Goal: Task Accomplishment & Management: Manage account settings

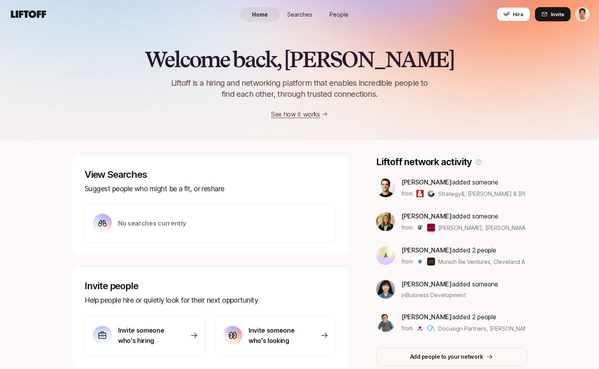
click at [342, 8] on link "People" at bounding box center [338, 14] width 39 height 15
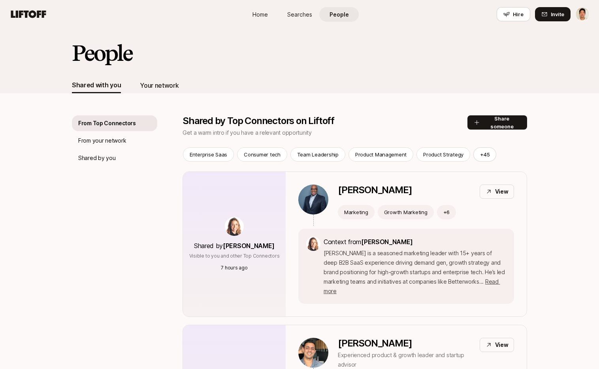
click at [155, 83] on div "Your network" at bounding box center [159, 85] width 39 height 10
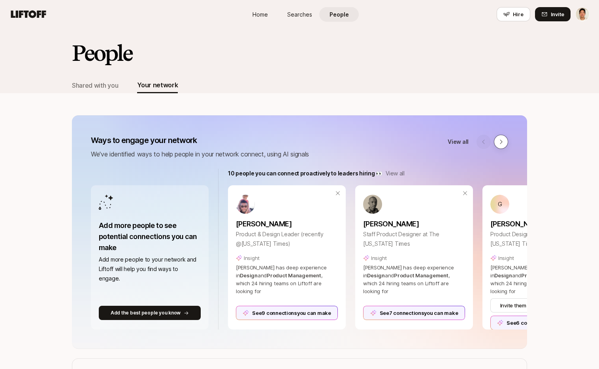
click at [503, 147] on button at bounding box center [501, 142] width 14 height 14
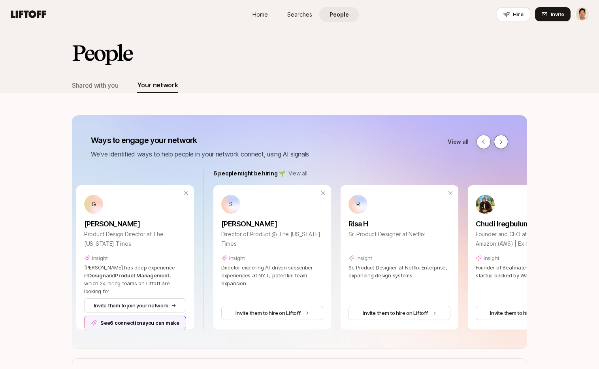
scroll to position [0, 528]
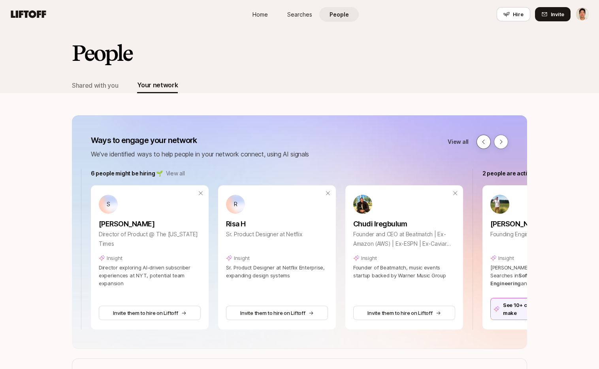
click at [481, 140] on icon at bounding box center [483, 142] width 6 height 6
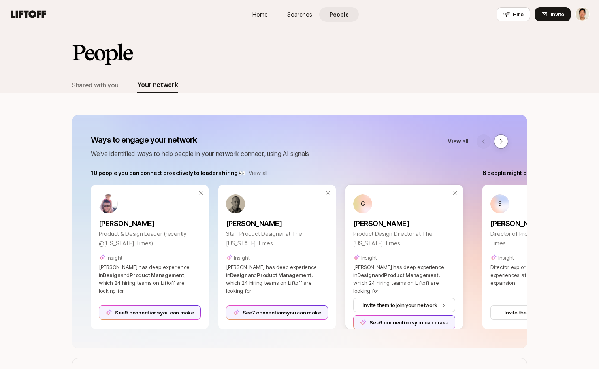
scroll to position [0, 0]
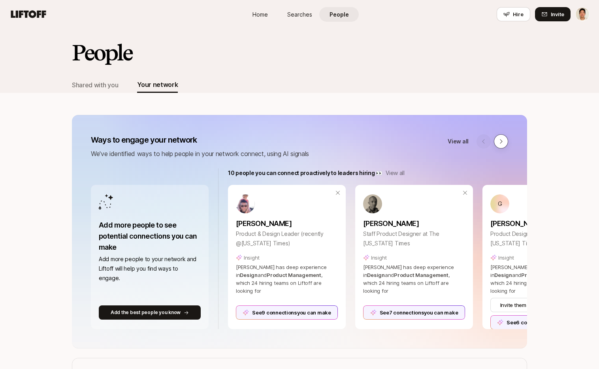
click at [500, 143] on icon at bounding box center [500, 141] width 2 height 4
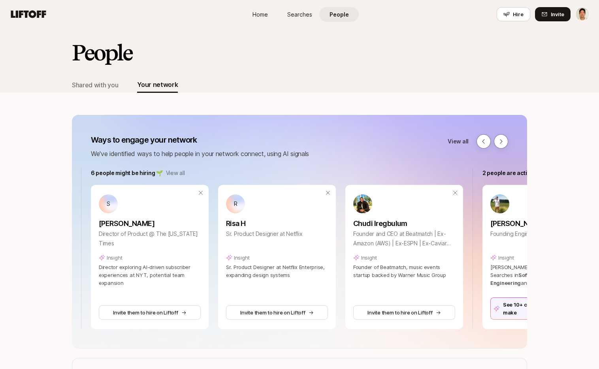
click at [473, 141] on div "View all" at bounding box center [477, 141] width 60 height 14
click at [487, 144] on button at bounding box center [483, 141] width 14 height 14
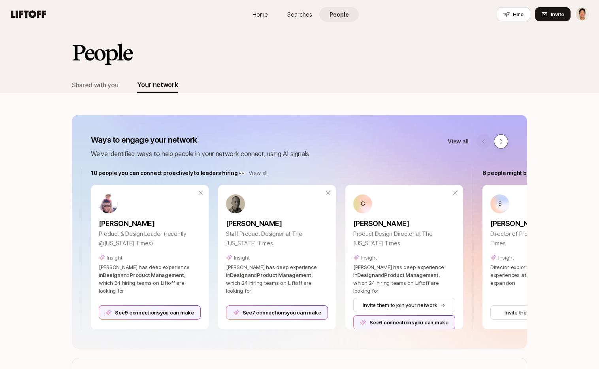
click at [507, 142] on button at bounding box center [501, 141] width 14 height 14
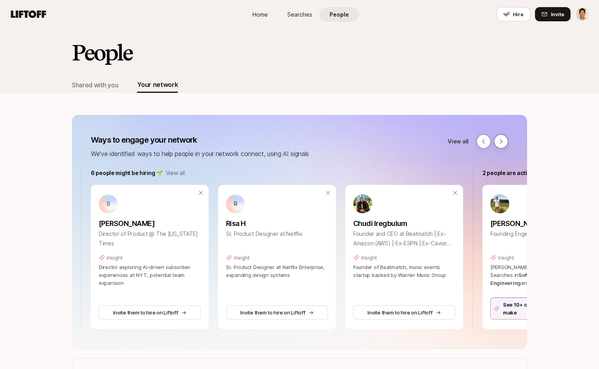
click at [507, 142] on button at bounding box center [501, 141] width 14 height 14
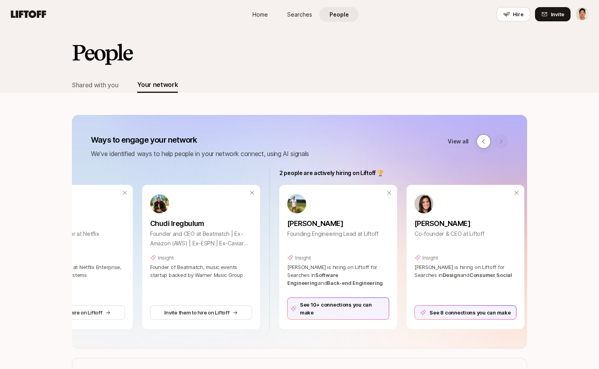
scroll to position [0, 747]
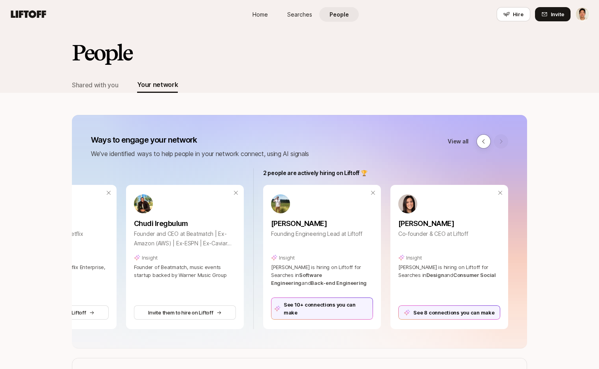
click at [503, 142] on div at bounding box center [492, 141] width 32 height 14
click at [485, 142] on icon at bounding box center [483, 141] width 6 height 6
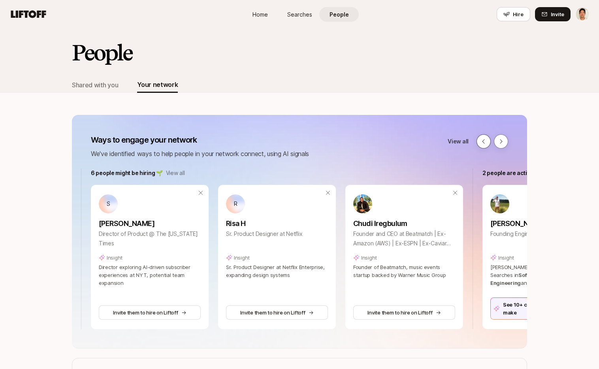
click at [485, 142] on icon at bounding box center [483, 141] width 6 height 6
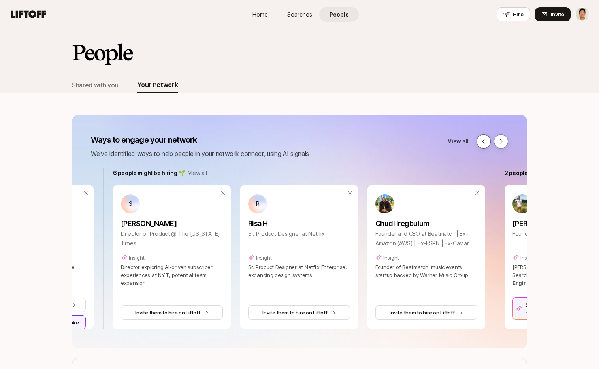
click at [485, 142] on icon at bounding box center [483, 141] width 6 height 6
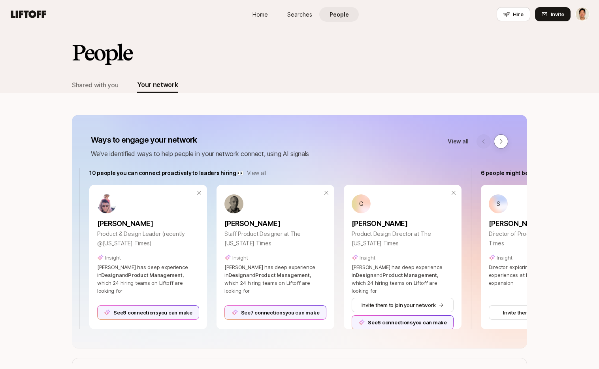
scroll to position [0, 137]
click at [485, 142] on div at bounding box center [492, 141] width 32 height 14
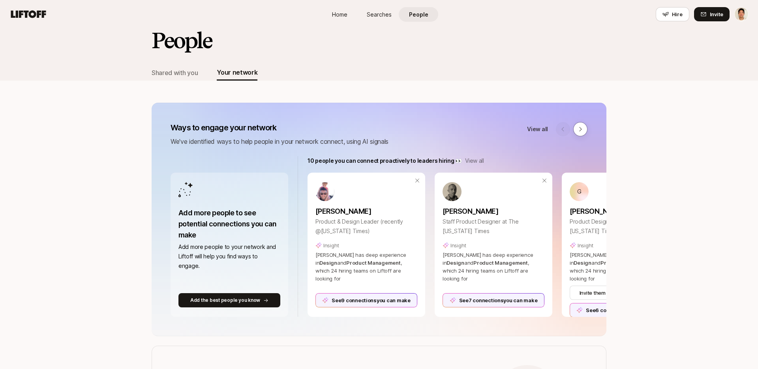
scroll to position [13, 0]
click at [531, 128] on p "View all" at bounding box center [537, 128] width 21 height 9
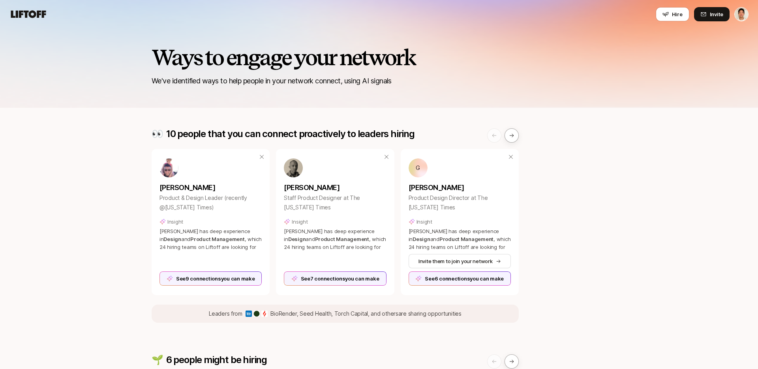
click at [42, 13] on icon at bounding box center [28, 14] width 35 height 8
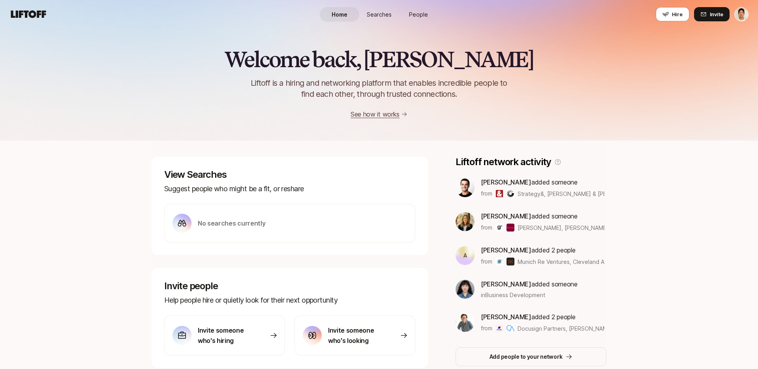
click at [415, 8] on link "People" at bounding box center [418, 14] width 39 height 15
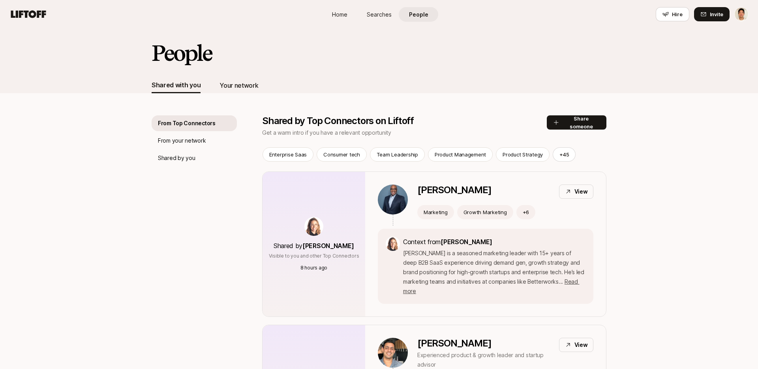
click at [252, 90] on div "Your network" at bounding box center [239, 85] width 39 height 16
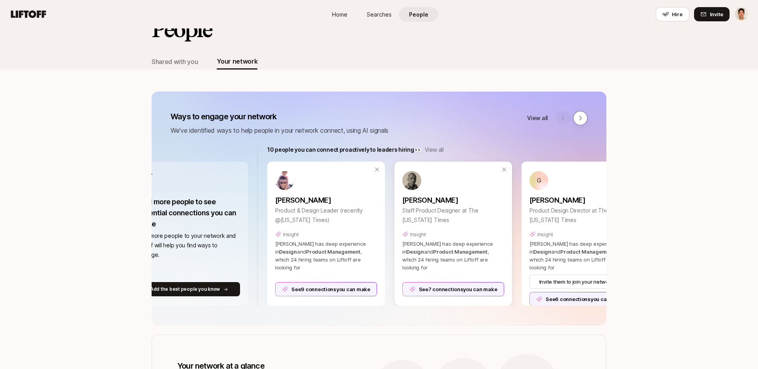
scroll to position [0, 98]
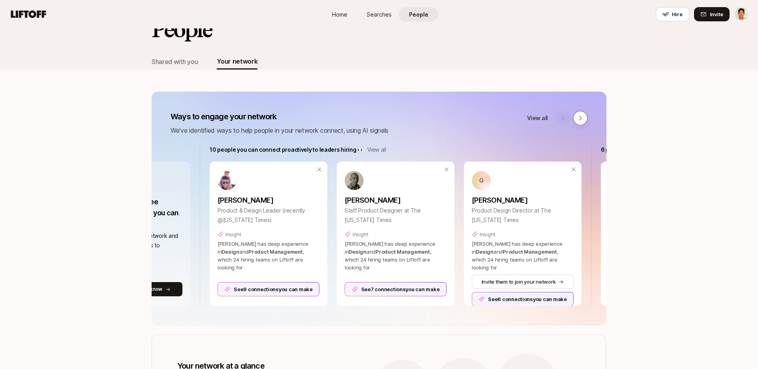
click at [372, 147] on p "View all" at bounding box center [376, 149] width 19 height 9
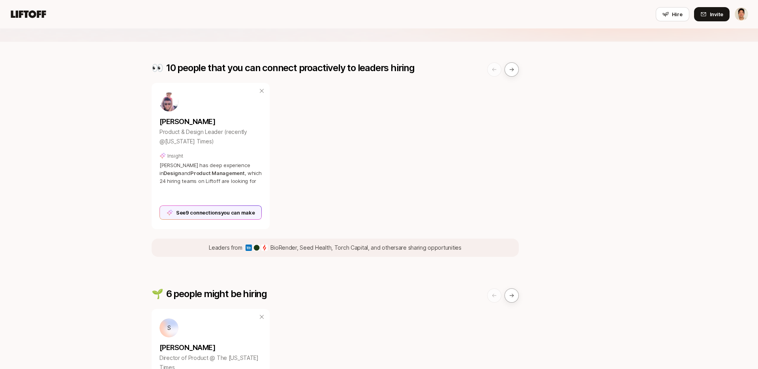
scroll to position [84, 0]
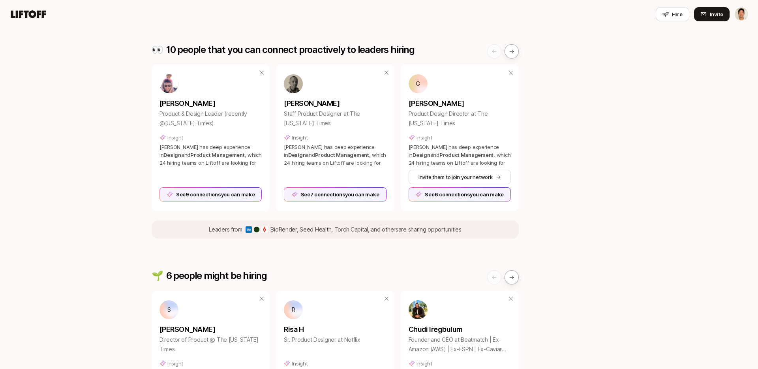
click at [92, 77] on div "Ways to engage your network We've identified ways to help people in your networ…" at bounding box center [379, 320] width 758 height 752
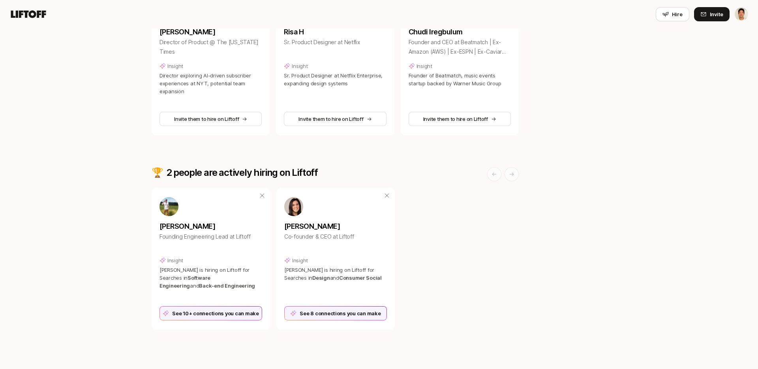
scroll to position [412, 0]
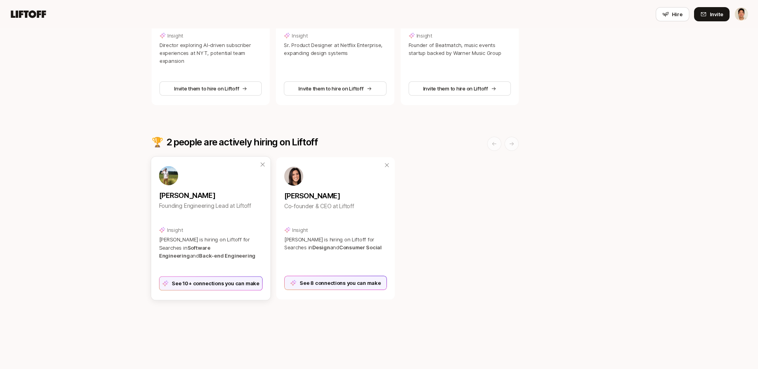
click at [214, 286] on div "See 10+ connections you can make" at bounding box center [211, 283] width 104 height 14
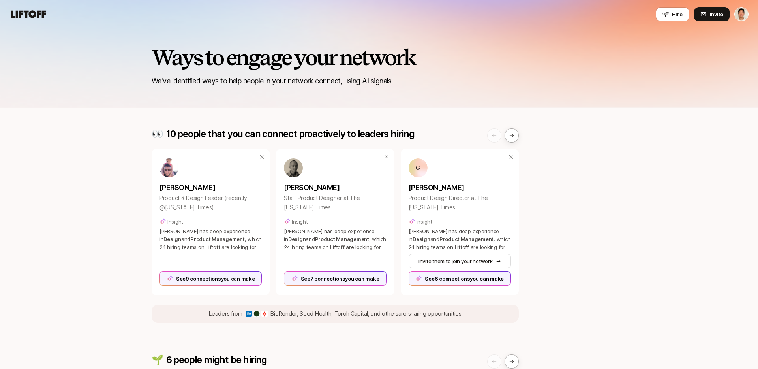
scroll to position [0, 0]
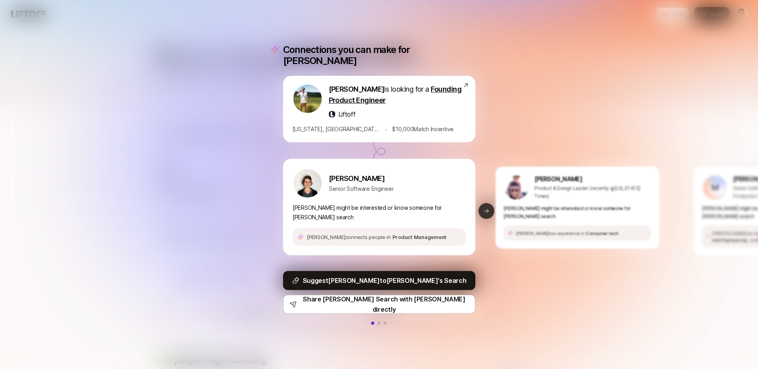
click at [489, 209] on button "Next slide" at bounding box center [487, 211] width 16 height 16
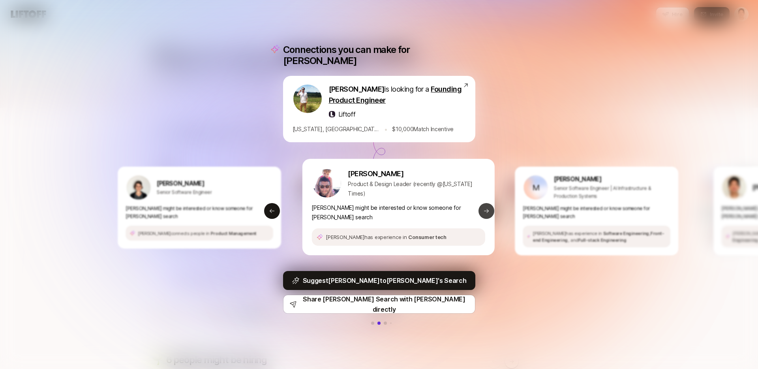
click at [489, 209] on button "Next slide" at bounding box center [487, 211] width 16 height 16
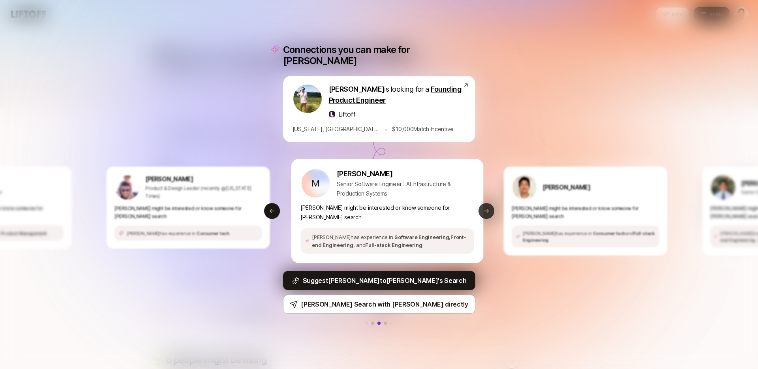
click at [485, 208] on icon at bounding box center [486, 211] width 6 height 6
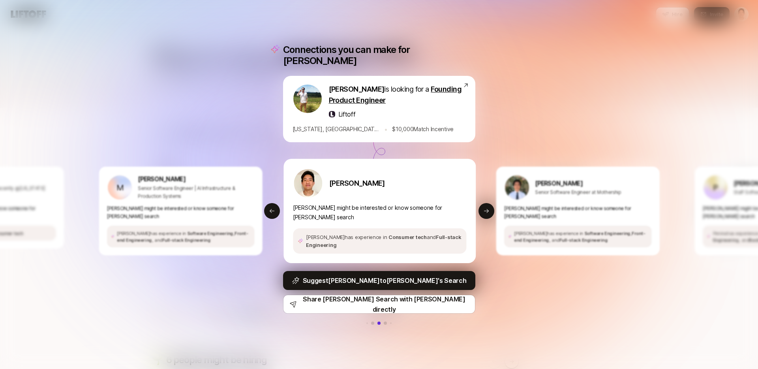
click at [517, 132] on div "Connections you can make for Tyler Tyler Kieft is looking for a Founding Produc…" at bounding box center [379, 184] width 758 height 369
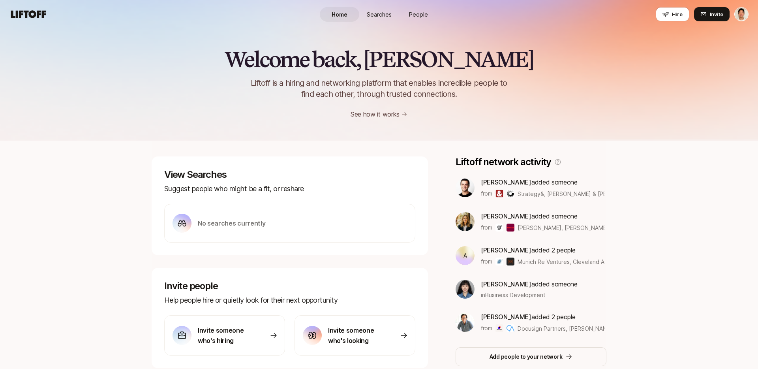
click at [409, 15] on link "People" at bounding box center [418, 14] width 39 height 15
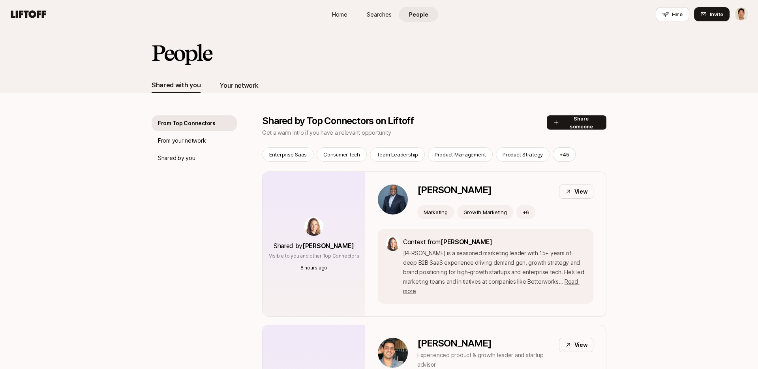
click at [223, 80] on div "Your network" at bounding box center [239, 85] width 39 height 10
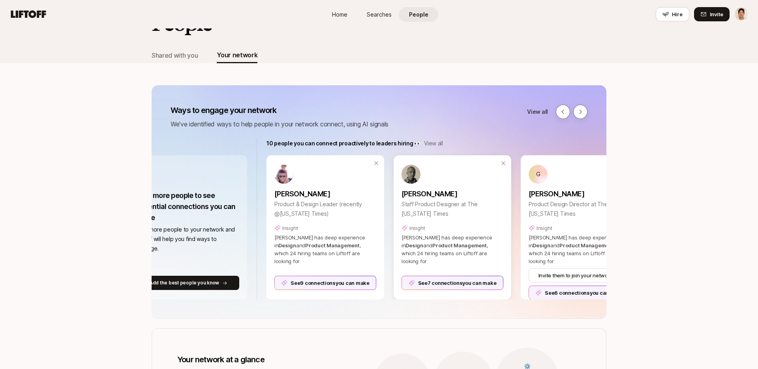
scroll to position [0, 49]
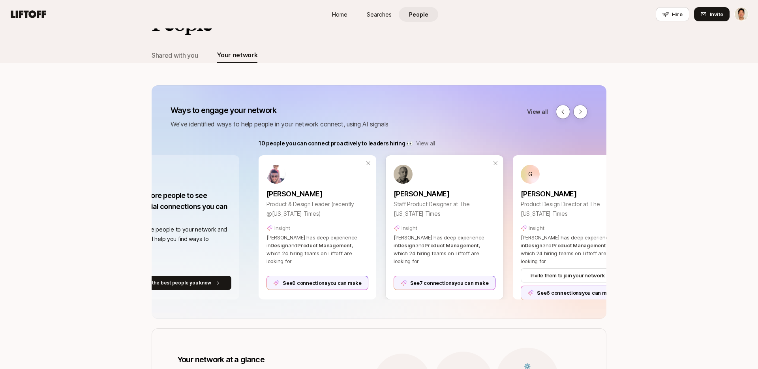
click at [449, 283] on div "See 7 connections you can make" at bounding box center [445, 283] width 102 height 14
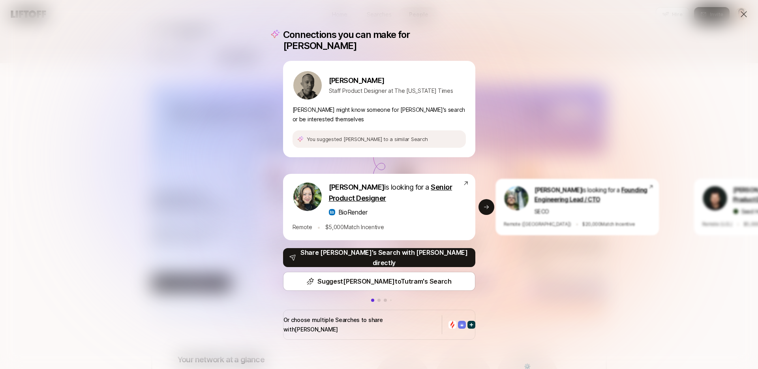
click at [743, 12] on icon at bounding box center [743, 13] width 9 height 9
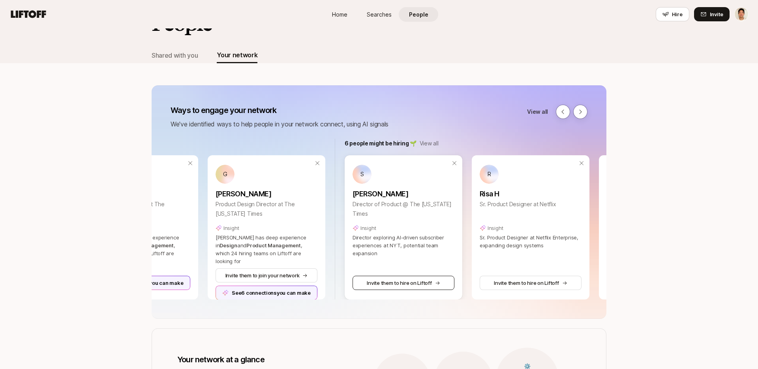
scroll to position [0, 400]
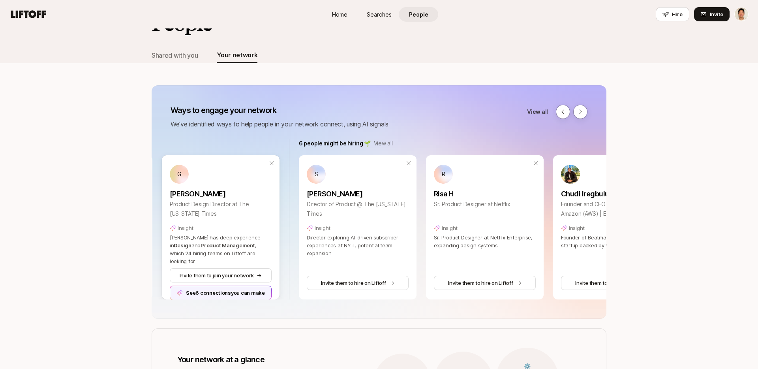
click at [253, 287] on div "See 6 connections you can make" at bounding box center [221, 292] width 102 height 14
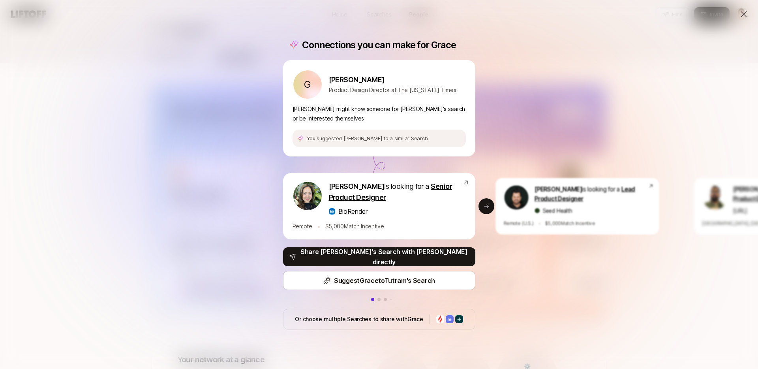
click at [744, 17] on icon at bounding box center [743, 13] width 9 height 9
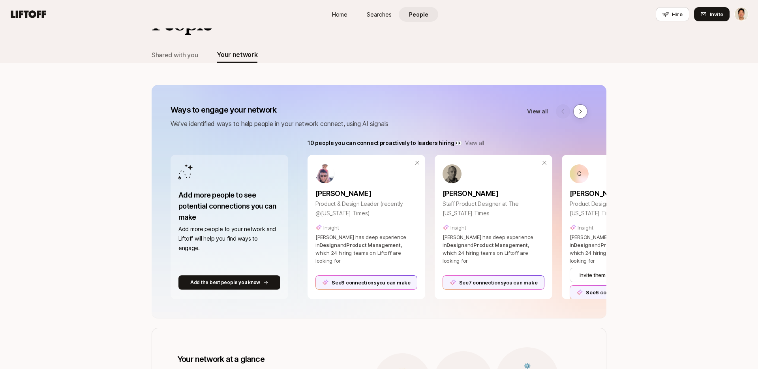
click at [473, 144] on p "View all" at bounding box center [474, 142] width 19 height 9
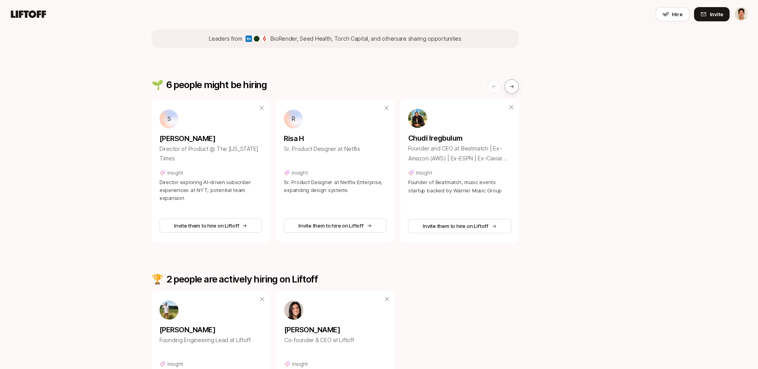
scroll to position [272, 0]
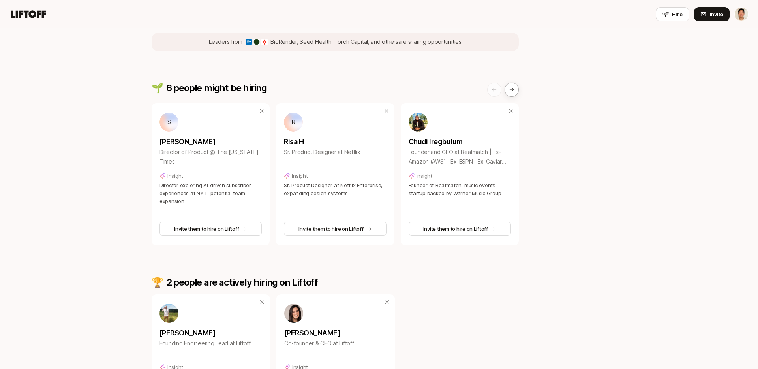
scroll to position [30, 0]
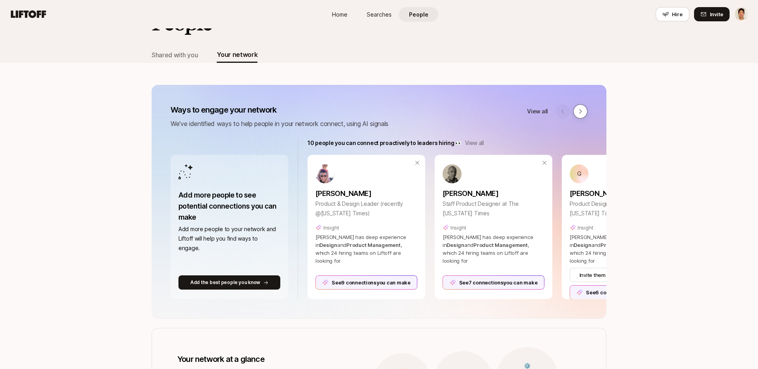
click at [578, 114] on icon at bounding box center [580, 111] width 6 height 6
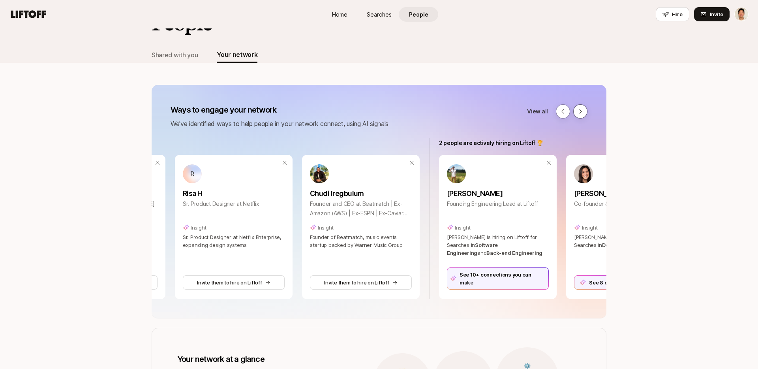
click at [582, 106] on button at bounding box center [580, 111] width 14 height 14
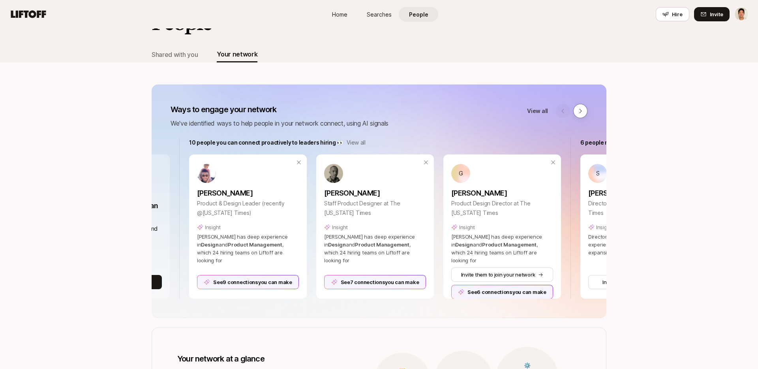
scroll to position [0, 0]
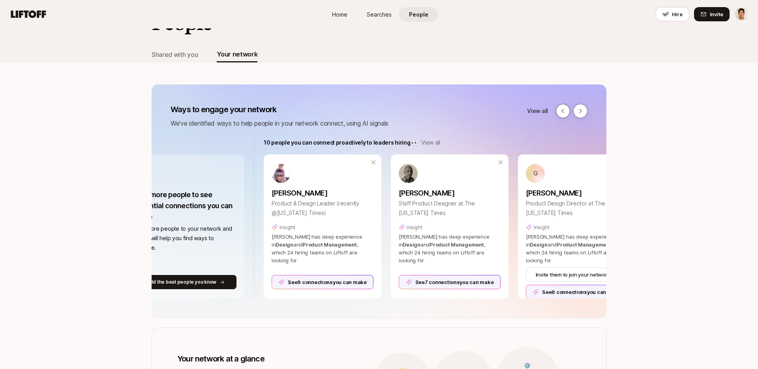
click at [565, 111] on icon at bounding box center [563, 111] width 6 height 6
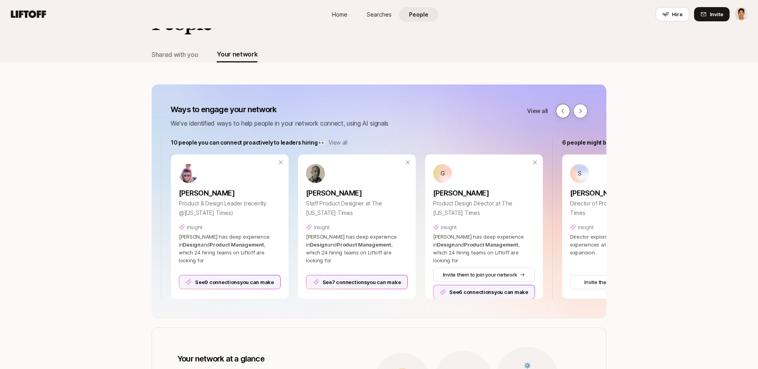
scroll to position [0, 137]
click at [565, 113] on icon at bounding box center [563, 111] width 6 height 6
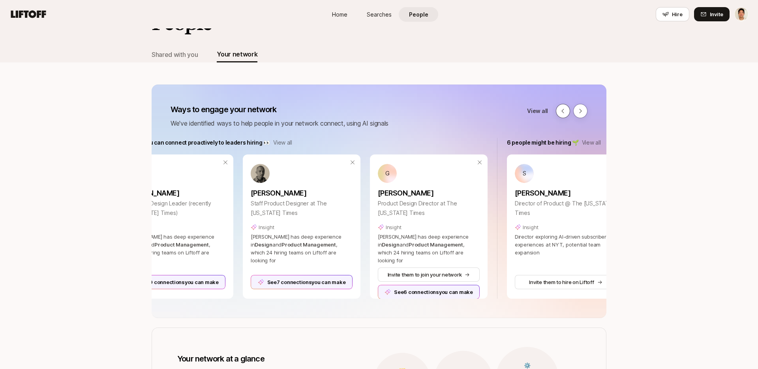
click at [566, 109] on button at bounding box center [563, 111] width 14 height 14
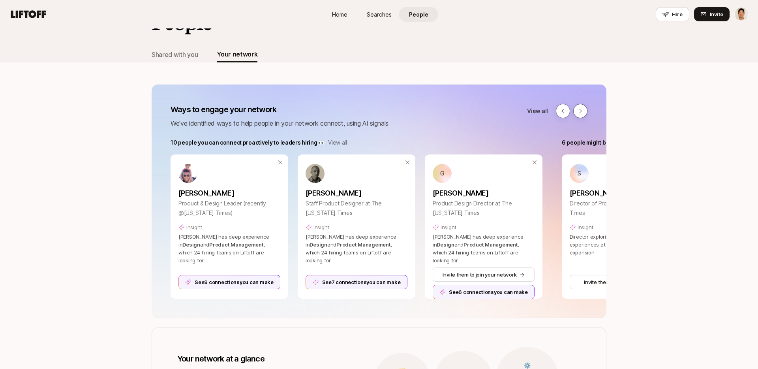
click at [580, 110] on icon at bounding box center [580, 111] width 6 height 6
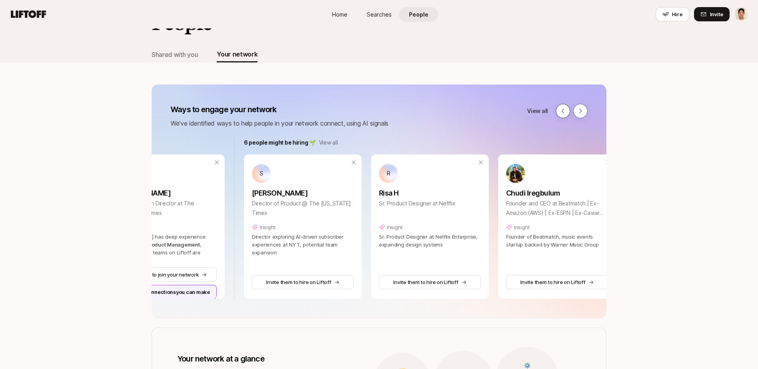
click at [565, 109] on icon at bounding box center [563, 111] width 6 height 6
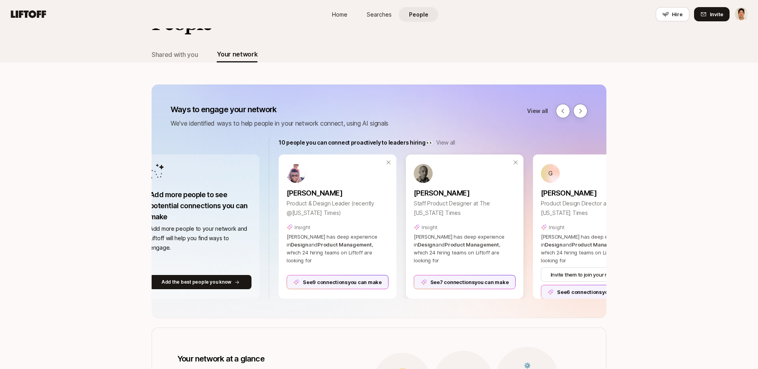
scroll to position [0, 0]
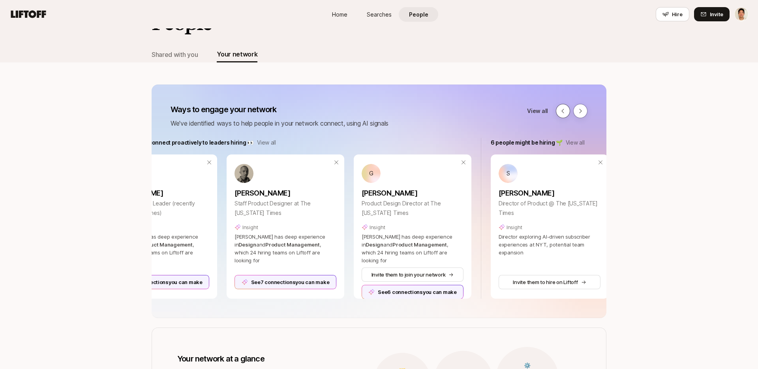
click at [563, 106] on button at bounding box center [563, 111] width 14 height 14
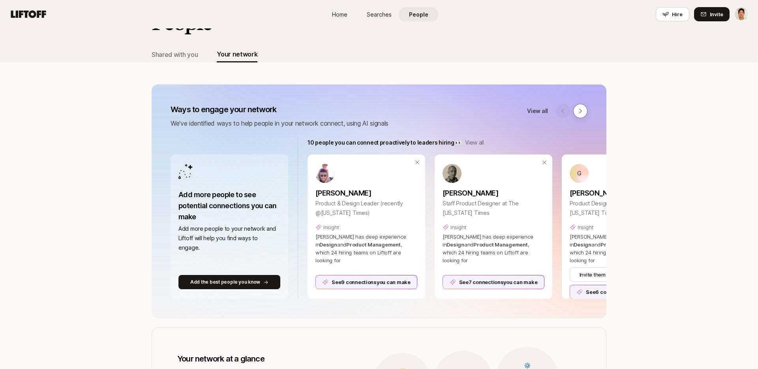
click at [476, 142] on p "View all" at bounding box center [474, 142] width 19 height 9
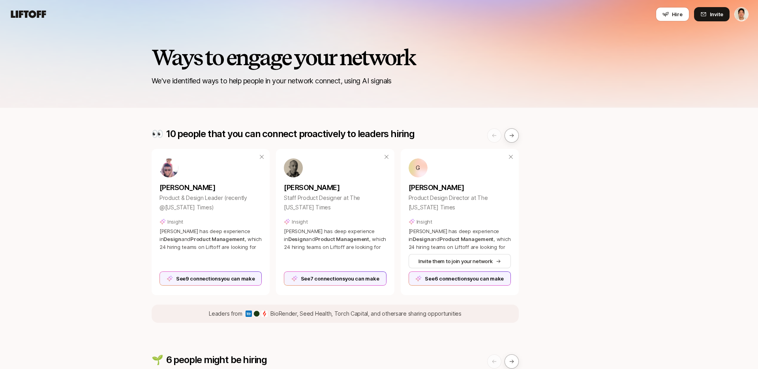
click at [447, 259] on button "Invite them to join your network" at bounding box center [459, 261] width 103 height 14
click at [514, 132] on button at bounding box center [512, 135] width 14 height 14
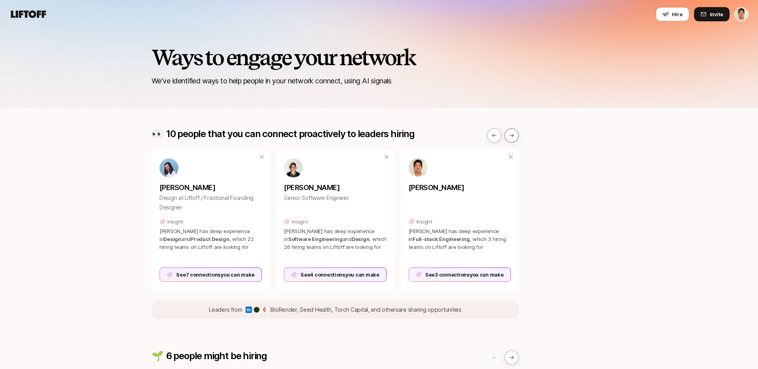
click at [511, 139] on button at bounding box center [512, 135] width 14 height 14
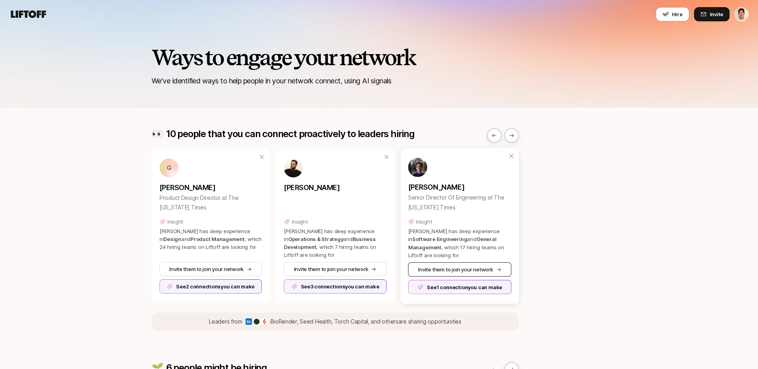
click at [408, 272] on button "Invite them to join your network" at bounding box center [459, 269] width 103 height 14
click at [314, 267] on button "Invite them to join your network" at bounding box center [335, 269] width 103 height 14
click at [216, 264] on button "Invite them to join your network" at bounding box center [210, 269] width 103 height 14
type textarea "x"
click at [498, 133] on button at bounding box center [494, 135] width 14 height 14
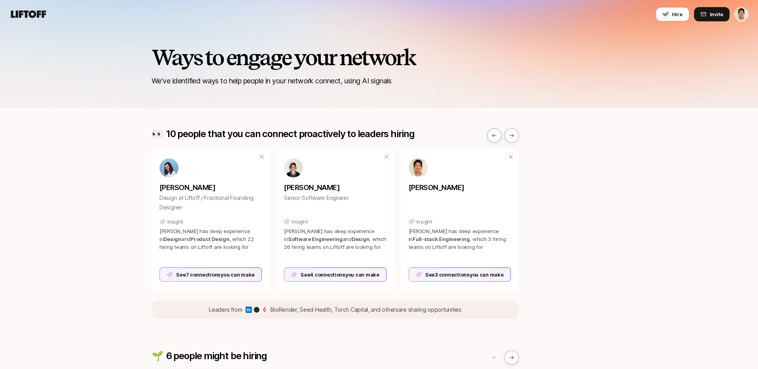
click at [32, 21] on nav "Hire Invite" at bounding box center [379, 14] width 758 height 28
click at [26, 12] on icon at bounding box center [28, 14] width 35 height 8
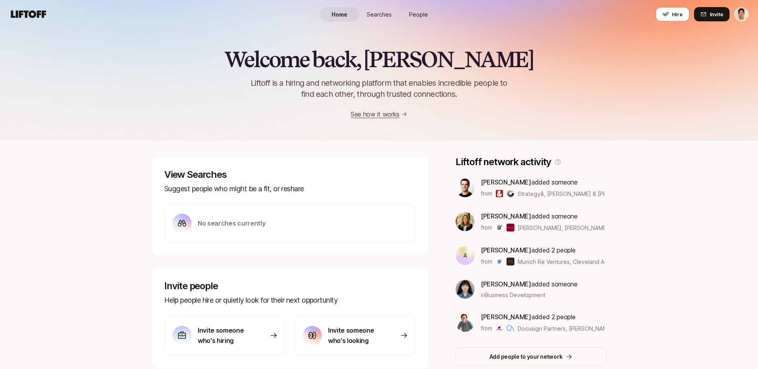
click at [422, 14] on span "People" at bounding box center [418, 14] width 19 height 8
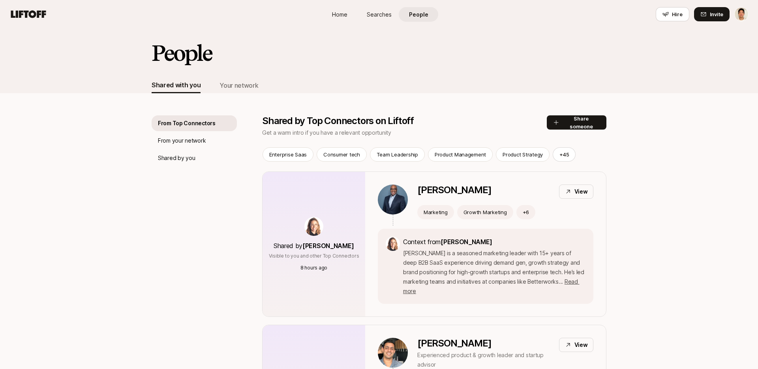
click at [217, 86] on div "Shared with you Your network" at bounding box center [205, 85] width 107 height 16
click at [231, 86] on div "Your network" at bounding box center [239, 85] width 39 height 10
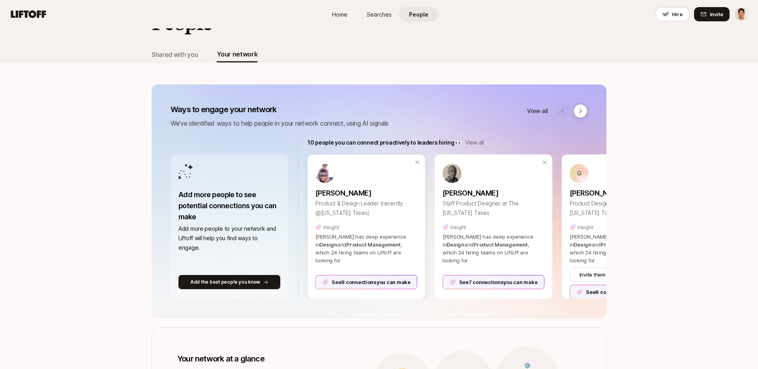
click at [381, 277] on div "See 9 connections you can make" at bounding box center [366, 282] width 102 height 14
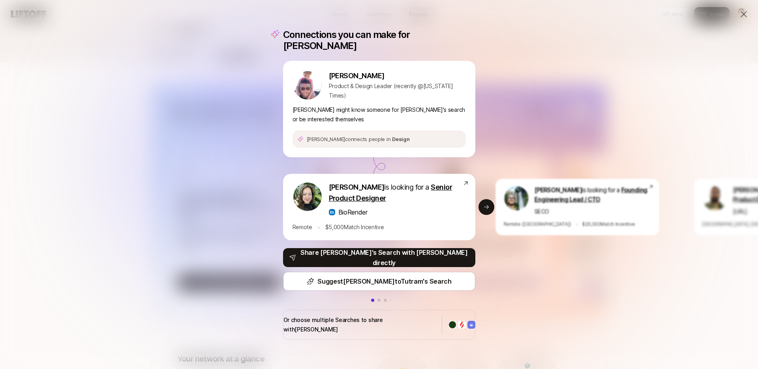
click at [121, 116] on div "Connections you can make for Alex Alex Rainert Product & Design Leader (recentl…" at bounding box center [379, 184] width 758 height 369
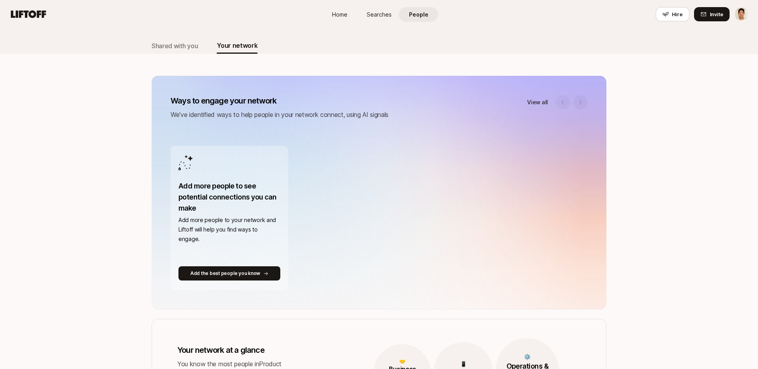
scroll to position [40, 0]
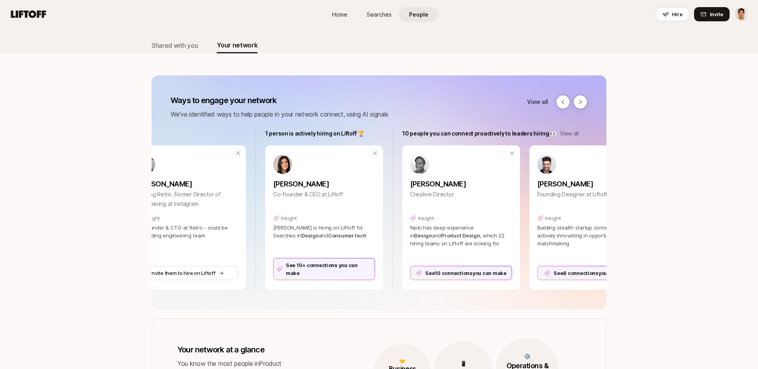
scroll to position [0, 441]
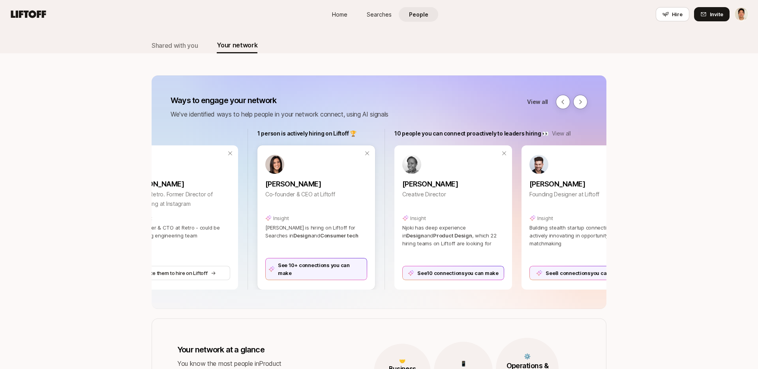
click at [331, 275] on div "See 10+ connections you can make" at bounding box center [316, 269] width 102 height 22
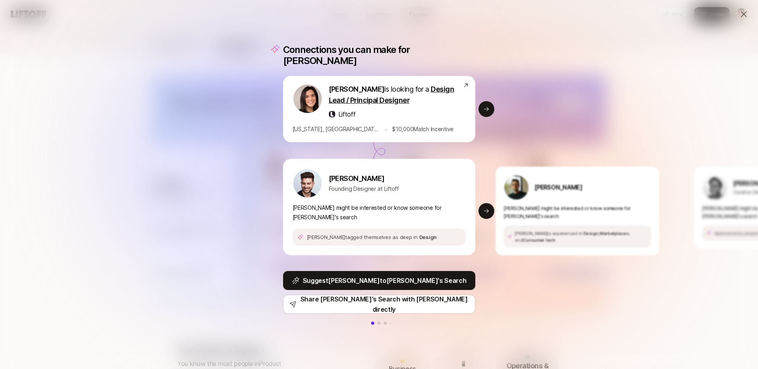
drag, startPoint x: 395, startPoint y: 194, endPoint x: 323, endPoint y: 192, distance: 71.9
click at [342, 190] on div "[PERSON_NAME] Founding Designer at Liftoff [PERSON_NAME] might be interested or…" at bounding box center [379, 207] width 192 height 96
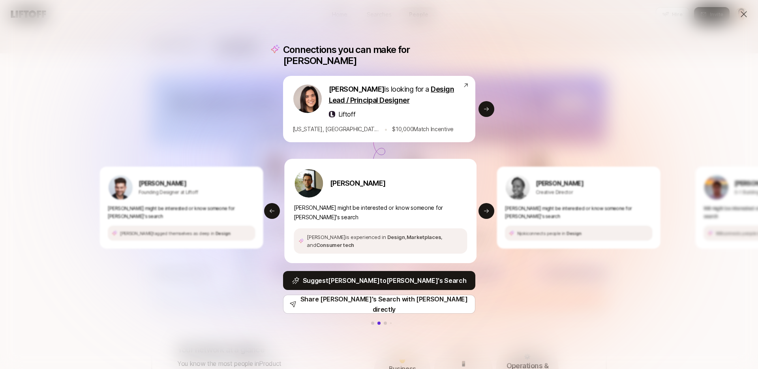
drag, startPoint x: 362, startPoint y: 187, endPoint x: 344, endPoint y: 187, distance: 18.2
click at [349, 187] on div "[PERSON_NAME]" at bounding box center [380, 183] width 173 height 30
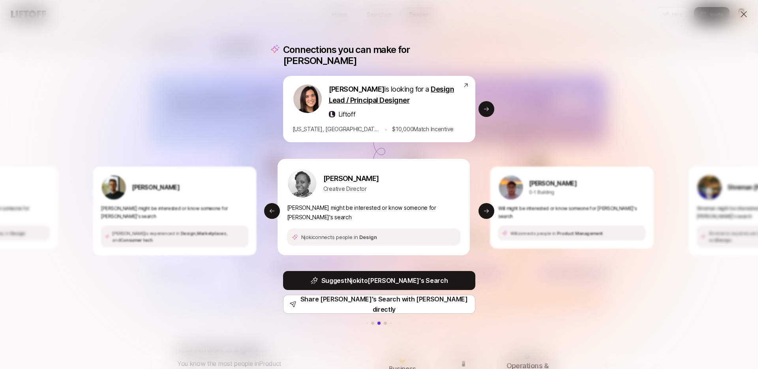
drag, startPoint x: 442, startPoint y: 193, endPoint x: 370, endPoint y: 186, distance: 72.1
click at [374, 185] on div "[PERSON_NAME] Creative Director" at bounding box center [373, 183] width 173 height 30
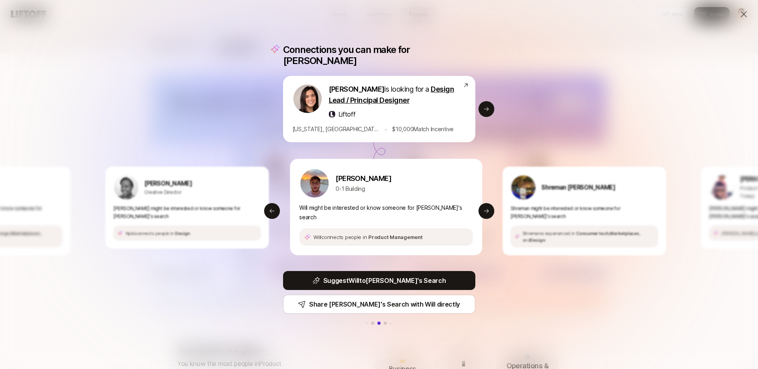
drag, startPoint x: 425, startPoint y: 199, endPoint x: 369, endPoint y: 198, distance: 55.7
click at [380, 197] on div "Will Berkowitz 0-1 Building Will might be interested or know someone for Eleano…" at bounding box center [386, 207] width 192 height 96
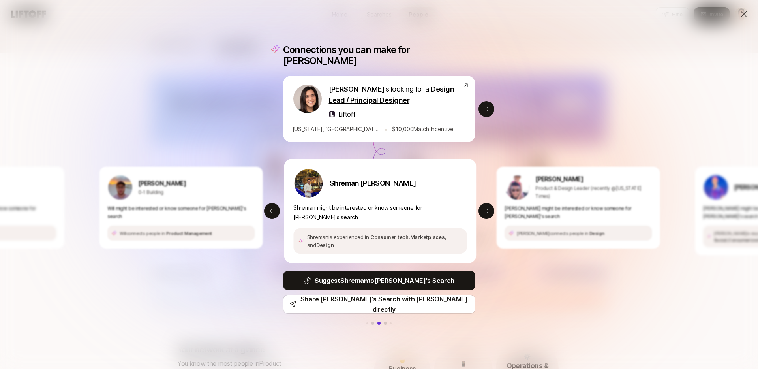
drag, startPoint x: 442, startPoint y: 193, endPoint x: 376, endPoint y: 185, distance: 66.5
click at [387, 186] on div "Shreman Shrestha" at bounding box center [379, 183] width 173 height 30
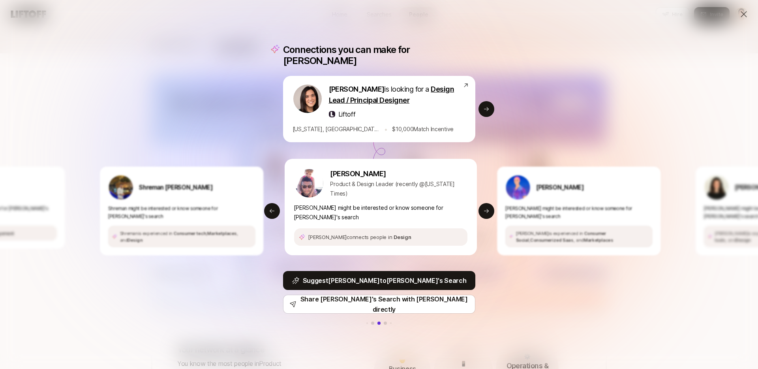
drag, startPoint x: 423, startPoint y: 202, endPoint x: 352, endPoint y: 200, distance: 71.1
click at [352, 200] on div "Alex Rainert Product & Design Leader (recently @New York Times) Alex might be i…" at bounding box center [380, 207] width 192 height 96
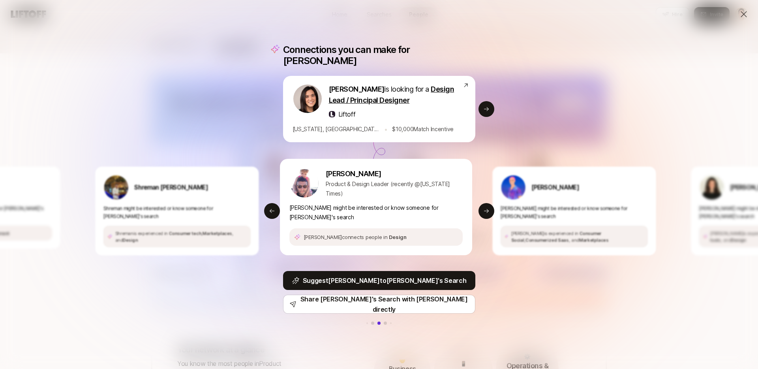
drag, startPoint x: 421, startPoint y: 202, endPoint x: 331, endPoint y: 200, distance: 89.7
click at [331, 200] on div "Alex Rainert Product & Design Leader (recently @New York Times) Alex might be i…" at bounding box center [376, 207] width 192 height 96
drag, startPoint x: 409, startPoint y: 203, endPoint x: 278, endPoint y: 202, distance: 131.1
click at [288, 203] on p "Alex might be interested or know someone for Eleanor's search" at bounding box center [374, 212] width 173 height 19
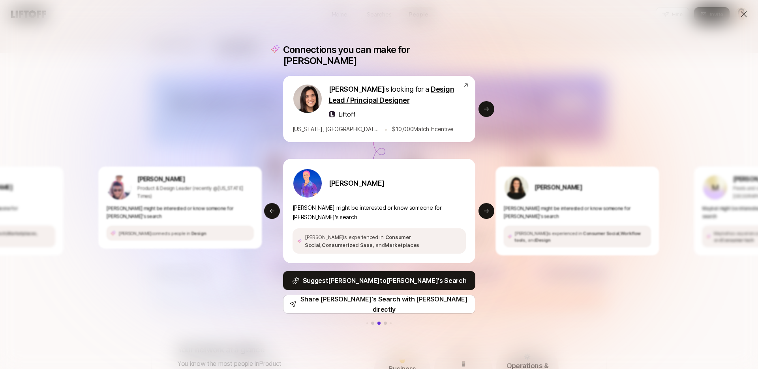
click at [533, 287] on div "Connections you can make for Eleanor Eleanor Morgan is looking for a Design Lea…" at bounding box center [379, 184] width 758 height 369
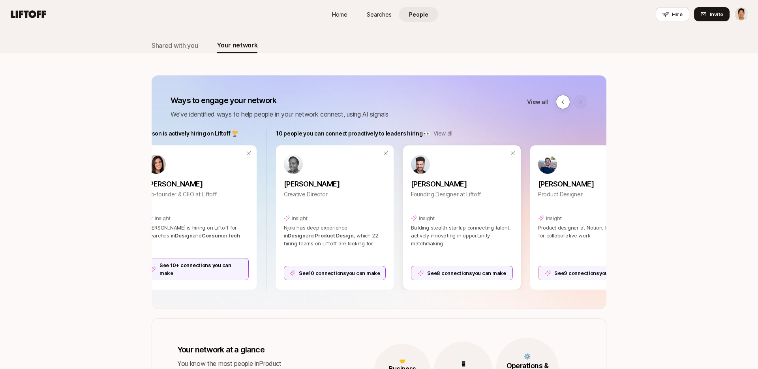
scroll to position [0, 620]
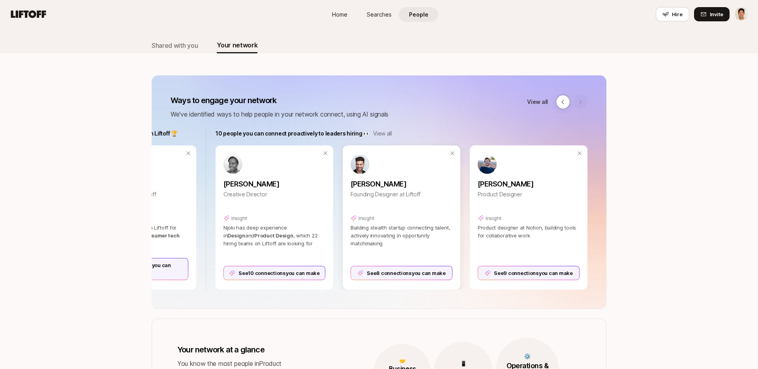
click at [411, 274] on div "See 8 connections you can make" at bounding box center [402, 273] width 102 height 14
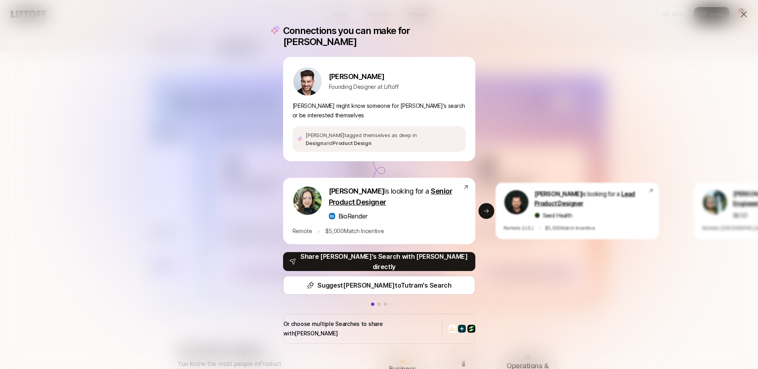
click at [526, 289] on div "Connections you can make for Andy Andy Cullen Founding Designer at Liftoff Andy…" at bounding box center [379, 184] width 758 height 369
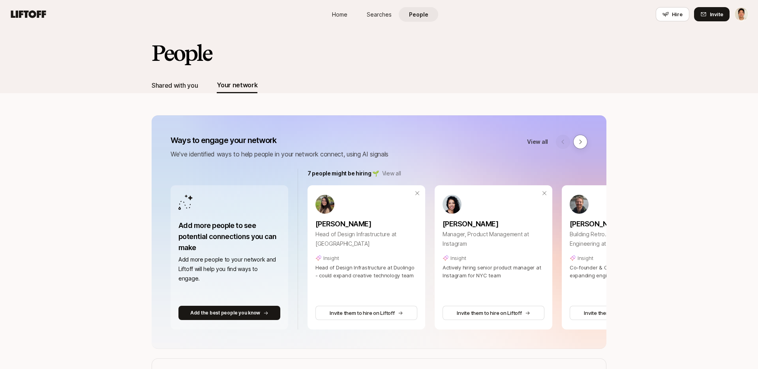
click at [185, 81] on div "Shared with you" at bounding box center [175, 85] width 46 height 10
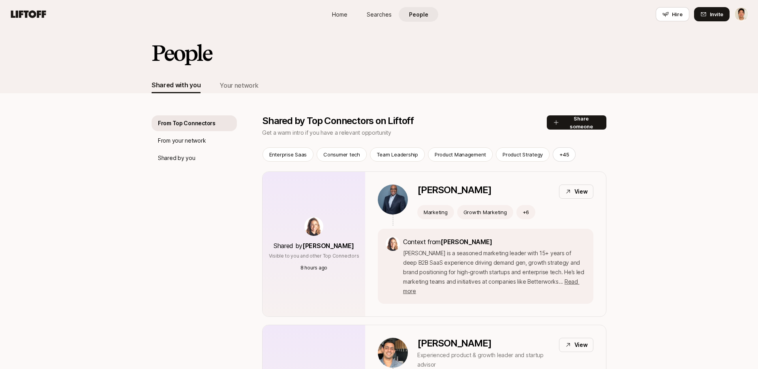
click at [92, 85] on div "People Shared with you Your network" at bounding box center [379, 60] width 758 height 65
click at [240, 84] on div "Your network" at bounding box center [239, 85] width 39 height 10
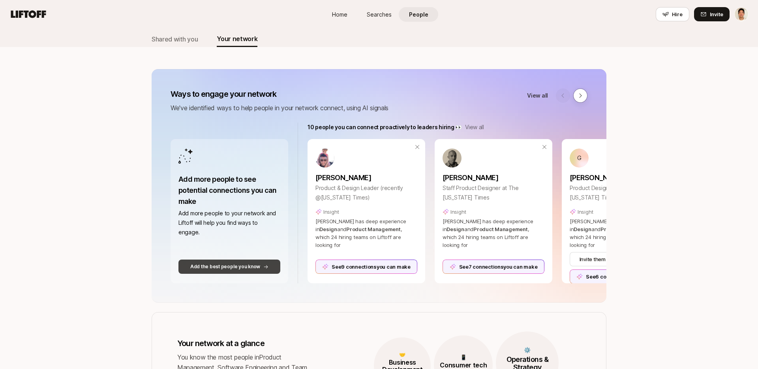
click at [220, 270] on button "Add the best people you know" at bounding box center [229, 266] width 102 height 14
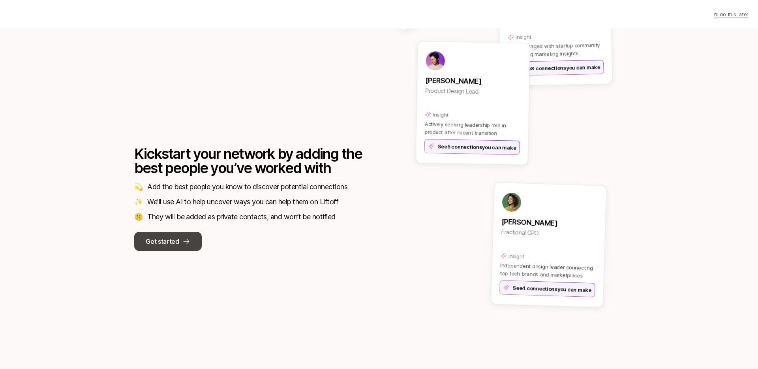
click at [178, 241] on p "Get started" at bounding box center [162, 241] width 33 height 10
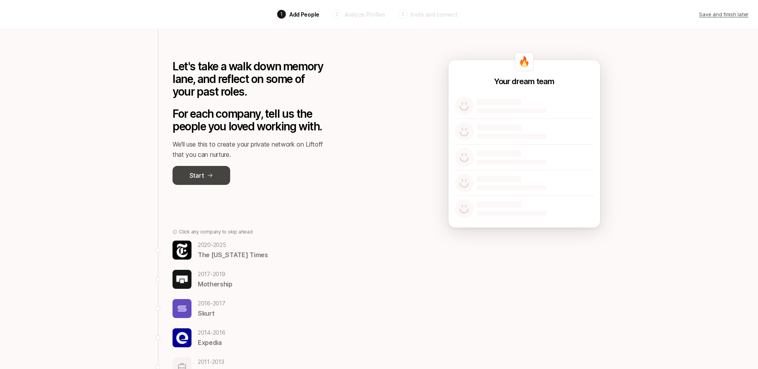
click at [212, 177] on icon at bounding box center [210, 175] width 6 height 6
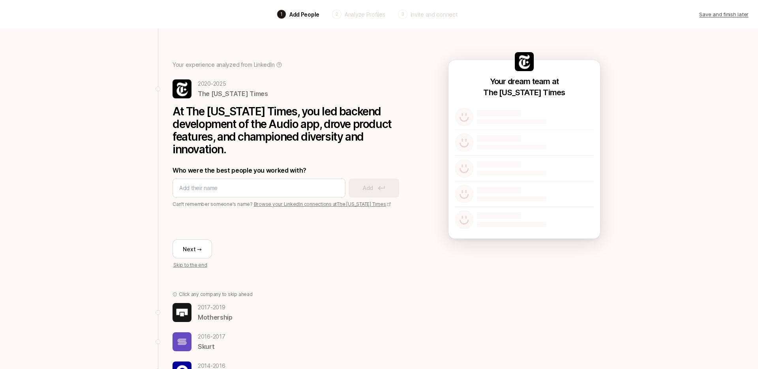
click at [213, 310] on p "2017 - 2019" at bounding box center [215, 306] width 35 height 9
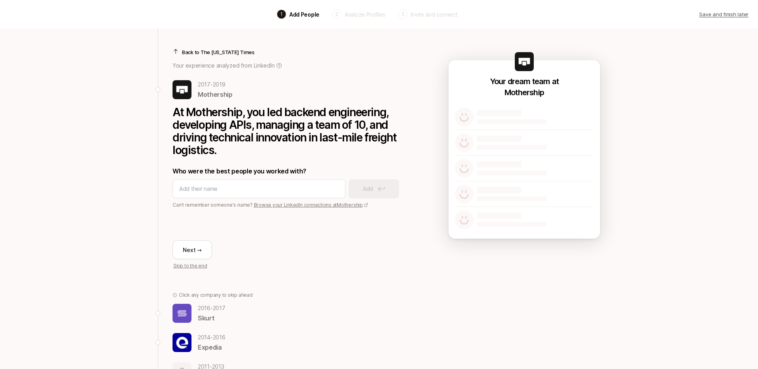
click at [208, 323] on div "2016 - 2017 Skurt 2014 - 2016 Expedia 2011 - 2013 Daily Trojan 2011 - 2013 KXSC…" at bounding box center [291, 371] width 237 height 136
click at [206, 315] on p "Skurt" at bounding box center [212, 318] width 28 height 10
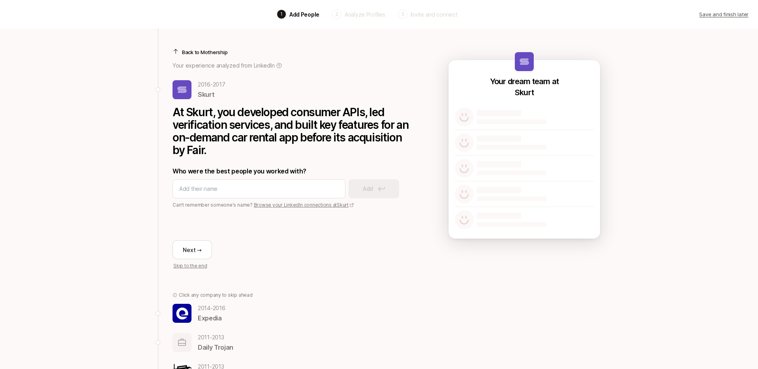
click at [205, 314] on p "Expedia" at bounding box center [212, 318] width 28 height 10
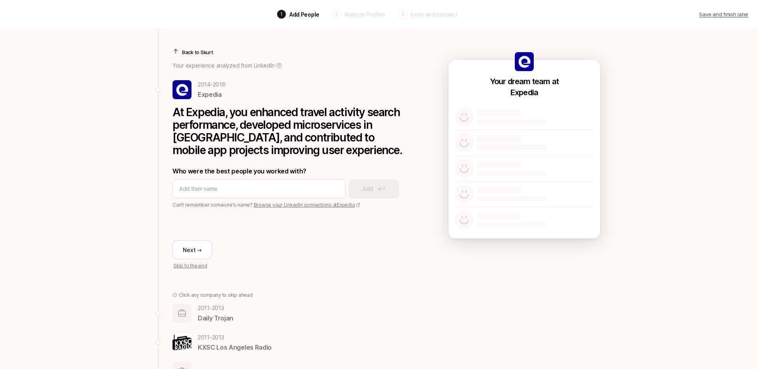
click at [125, 131] on div "Back 1 Add People 2 Analyze Profiles 3 Invite and connect Save and finish later…" at bounding box center [379, 198] width 758 height 396
click at [721, 15] on p "Save and finish later" at bounding box center [723, 14] width 49 height 8
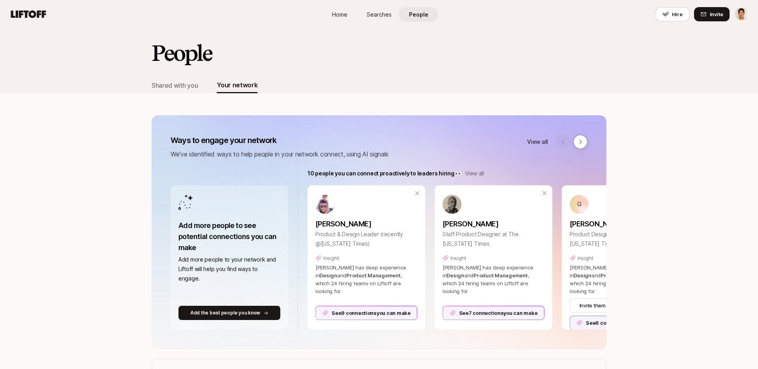
scroll to position [46, 0]
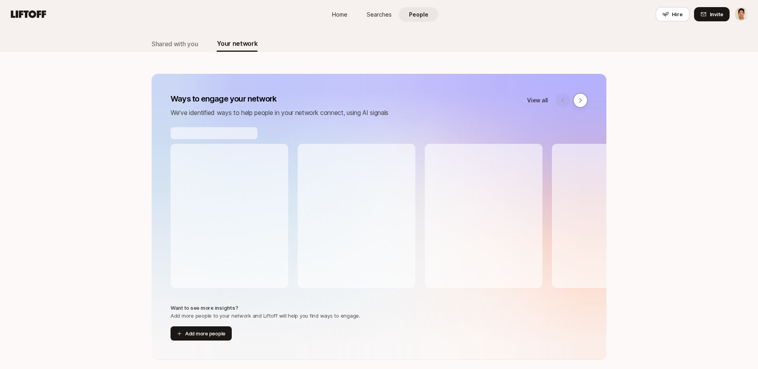
scroll to position [42, 0]
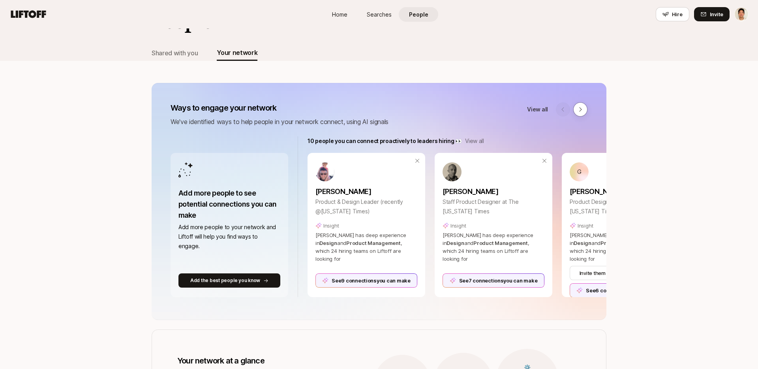
scroll to position [29, 0]
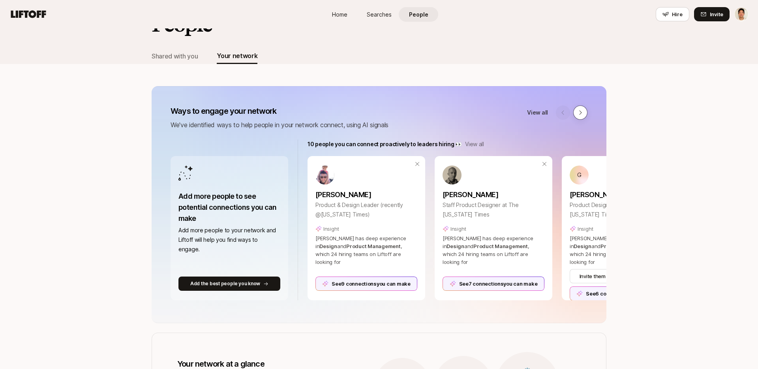
click at [577, 113] on icon at bounding box center [580, 112] width 6 height 6
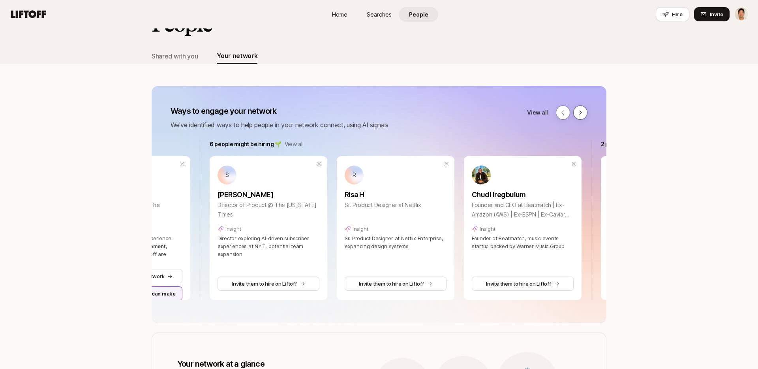
scroll to position [0, 528]
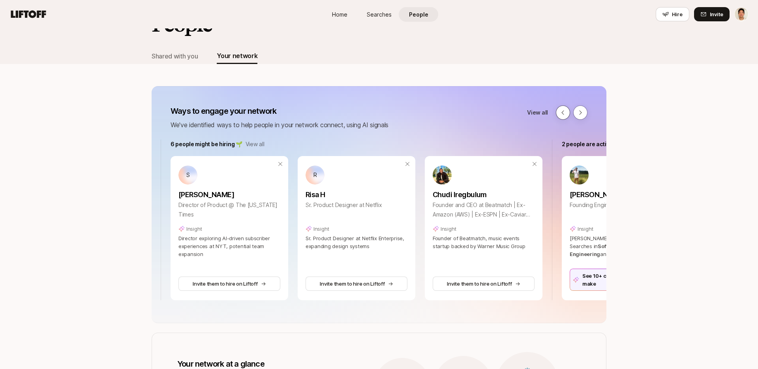
click at [566, 111] on button at bounding box center [563, 112] width 14 height 14
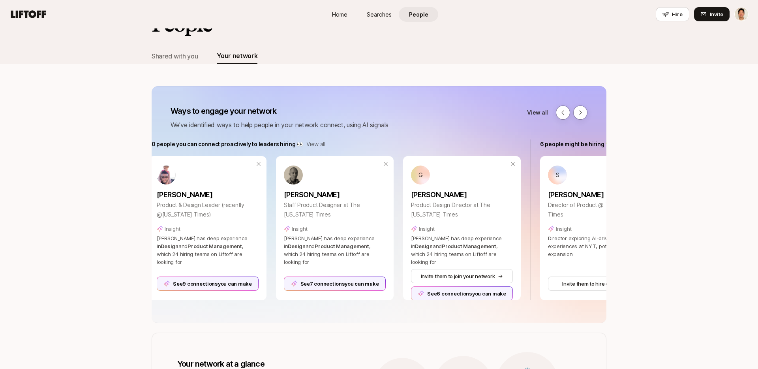
scroll to position [0, 137]
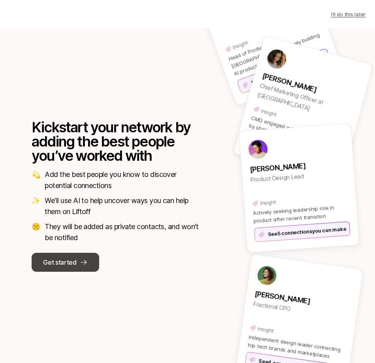
click at [58, 265] on p "Get started" at bounding box center [59, 262] width 33 height 10
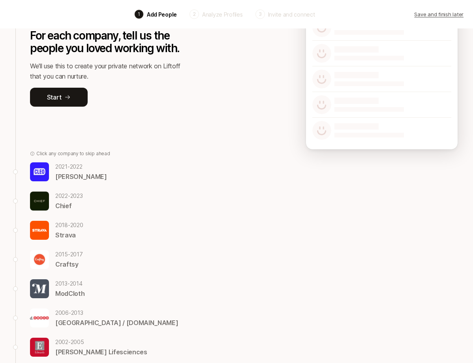
scroll to position [79, 0]
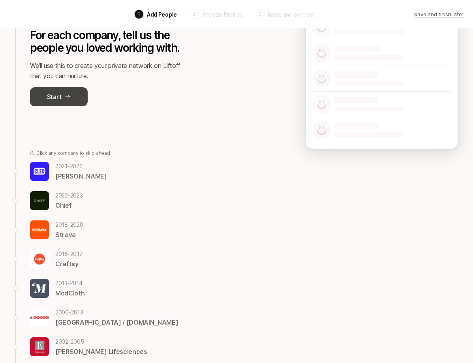
click at [65, 99] on icon at bounding box center [67, 97] width 6 height 6
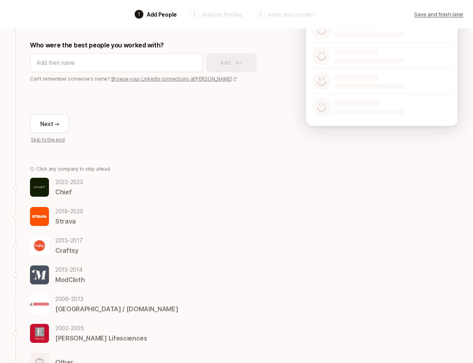
scroll to position [137, 0]
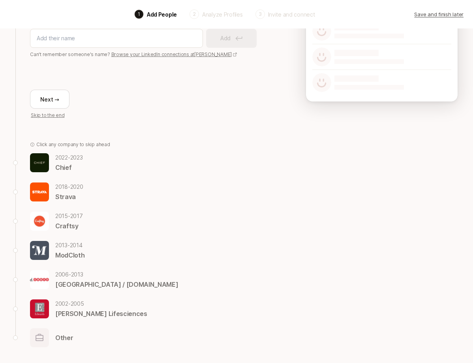
click at [42, 160] on img at bounding box center [39, 162] width 19 height 19
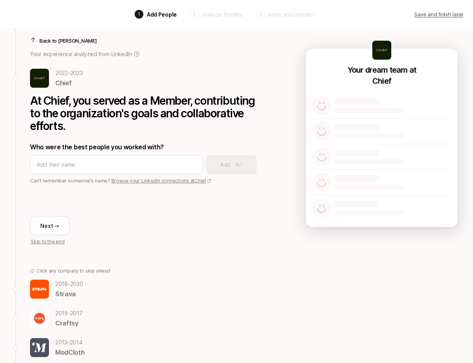
scroll to position [0, 0]
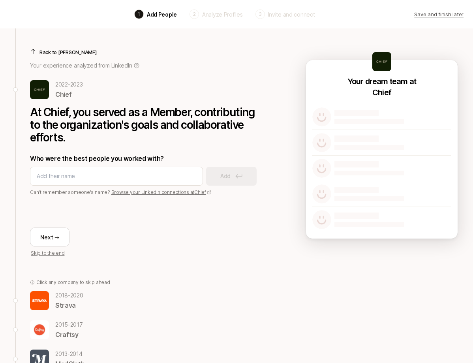
click at [38, 291] on img at bounding box center [39, 300] width 19 height 19
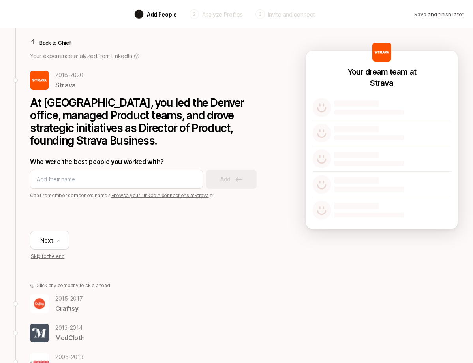
scroll to position [12, 0]
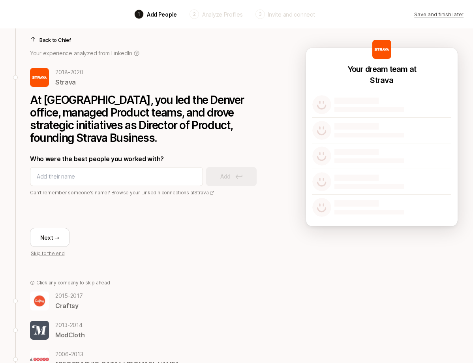
click at [38, 291] on img at bounding box center [39, 300] width 19 height 19
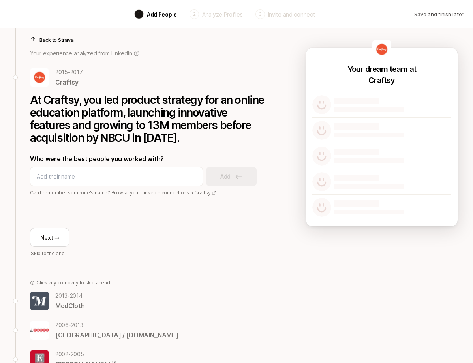
click at [37, 297] on img at bounding box center [39, 300] width 19 height 19
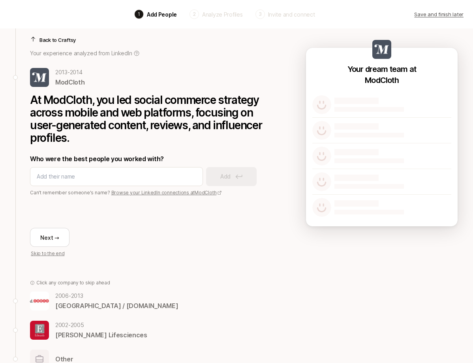
click at [38, 301] on img at bounding box center [39, 300] width 19 height 19
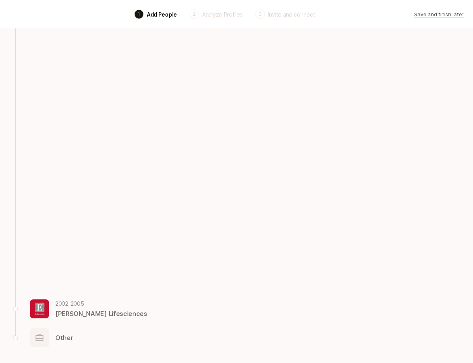
scroll to position [4, 0]
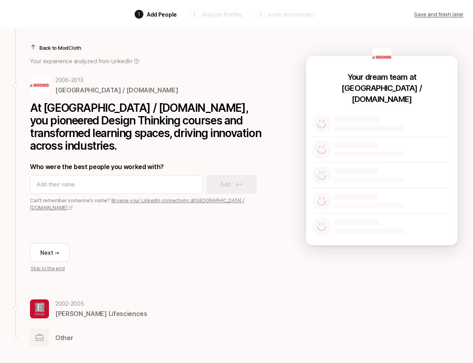
click at [40, 309] on img at bounding box center [39, 308] width 19 height 19
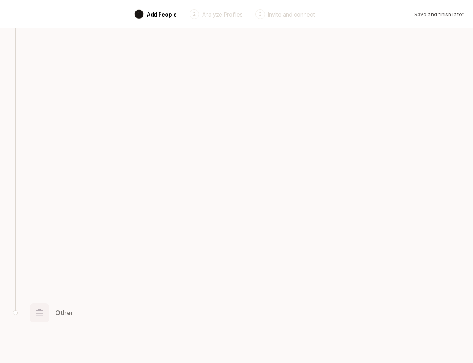
scroll to position [0, 0]
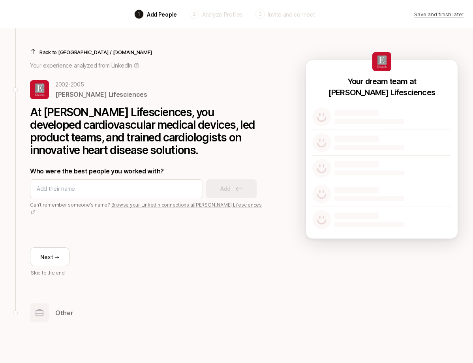
click at [74, 51] on p "Back to Stanford University Institute of Design / d.school" at bounding box center [95, 52] width 113 height 8
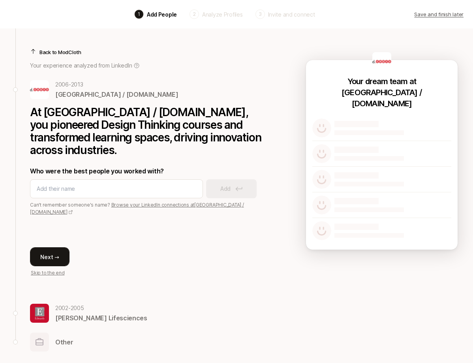
click at [53, 255] on button "Next →" at bounding box center [49, 256] width 39 height 19
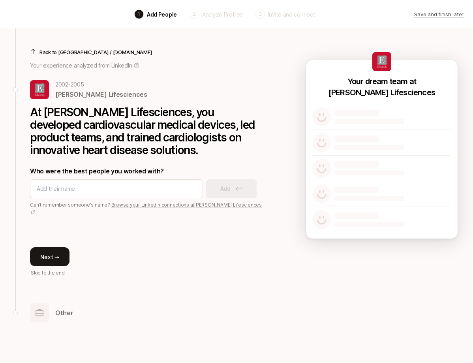
click at [51, 251] on button "Next →" at bounding box center [49, 256] width 39 height 19
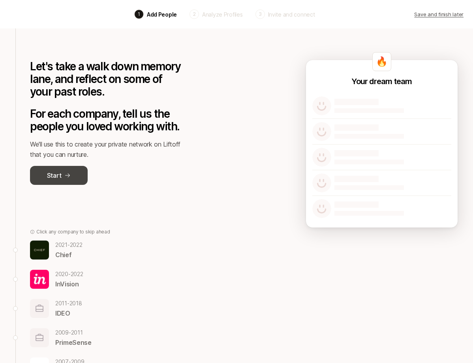
click at [77, 169] on button "Start" at bounding box center [59, 175] width 58 height 19
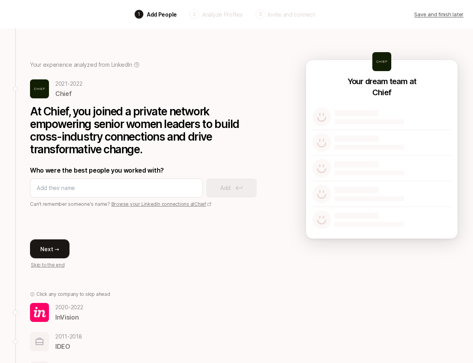
click at [60, 250] on button "Next →" at bounding box center [49, 248] width 39 height 19
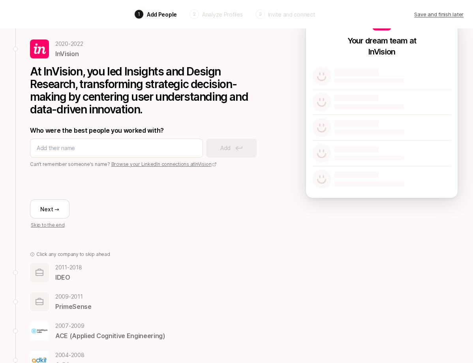
scroll to position [39, 0]
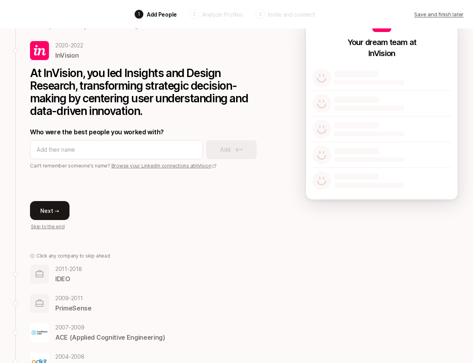
click at [56, 213] on button "Next →" at bounding box center [49, 210] width 39 height 19
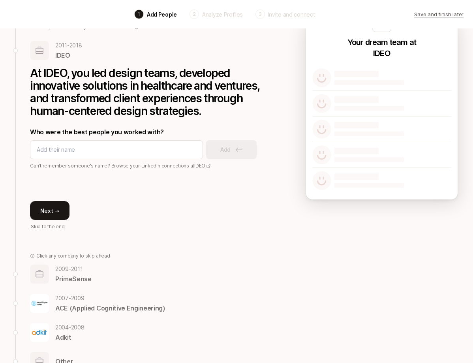
click at [54, 210] on button "Next →" at bounding box center [49, 210] width 39 height 19
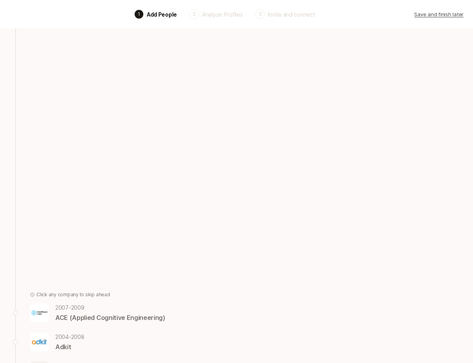
scroll to position [0, 0]
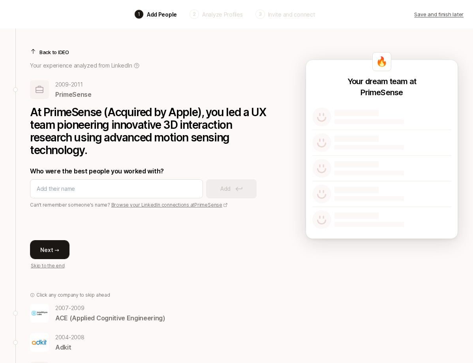
click at [54, 250] on button "Next →" at bounding box center [49, 249] width 39 height 19
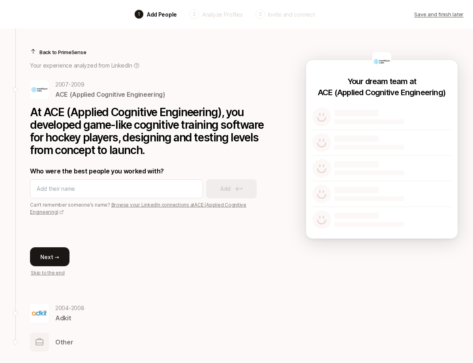
click at [54, 261] on button "Next →" at bounding box center [49, 256] width 39 height 19
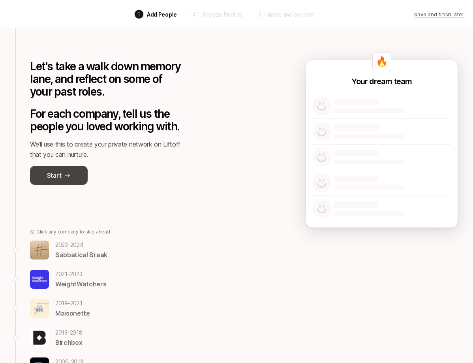
click at [60, 174] on p "Start" at bounding box center [54, 175] width 14 height 10
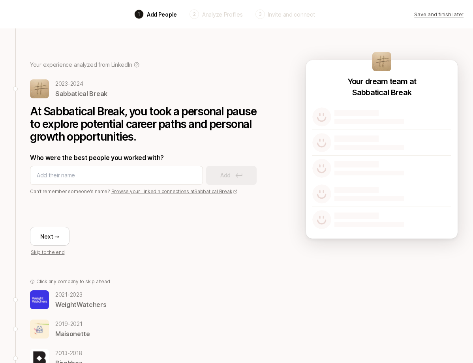
click at [74, 303] on p "WeightWatchers" at bounding box center [80, 304] width 51 height 10
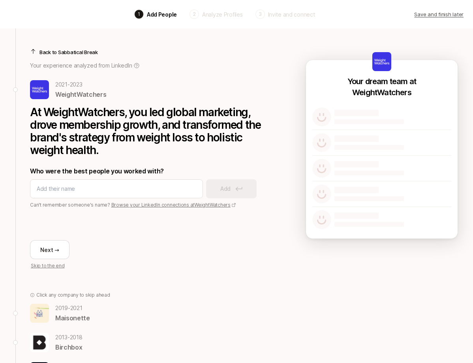
click at [74, 306] on p "[DATE] - [DATE]" at bounding box center [72, 307] width 35 height 9
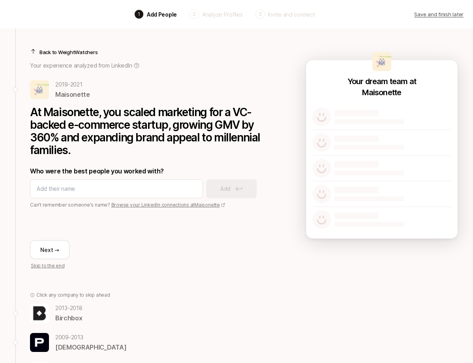
click at [71, 309] on p "[DATE] - [DATE]" at bounding box center [68, 307] width 27 height 9
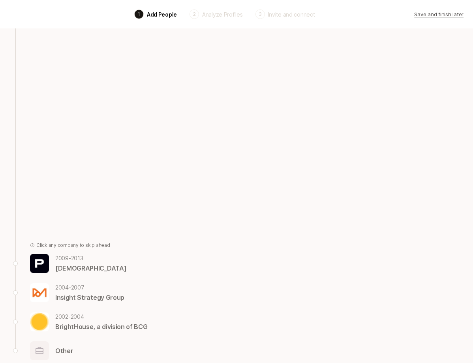
scroll to position [50, 0]
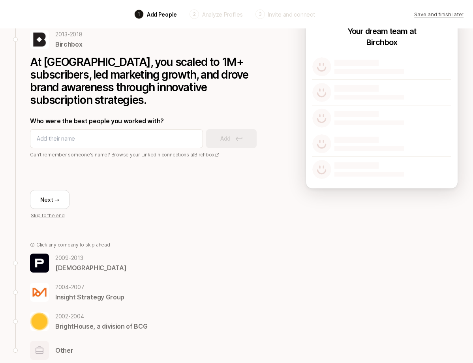
click at [81, 321] on p "BrightHouse, a division of BCG" at bounding box center [101, 326] width 92 height 10
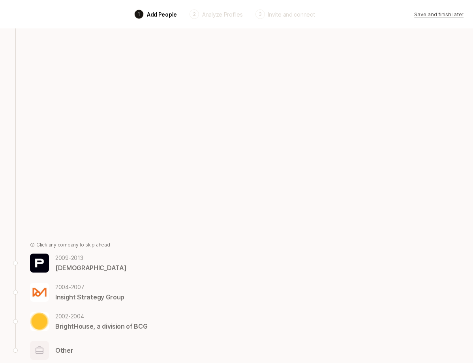
scroll to position [0, 0]
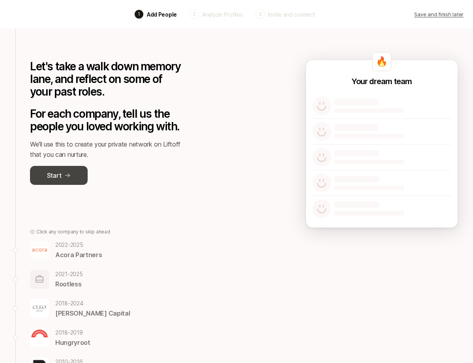
click at [56, 182] on button "Start" at bounding box center [59, 175] width 58 height 19
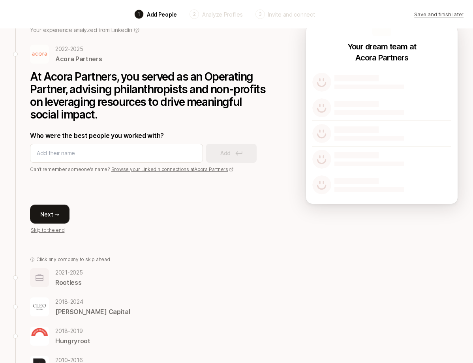
click at [62, 216] on button "Next →" at bounding box center [49, 214] width 39 height 19
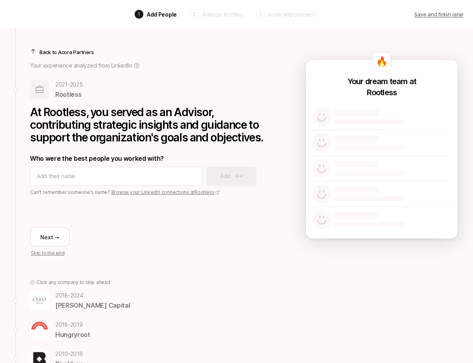
click at [71, 304] on p "Cleo Capital" at bounding box center [92, 305] width 75 height 10
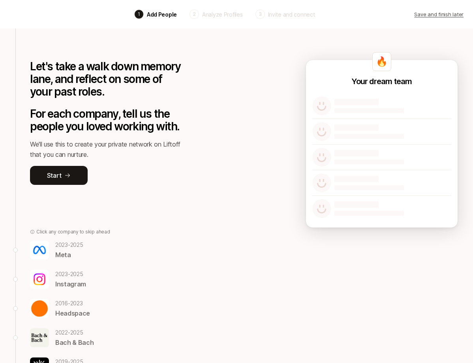
click at [63, 244] on p "[DATE] - [DATE]" at bounding box center [69, 244] width 28 height 9
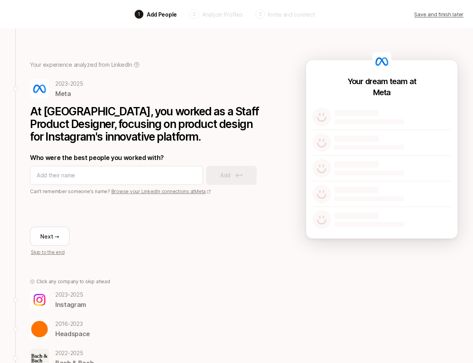
click at [71, 300] on p "Instagram" at bounding box center [70, 304] width 31 height 10
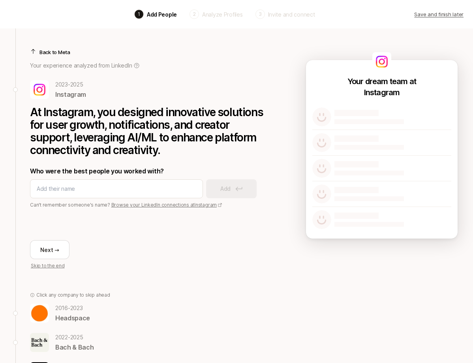
click at [70, 309] on p "[DATE] - [DATE]" at bounding box center [72, 307] width 35 height 9
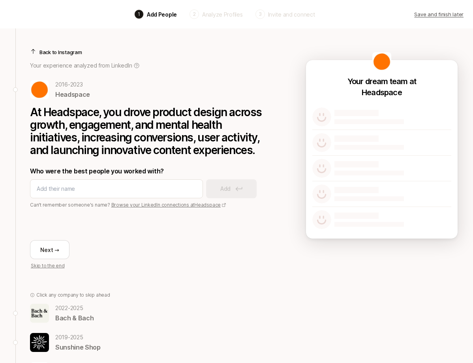
click at [75, 309] on p "2022 - 2025" at bounding box center [74, 307] width 38 height 9
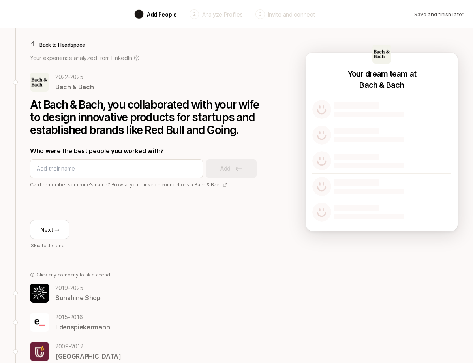
scroll to position [8, 0]
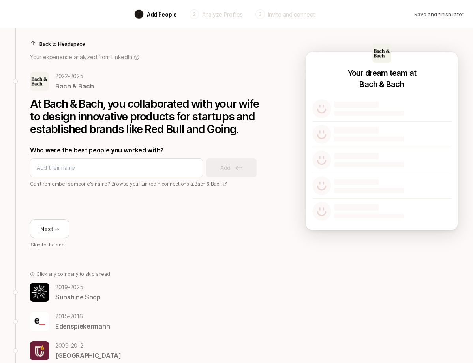
click at [72, 292] on p "Sunshine Shop" at bounding box center [77, 297] width 45 height 10
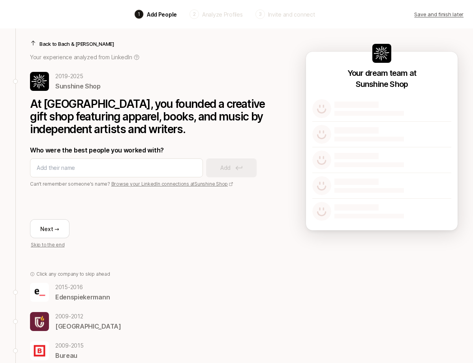
click at [69, 298] on p "Edenspiekermann" at bounding box center [82, 297] width 54 height 10
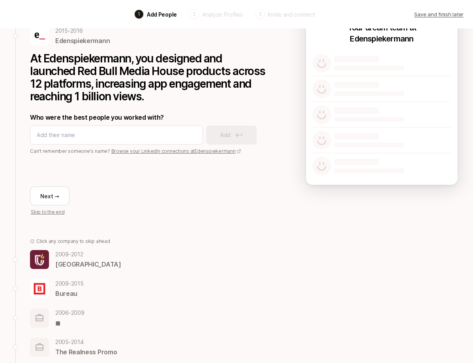
click at [75, 265] on p "Cambrian College" at bounding box center [88, 264] width 66 height 10
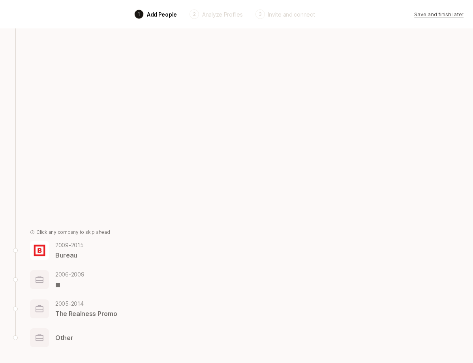
scroll to position [50, 0]
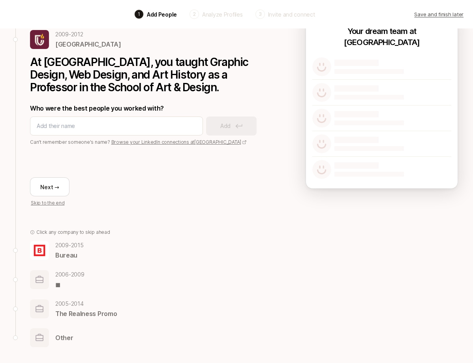
click at [60, 280] on p "◼" at bounding box center [69, 284] width 29 height 10
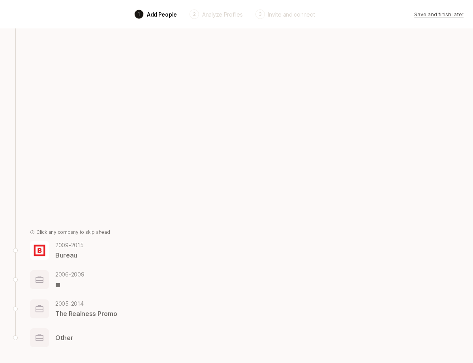
scroll to position [0, 0]
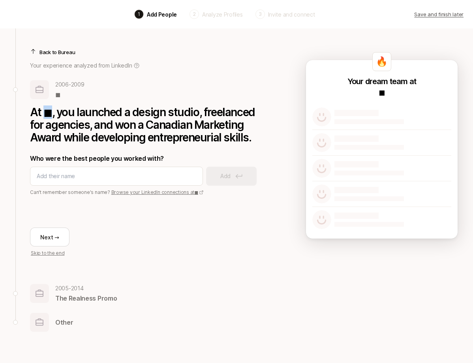
drag, startPoint x: 53, startPoint y: 112, endPoint x: 46, endPoint y: 112, distance: 6.3
click at [46, 112] on p "At ◼, you launched a design studio, freelanced for agencies, and won a Canadian…" at bounding box center [148, 125] width 237 height 38
copy p "◼"
click at [136, 192] on link "Browse your LinkedIn connections at ◼" at bounding box center [157, 192] width 92 height 6
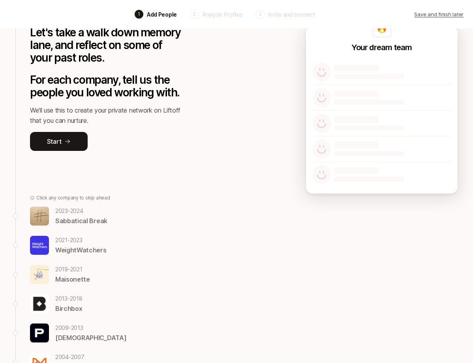
scroll to position [43, 0]
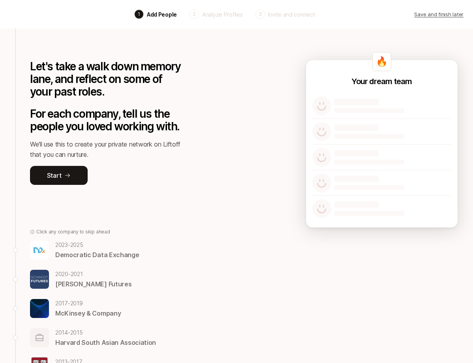
scroll to position [58, 0]
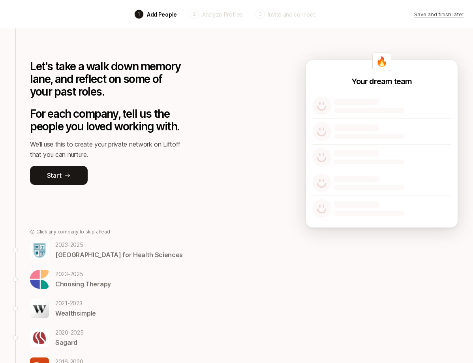
scroll to position [106, 0]
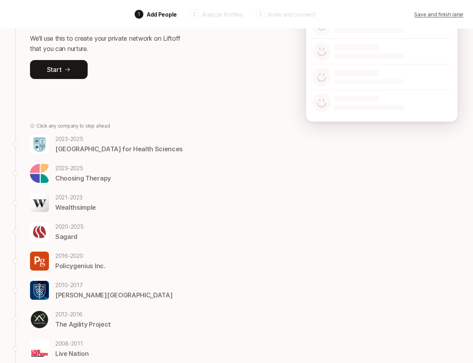
click at [73, 156] on div "[DATE] - [DATE] [GEOGRAPHIC_DATA] for Health Sciences [DATE] - [DATE] Choosing …" at bounding box center [106, 275] width 153 height 282
click at [68, 148] on p "University of St. Augustine for Health Sciences" at bounding box center [119, 149] width 128 height 10
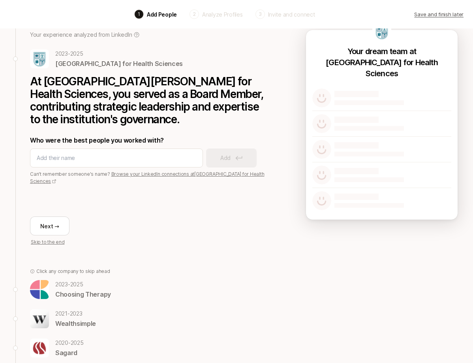
scroll to position [5, 0]
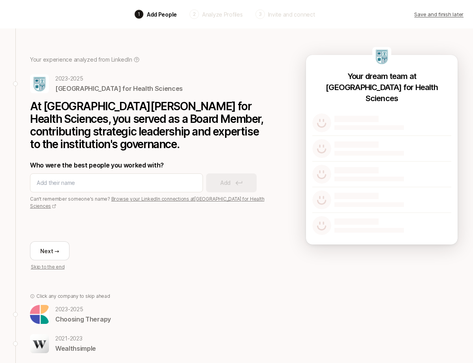
click at [62, 304] on p "2023 - 2025" at bounding box center [83, 308] width 56 height 9
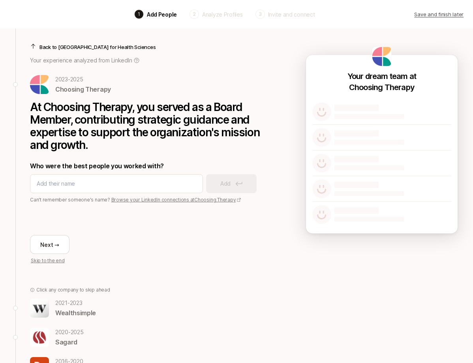
click at [67, 310] on p "Wealthsimple" at bounding box center [75, 313] width 41 height 10
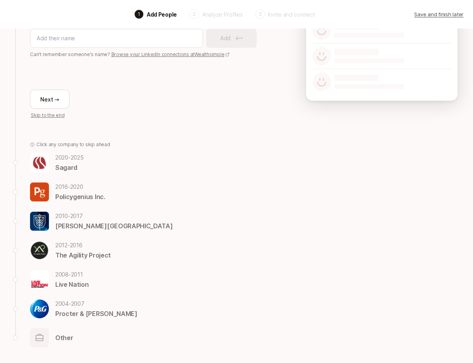
click at [76, 226] on p "Hult International Business School" at bounding box center [113, 226] width 117 height 10
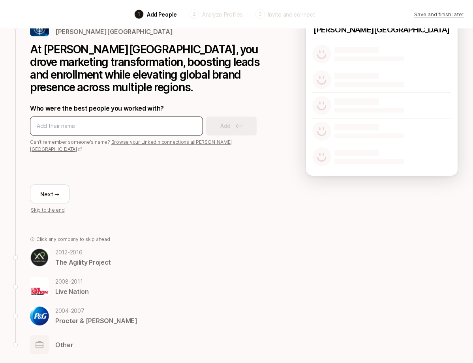
scroll to position [0, 0]
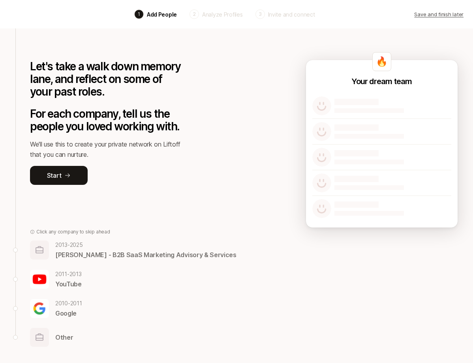
click at [79, 247] on p "[DATE] - [DATE]" at bounding box center [145, 244] width 181 height 9
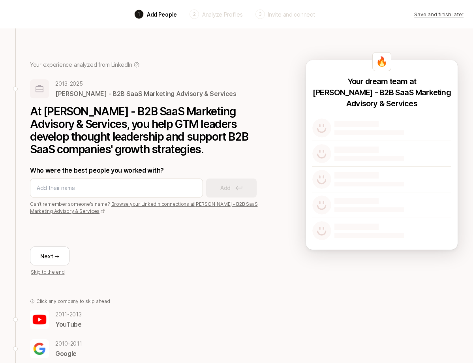
click at [72, 315] on p "[DATE] - [DATE]" at bounding box center [68, 314] width 26 height 9
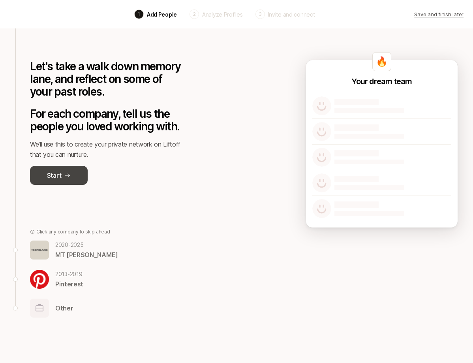
click at [63, 172] on button "Start" at bounding box center [59, 175] width 58 height 19
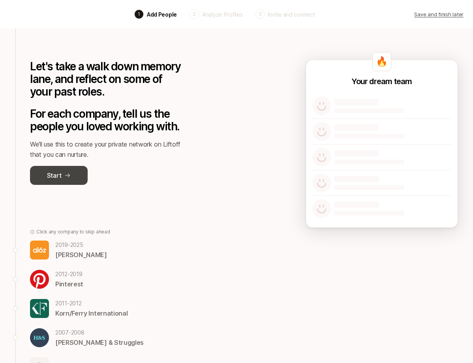
click at [63, 182] on button "Start" at bounding box center [59, 175] width 58 height 19
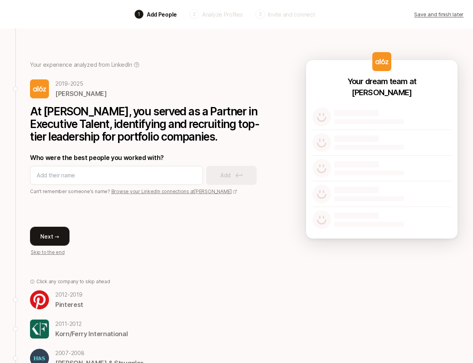
click at [59, 230] on button "Next →" at bounding box center [49, 236] width 39 height 19
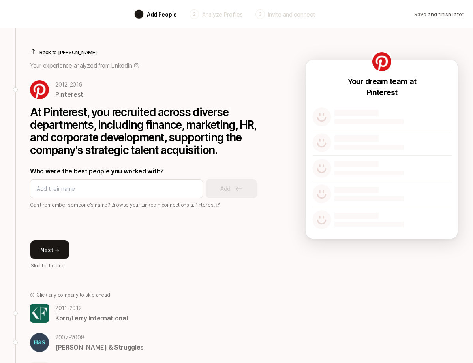
click at [54, 248] on button "Next →" at bounding box center [49, 249] width 39 height 19
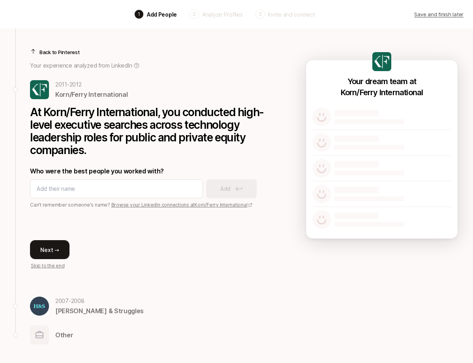
click at [54, 249] on button "Next →" at bounding box center [49, 249] width 39 height 19
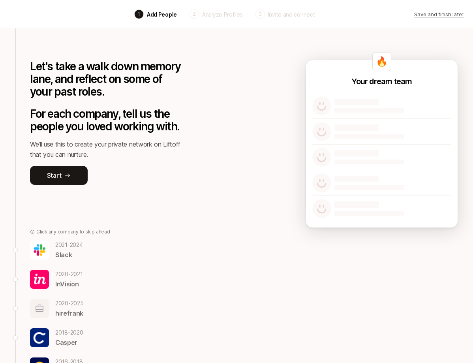
click at [71, 250] on p "Slack" at bounding box center [69, 255] width 28 height 10
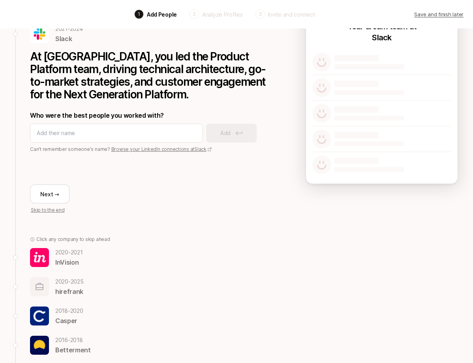
click at [63, 260] on p "InVision" at bounding box center [69, 262] width 28 height 10
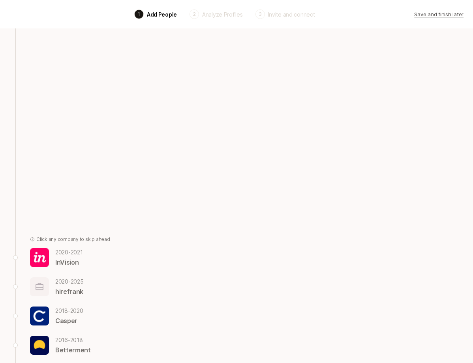
scroll to position [56, 0]
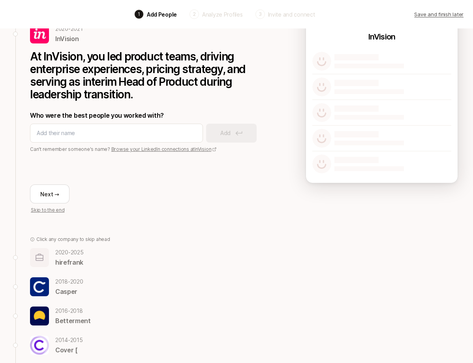
click at [71, 258] on p "hirefrank" at bounding box center [69, 262] width 28 height 10
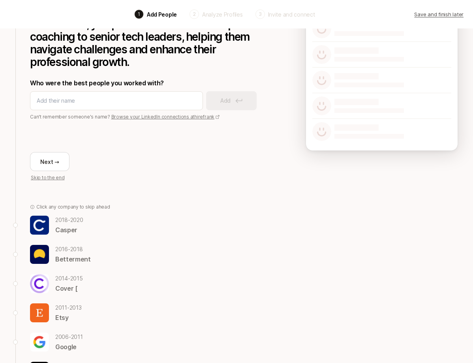
scroll to position [81, 0]
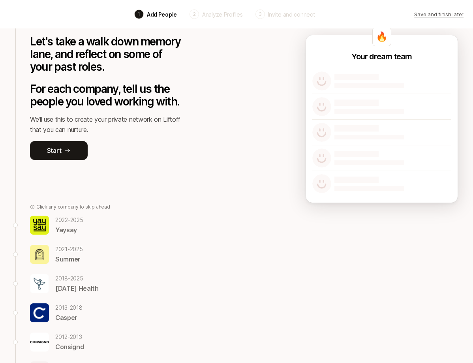
scroll to position [58, 0]
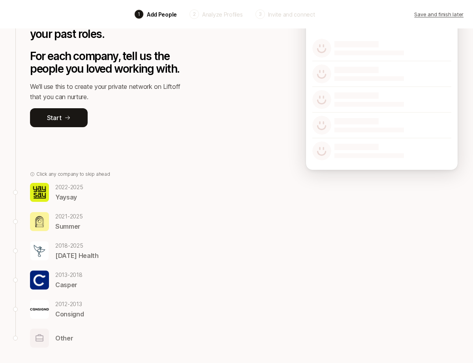
click at [76, 190] on p "[DATE] - [DATE]" at bounding box center [69, 186] width 28 height 9
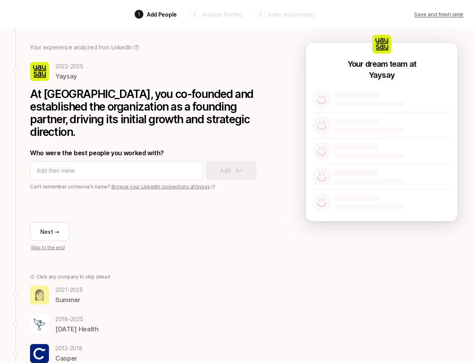
scroll to position [0, 0]
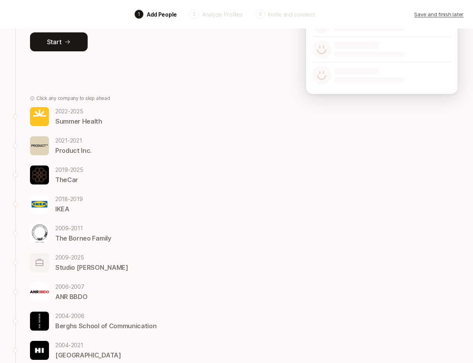
scroll to position [263, 0]
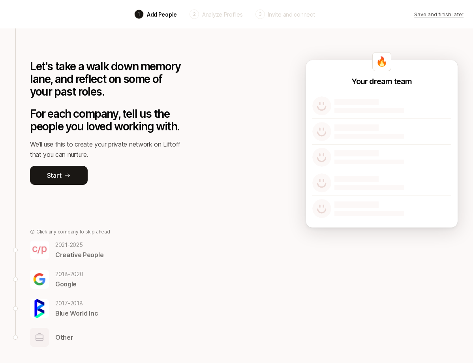
click at [65, 267] on div "[DATE] - [DATE] Creative People [DATE] - [DATE] Google [DATE] - [DATE] Blue Wor…" at bounding box center [106, 293] width 152 height 107
click at [65, 250] on p "Creative People" at bounding box center [79, 255] width 48 height 10
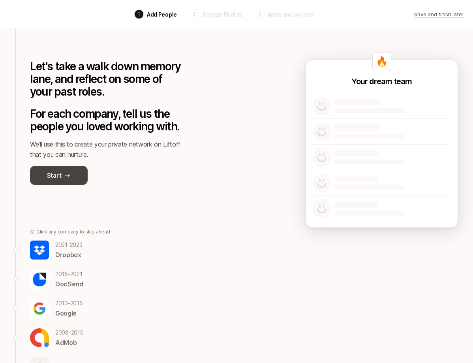
scroll to position [29, 0]
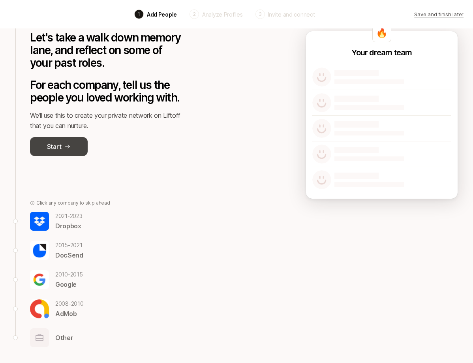
click at [70, 148] on icon at bounding box center [67, 146] width 6 height 6
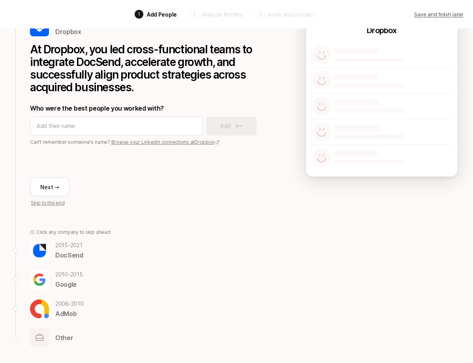
scroll to position [0, 0]
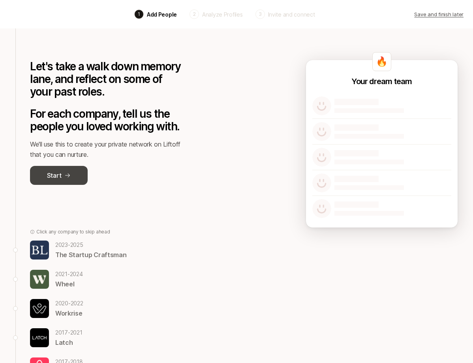
click at [74, 176] on button "Start" at bounding box center [59, 175] width 58 height 19
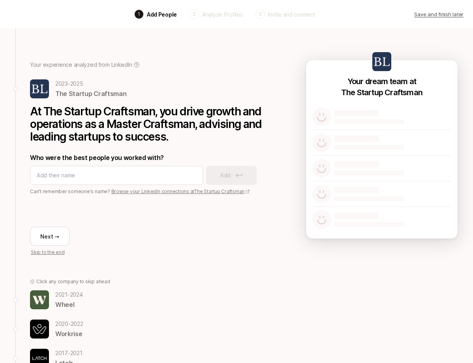
click at [56, 225] on div "Next → Skip to the end" at bounding box center [148, 225] width 237 height 61
click at [55, 234] on button "Next →" at bounding box center [49, 236] width 39 height 19
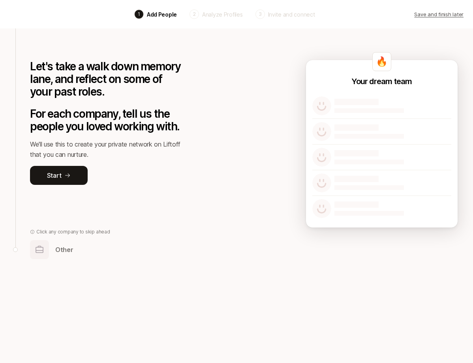
click at [262, 73] on div "Let's take a walk down memory lane, and reflect on some of your past roles. For…" at bounding box center [236, 195] width 455 height 334
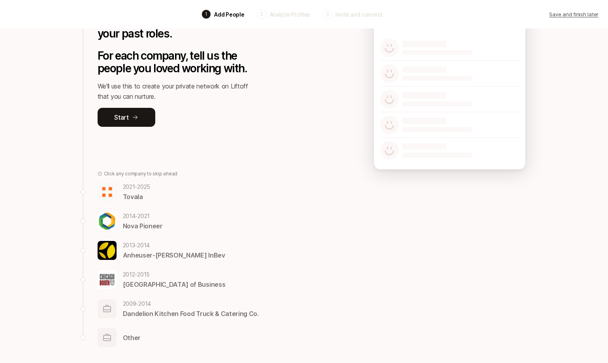
click at [138, 201] on p "Tovala" at bounding box center [137, 197] width 28 height 10
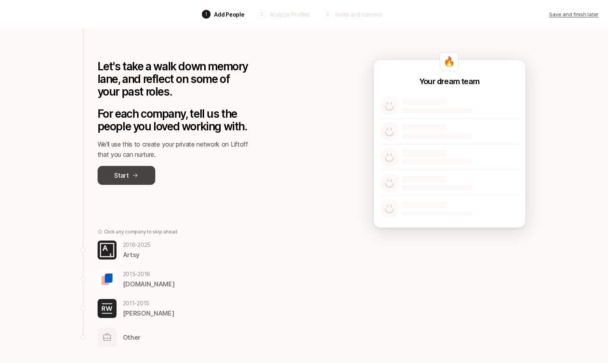
click at [141, 181] on button "Start" at bounding box center [127, 175] width 58 height 19
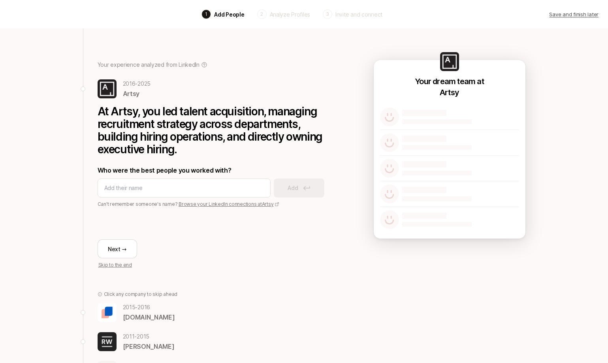
scroll to position [33, 0]
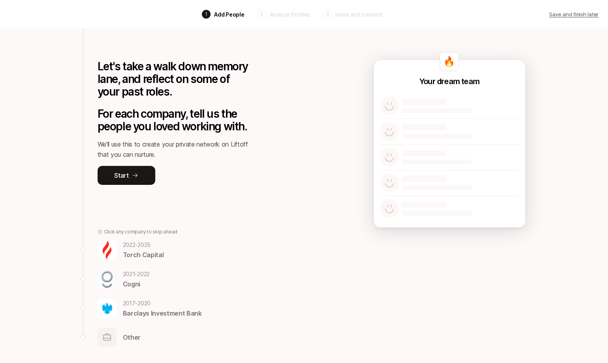
click at [145, 237] on div "Click any company to skip ahead [DATE] - [DATE] Torch Capital [DATE] - [DATE] C…" at bounding box center [174, 287] width 152 height 118
click at [138, 242] on p "[DATE] - [DATE]" at bounding box center [143, 244] width 41 height 9
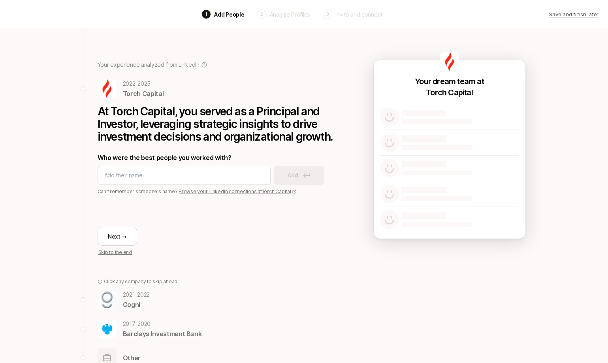
click at [132, 291] on p "[DATE] - [DATE]" at bounding box center [136, 294] width 27 height 9
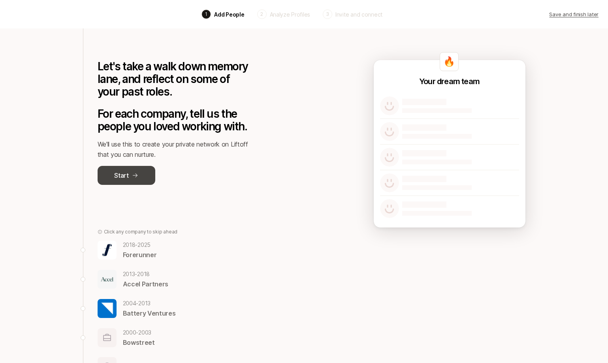
click at [136, 175] on icon at bounding box center [135, 175] width 5 height 4
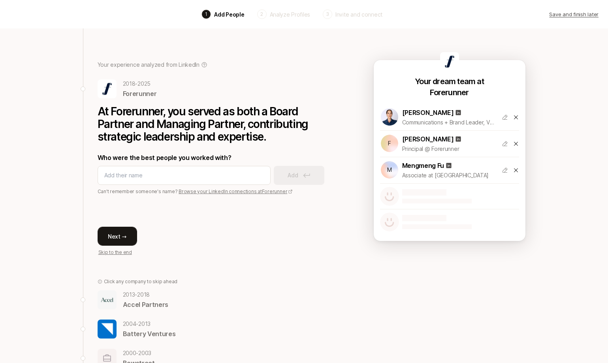
click at [126, 230] on button "Next →" at bounding box center [117, 236] width 39 height 19
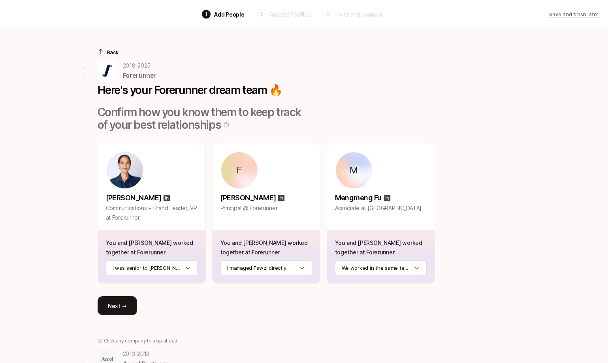
click at [115, 309] on button "Next →" at bounding box center [117, 305] width 39 height 19
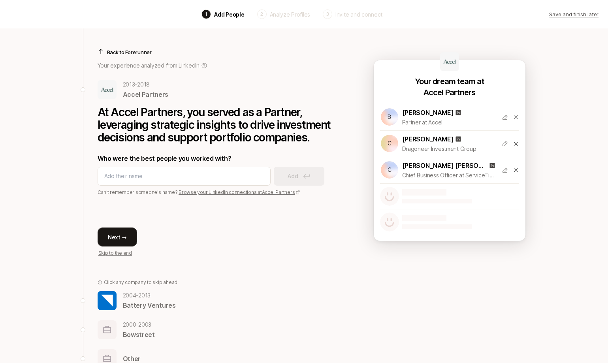
click at [121, 239] on button "Next →" at bounding box center [117, 236] width 39 height 19
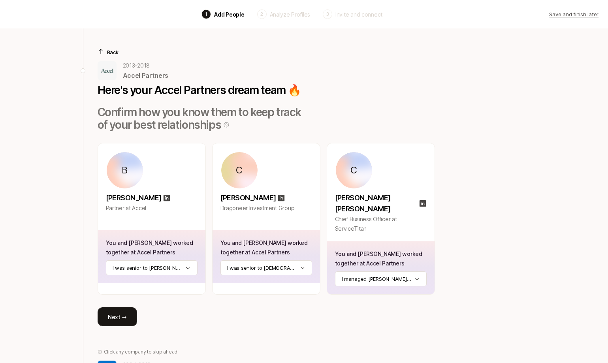
click at [124, 307] on button "Next →" at bounding box center [117, 316] width 39 height 19
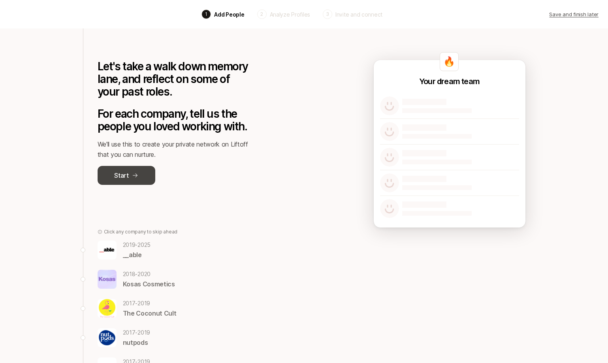
click at [131, 179] on button "Start" at bounding box center [127, 175] width 58 height 19
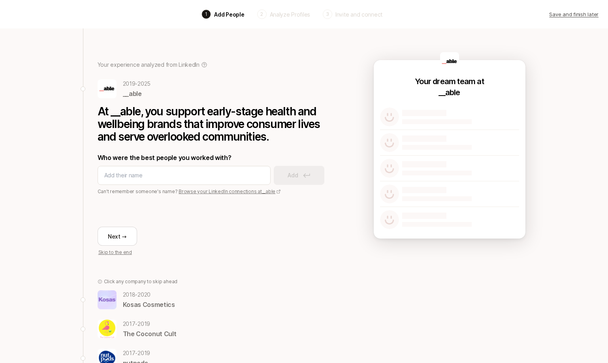
click at [149, 295] on p "[DATE] - [DATE]" at bounding box center [149, 294] width 52 height 9
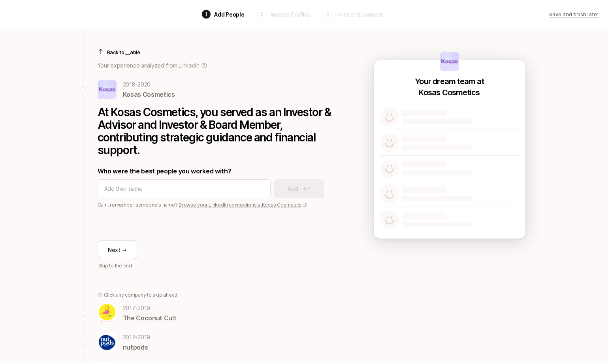
click at [143, 308] on p "[DATE] - [DATE]" at bounding box center [150, 307] width 54 height 9
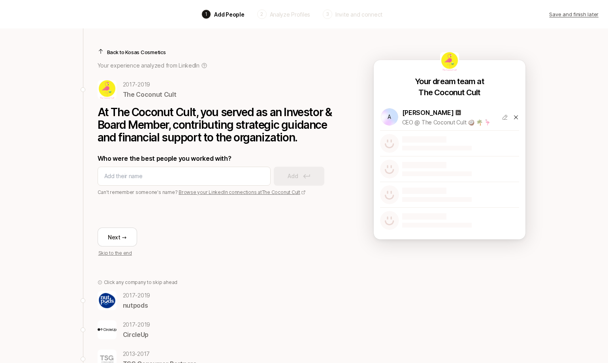
click at [137, 302] on p "nutpods" at bounding box center [137, 305] width 28 height 10
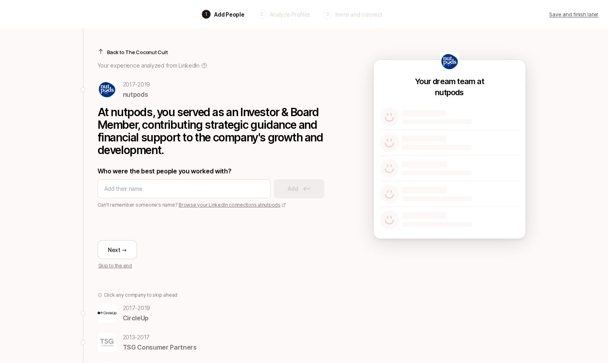
click at [137, 314] on p "CircleUp" at bounding box center [137, 318] width 28 height 10
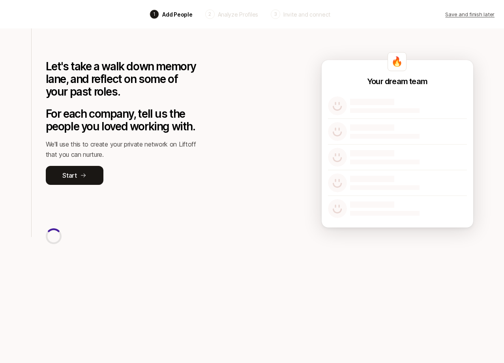
click at [229, 61] on div "Let's take a walk down memory lane, and reflect on some of your past roles. For…" at bounding box center [252, 195] width 455 height 334
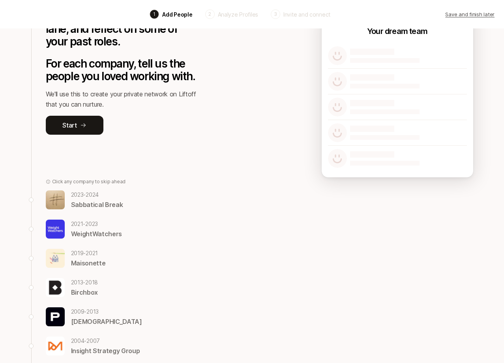
scroll to position [52, 0]
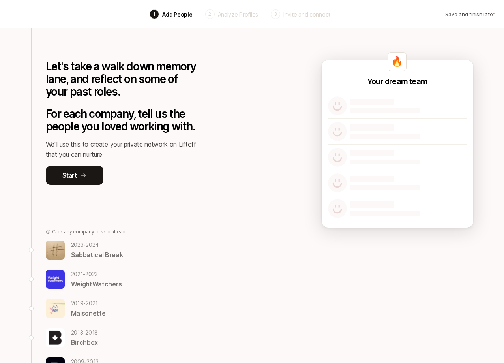
scroll to position [31, 0]
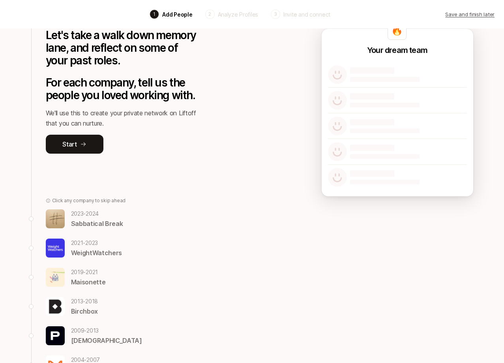
click at [162, 223] on div "[DATE] - [DATE] Sabbatical Break" at bounding box center [122, 219] width 152 height 20
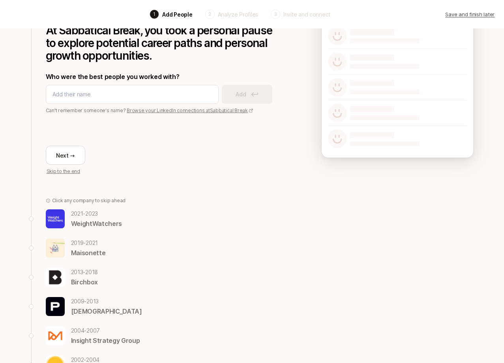
scroll to position [0, 0]
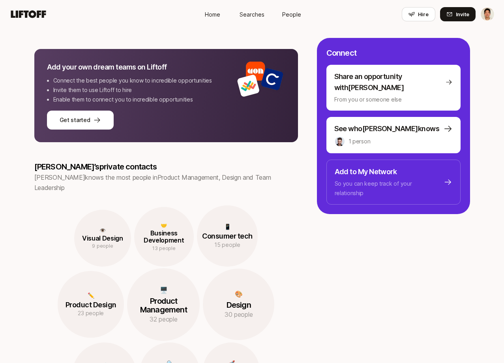
scroll to position [344, 0]
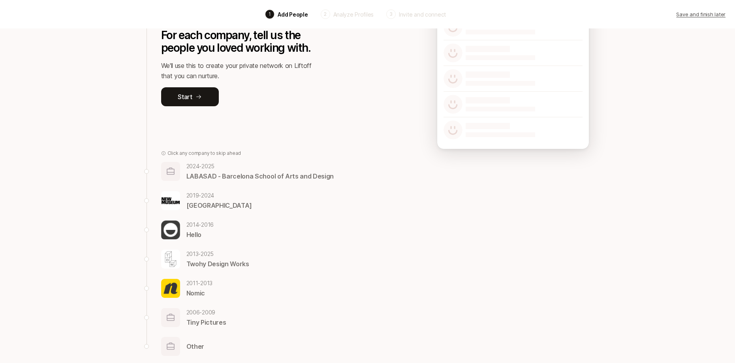
scroll to position [87, 0]
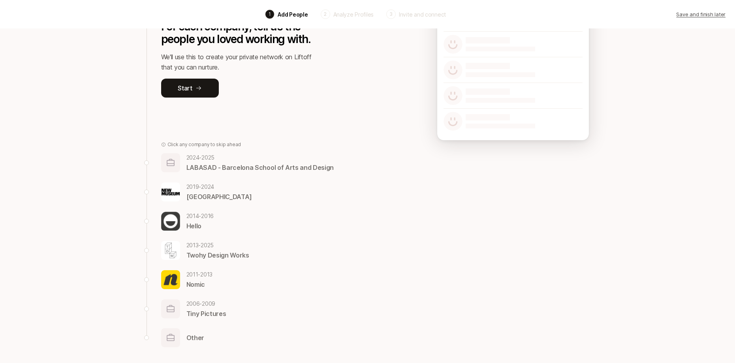
click at [193, 168] on p "LABASAD - Barcelona School of Arts and Design" at bounding box center [260, 167] width 148 height 10
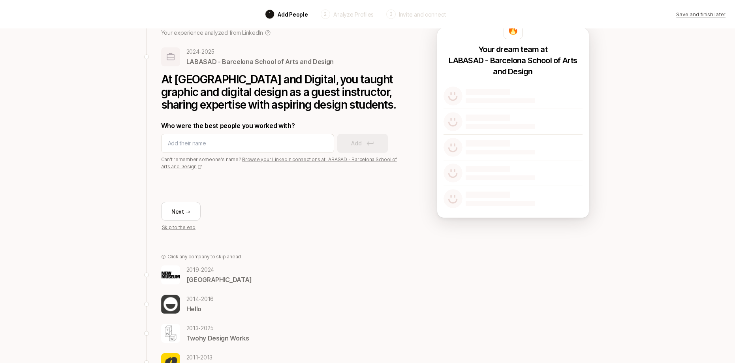
click at [205, 285] on p "[GEOGRAPHIC_DATA]" at bounding box center [219, 279] width 66 height 10
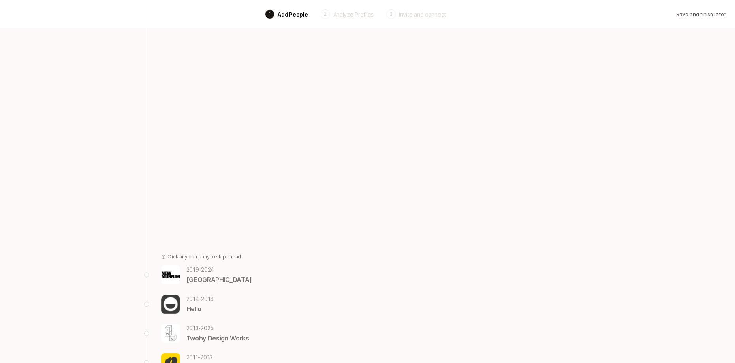
scroll to position [33, 0]
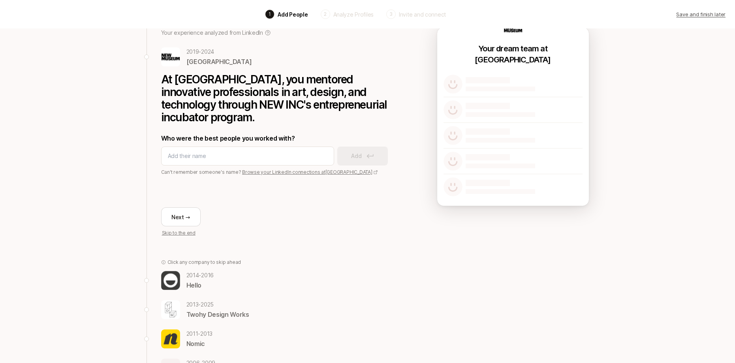
click at [193, 278] on p "[DATE] - [DATE]" at bounding box center [200, 274] width 28 height 9
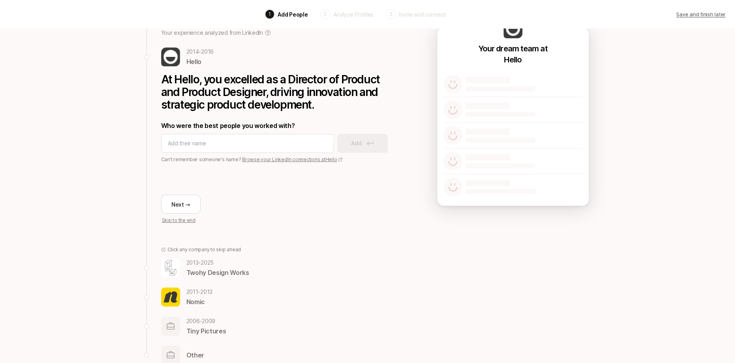
scroll to position [50, 0]
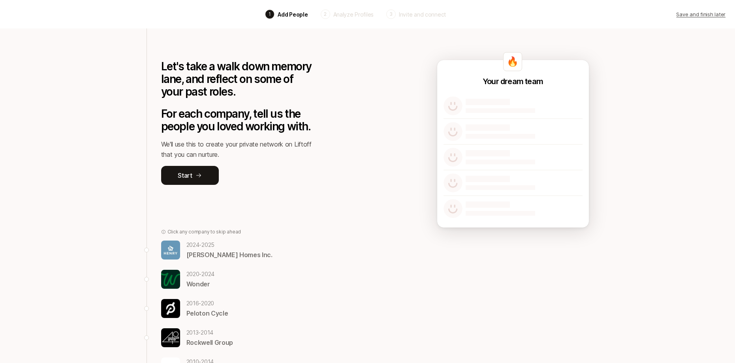
scroll to position [58, 0]
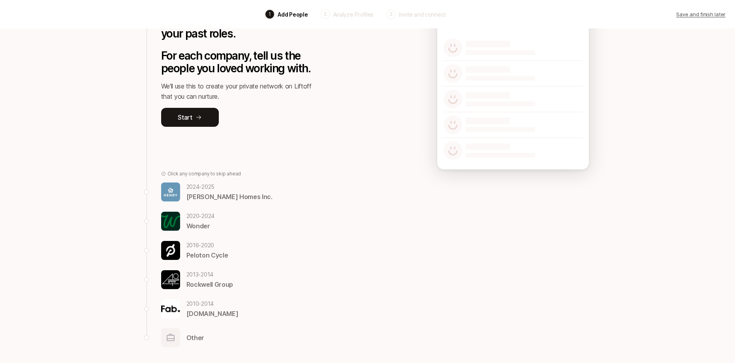
click at [211, 186] on p "[DATE] - [DATE]" at bounding box center [229, 186] width 86 height 9
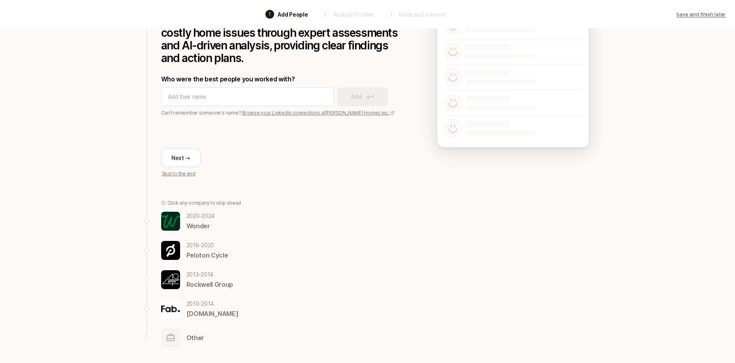
scroll to position [0, 0]
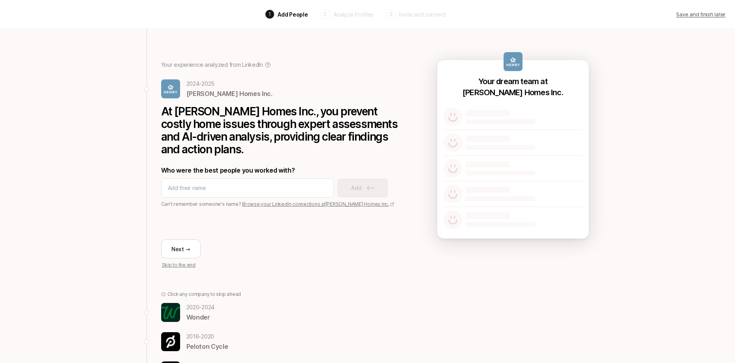
click at [194, 311] on p "[DATE] - [DATE]" at bounding box center [200, 306] width 28 height 9
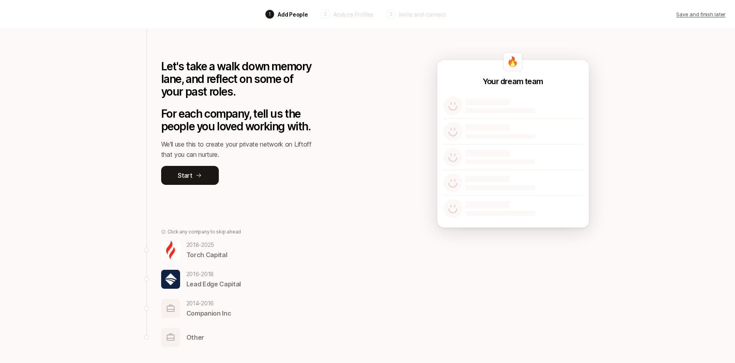
click at [210, 247] on p "2018 - 2025" at bounding box center [206, 244] width 41 height 9
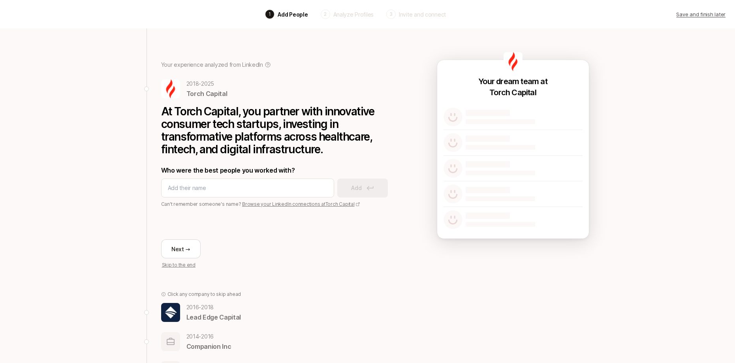
click at [202, 302] on p "2016 - 2018" at bounding box center [213, 306] width 55 height 9
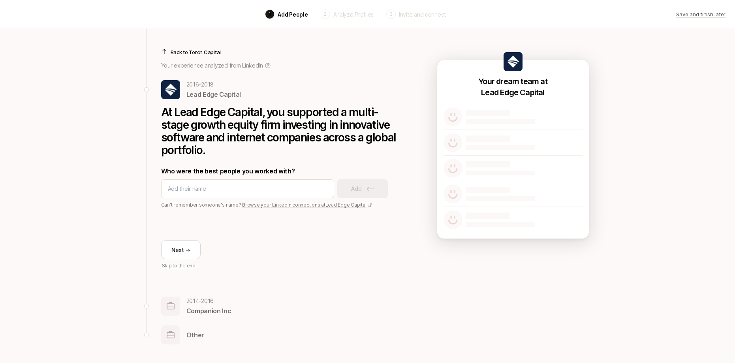
click at [201, 310] on p "Companion Inc" at bounding box center [208, 311] width 45 height 10
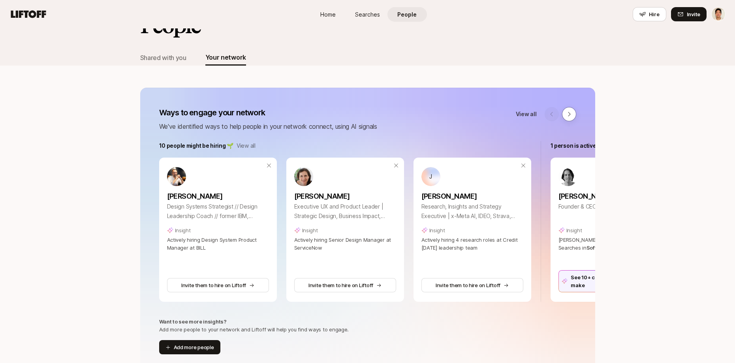
scroll to position [36, 0]
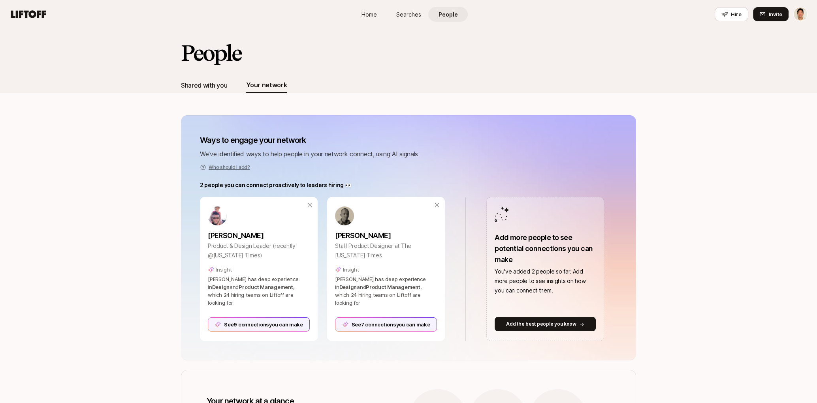
click at [214, 78] on div "Shared with you" at bounding box center [204, 85] width 46 height 16
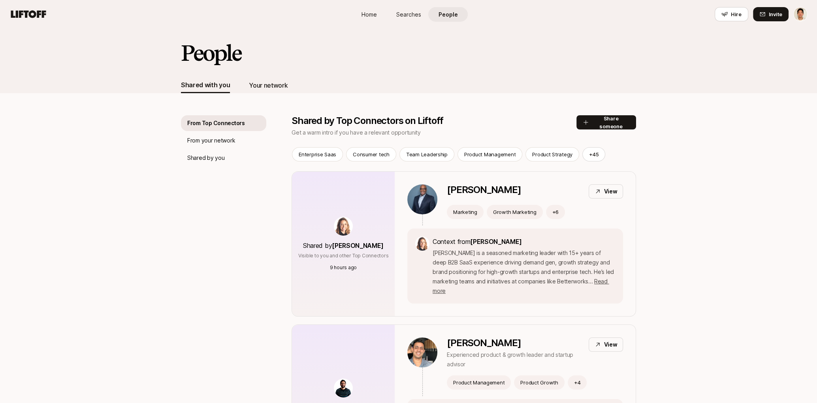
click at [272, 81] on div "Your network" at bounding box center [268, 85] width 39 height 10
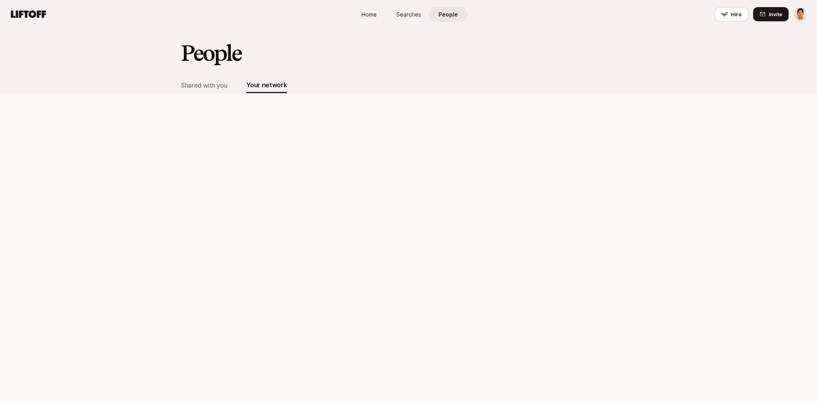
click at [160, 131] on div "People Shared with you Your network" at bounding box center [408, 215] width 817 height 375
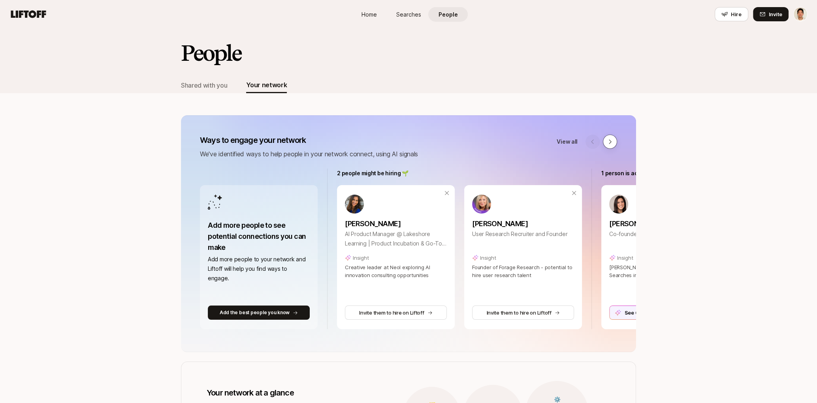
click at [610, 139] on icon at bounding box center [609, 142] width 6 height 6
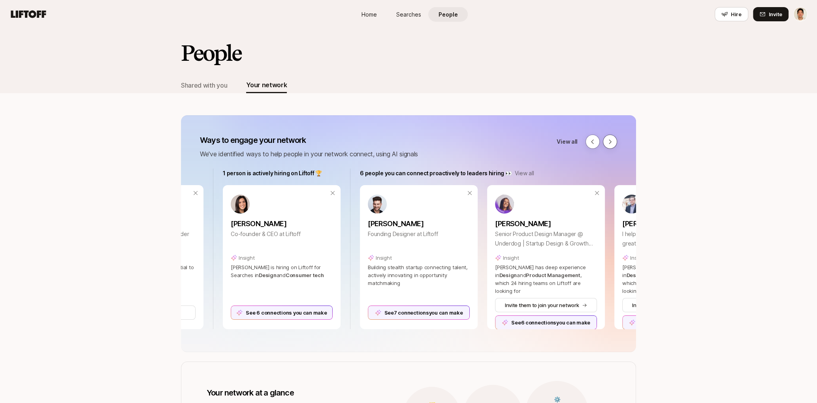
scroll to position [0, 401]
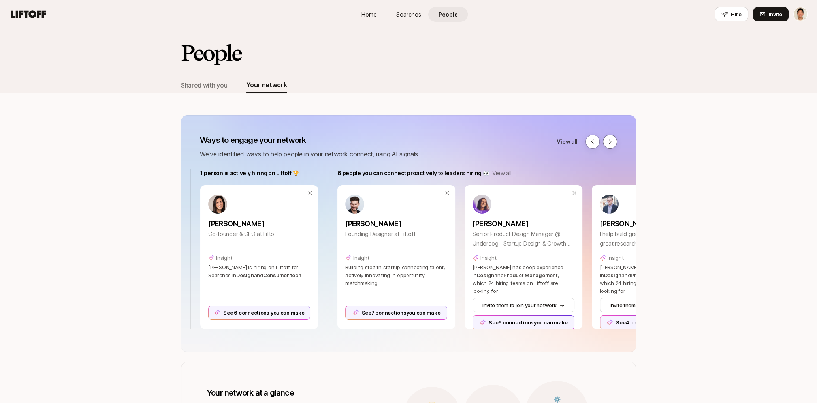
click at [610, 139] on icon at bounding box center [609, 142] width 6 height 6
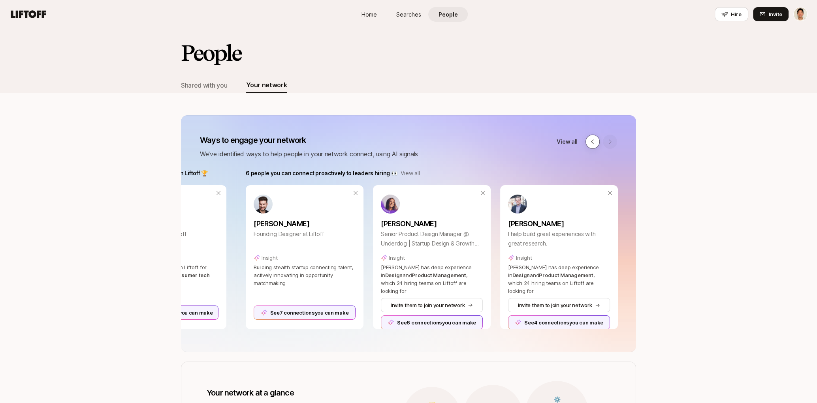
click at [592, 141] on icon at bounding box center [592, 142] width 6 height 6
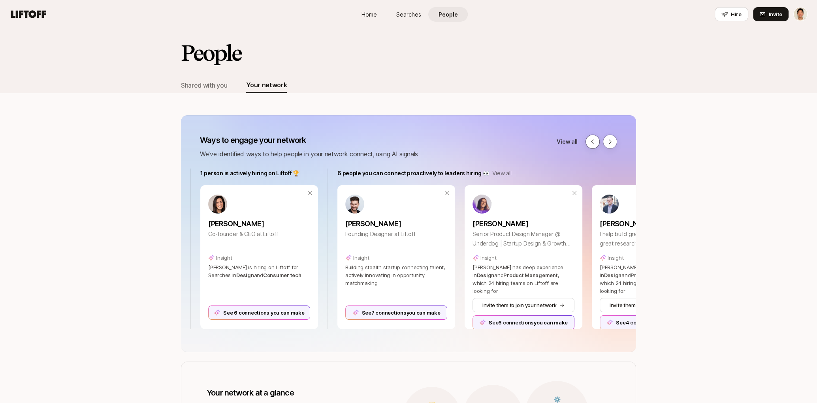
click at [592, 141] on icon at bounding box center [592, 142] width 6 height 6
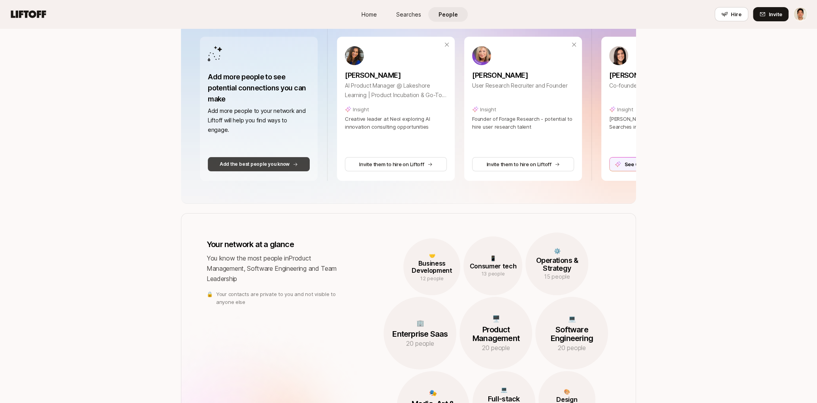
scroll to position [0, 0]
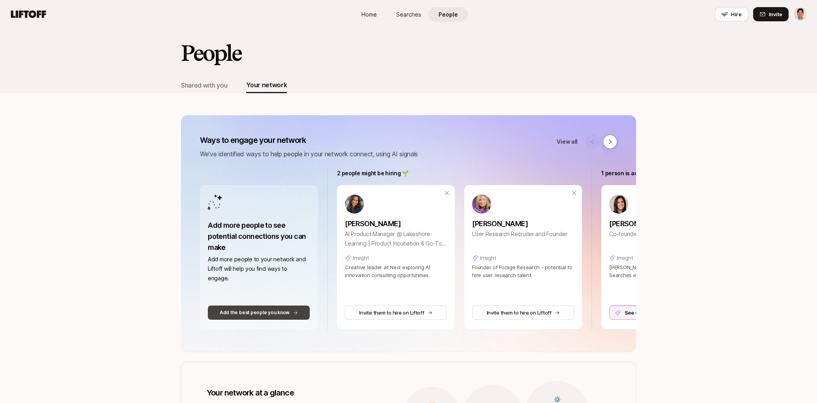
click at [252, 312] on p "Add the best people you know" at bounding box center [255, 312] width 70 height 7
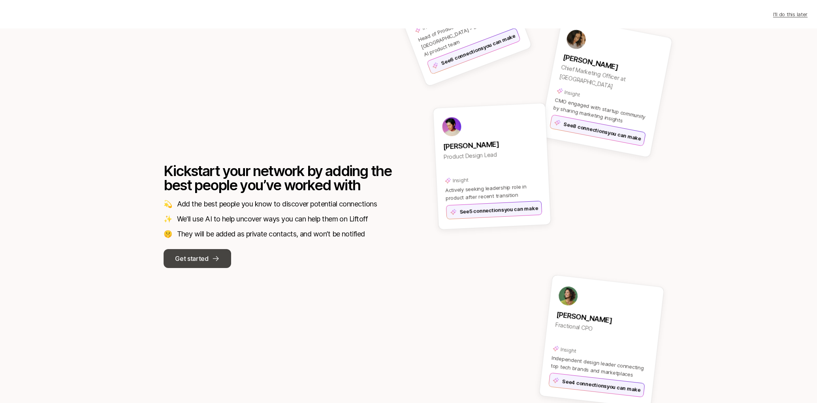
click at [219, 259] on icon at bounding box center [216, 259] width 8 height 8
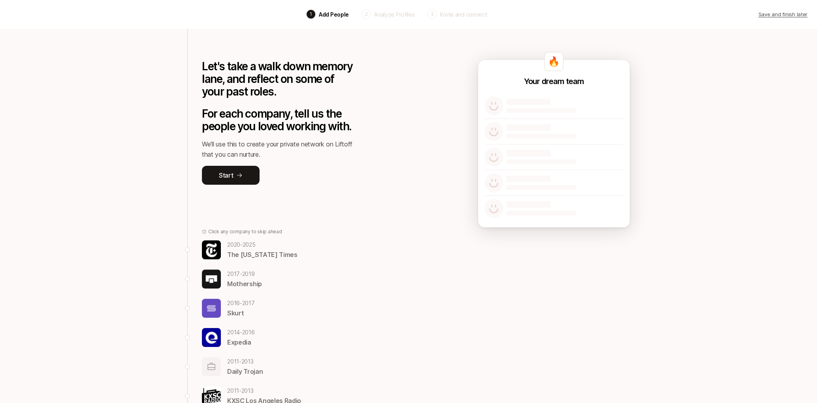
click at [190, 150] on div "Let's take a walk down memory lane, and reflect on some of your past roles. For…" at bounding box center [273, 239] width 173 height 422
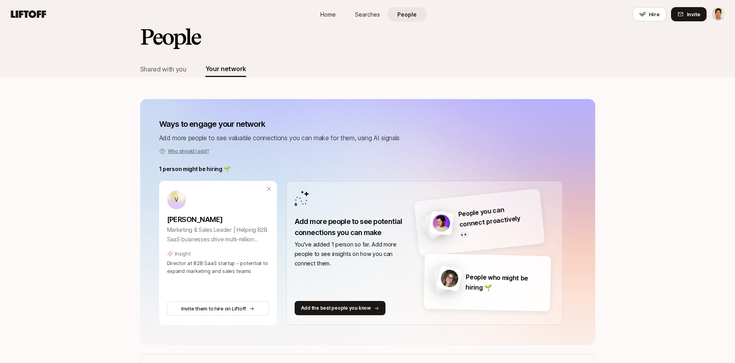
scroll to position [14, 0]
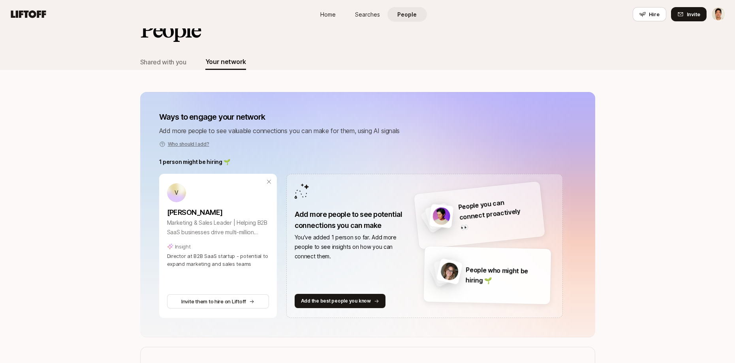
scroll to position [34, 0]
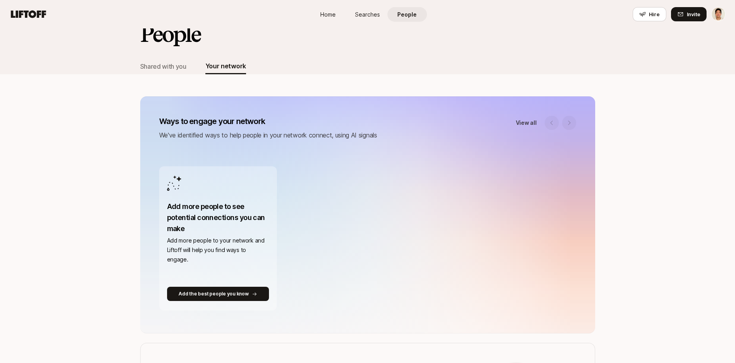
scroll to position [25, 0]
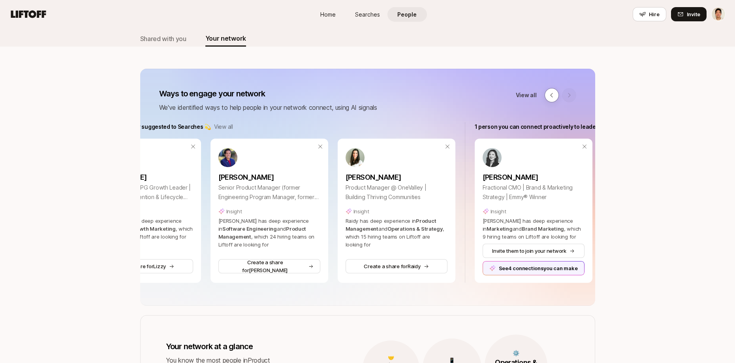
scroll to position [0, 253]
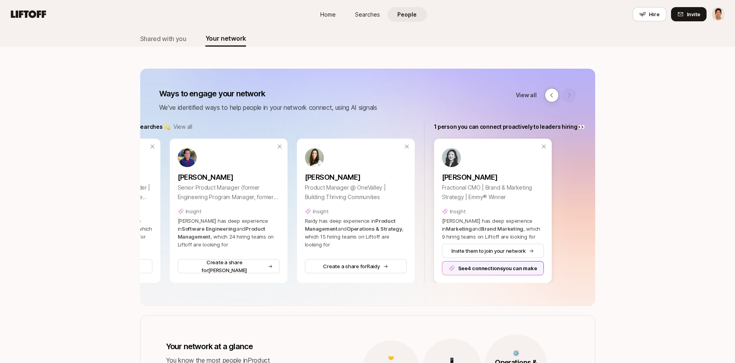
click at [479, 268] on div "See 4 connections you can make" at bounding box center [493, 268] width 102 height 14
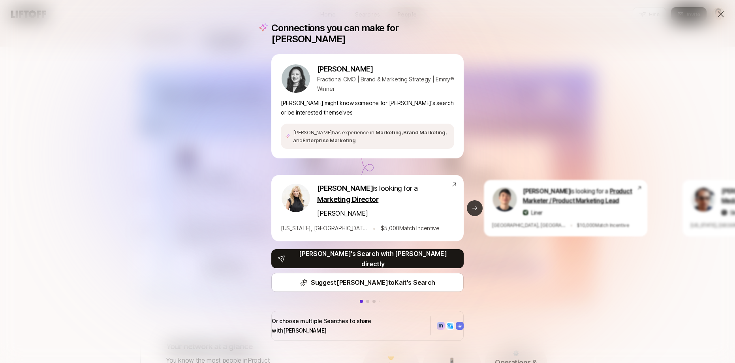
click at [474, 210] on button "Next slide" at bounding box center [475, 208] width 16 height 16
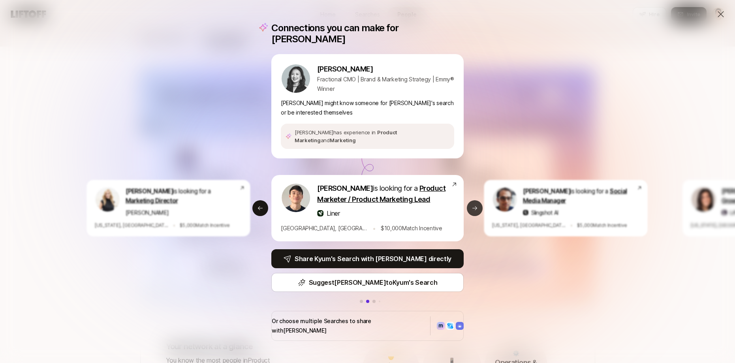
click at [482, 203] on button "Next slide" at bounding box center [475, 208] width 16 height 16
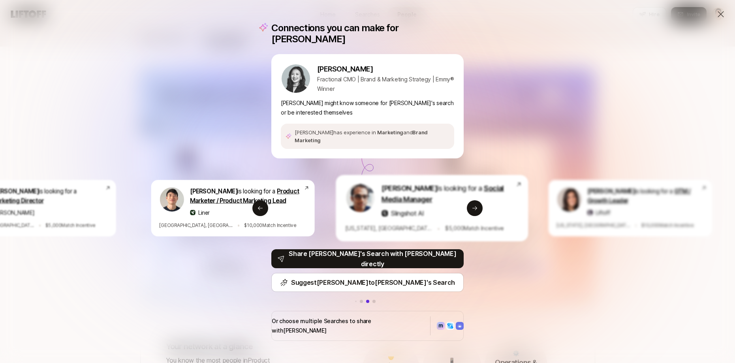
click at [553, 293] on div "Connections you can make for Cindy Cindy Qiu Fractional CMO | Brand & Marketing…" at bounding box center [367, 181] width 735 height 363
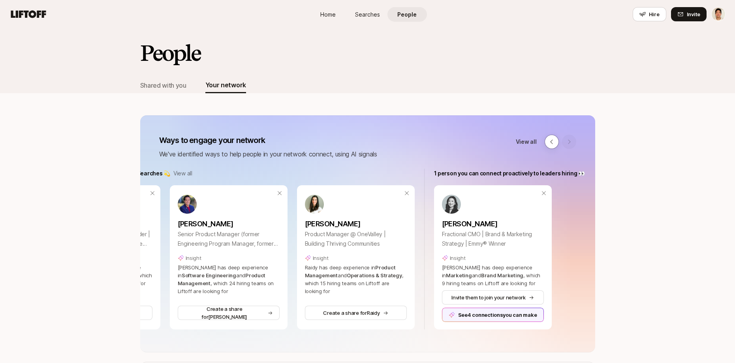
scroll to position [47, 0]
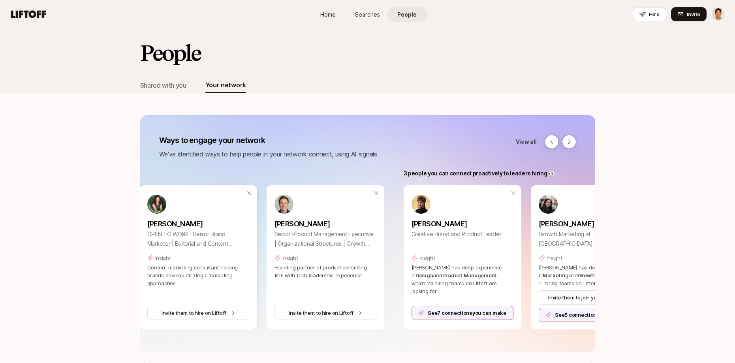
scroll to position [0, 483]
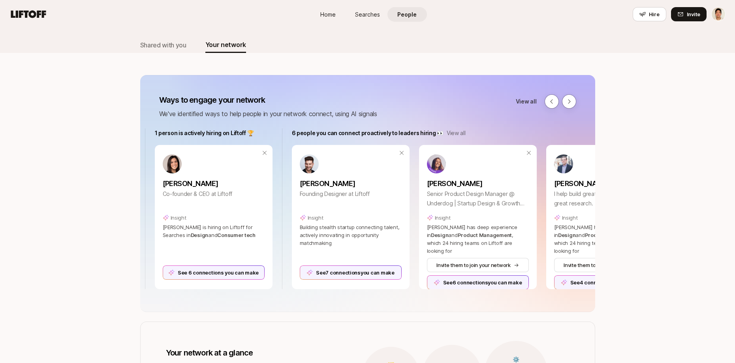
scroll to position [0, 447]
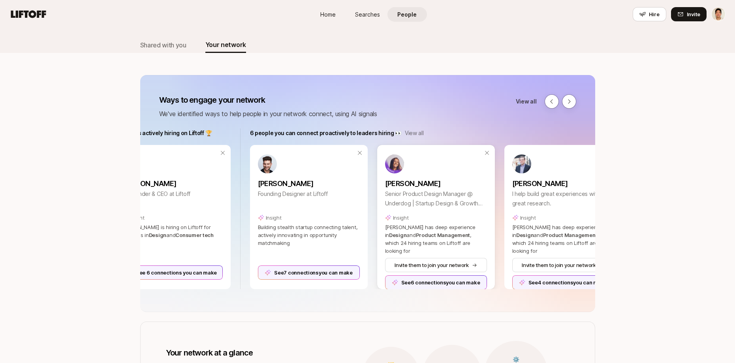
click at [429, 275] on div "See 6 connections you can make" at bounding box center [436, 282] width 102 height 14
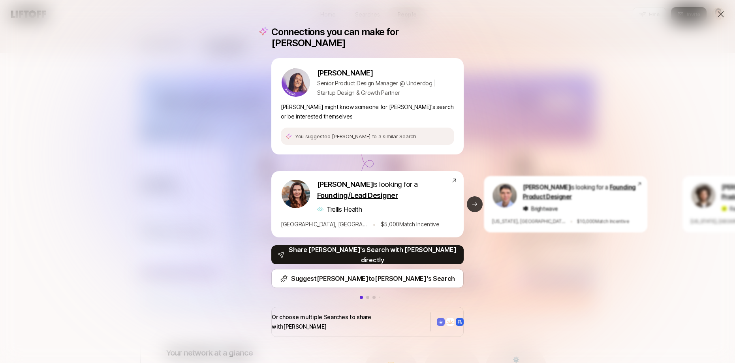
click at [474, 204] on icon at bounding box center [474, 204] width 6 height 6
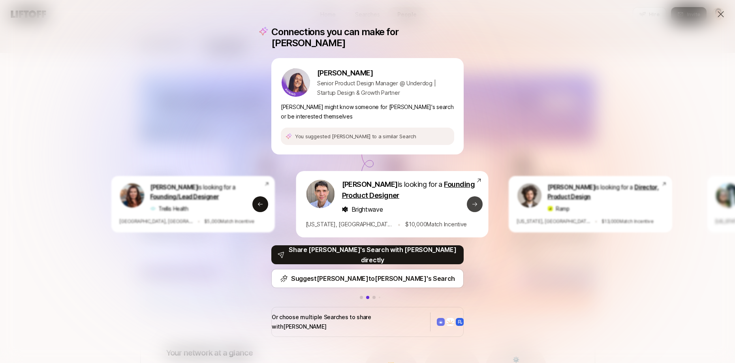
click at [471, 203] on button "Next slide" at bounding box center [475, 204] width 16 height 16
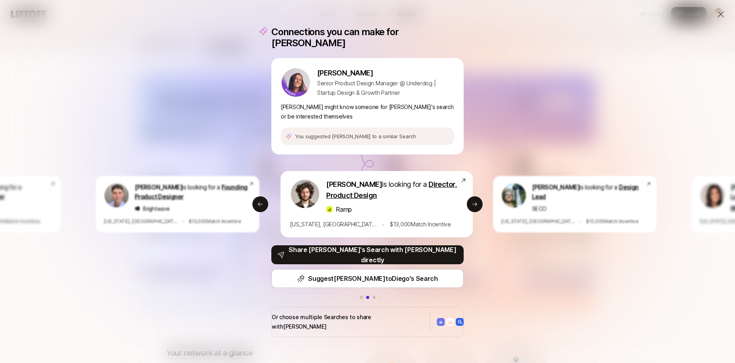
click at [525, 151] on div "Connections you can make for Mary Mary Annon Senior Product Design Manager @ Un…" at bounding box center [367, 181] width 735 height 363
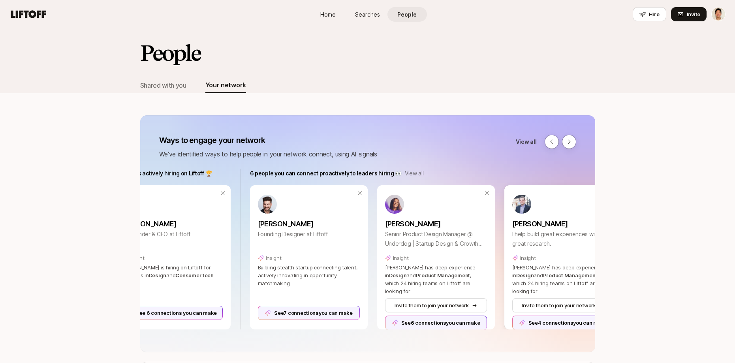
scroll to position [40, 0]
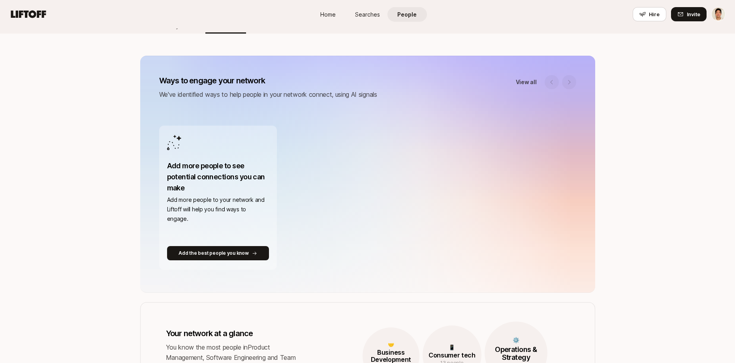
scroll to position [59, 0]
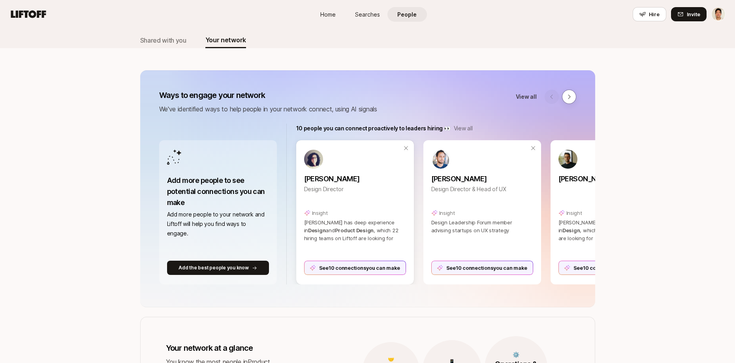
click at [356, 268] on div "See 10 connections you can make" at bounding box center [355, 268] width 102 height 14
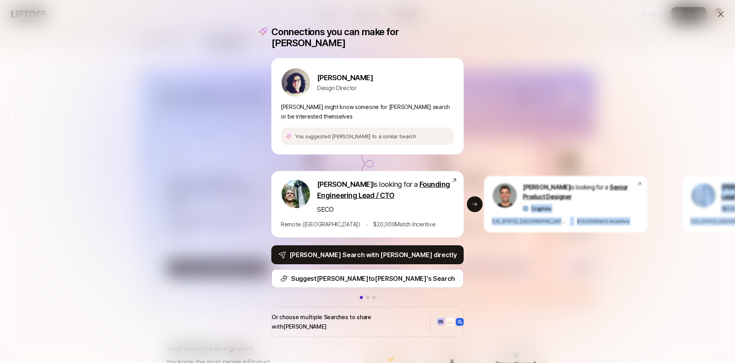
drag, startPoint x: 520, startPoint y: 207, endPoint x: 428, endPoint y: 203, distance: 92.9
click at [492, 203] on div "[PERSON_NAME] is looking for a Senior Product Designer Graphite" at bounding box center [564, 197] width 145 height 30
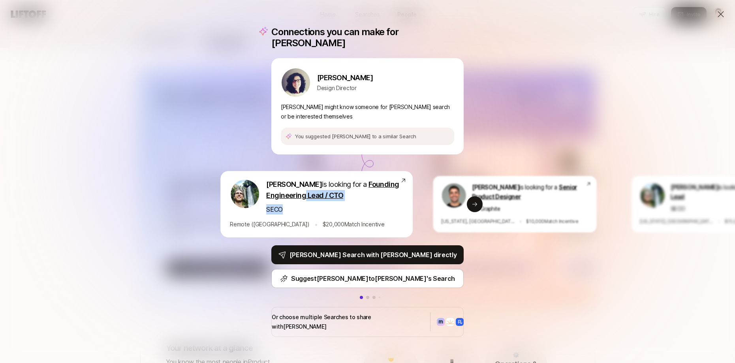
drag, startPoint x: 385, startPoint y: 194, endPoint x: 324, endPoint y: 208, distance: 62.1
click at [324, 208] on div "[PERSON_NAME] is looking for a Founding Engineering Lead / CTO SECO" at bounding box center [333, 197] width 134 height 36
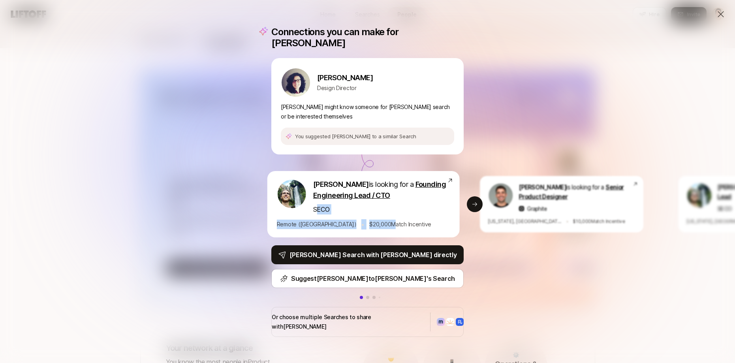
drag, startPoint x: 365, startPoint y: 219, endPoint x: 215, endPoint y: 204, distance: 150.8
click at [267, 204] on div "[PERSON_NAME] is looking for a Founding Engineering Lead / CTO SECO Remote ([GE…" at bounding box center [363, 204] width 192 height 66
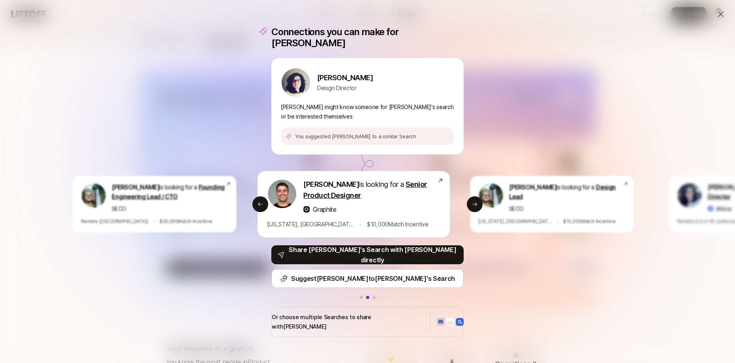
drag, startPoint x: 324, startPoint y: 195, endPoint x: 302, endPoint y: 193, distance: 22.2
click at [302, 193] on div "[PERSON_NAME] is looking for a Senior Product Designer Graphite" at bounding box center [352, 197] width 170 height 36
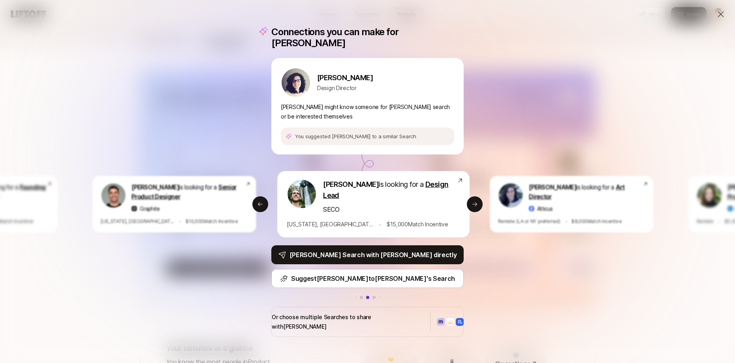
drag, startPoint x: 438, startPoint y: 210, endPoint x: 333, endPoint y: 207, distance: 104.7
click at [342, 206] on div "SECO" at bounding box center [390, 209] width 134 height 10
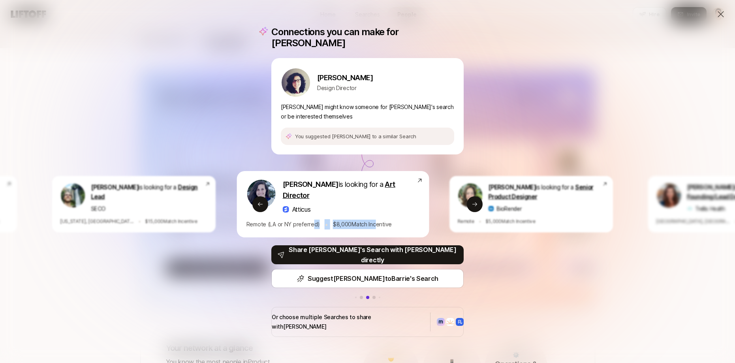
drag, startPoint x: 407, startPoint y: 217, endPoint x: 319, endPoint y: 214, distance: 87.7
click at [319, 219] on div "Remote (LA or NY preferred) • $ 8,000 Match Incentive" at bounding box center [331, 224] width 170 height 10
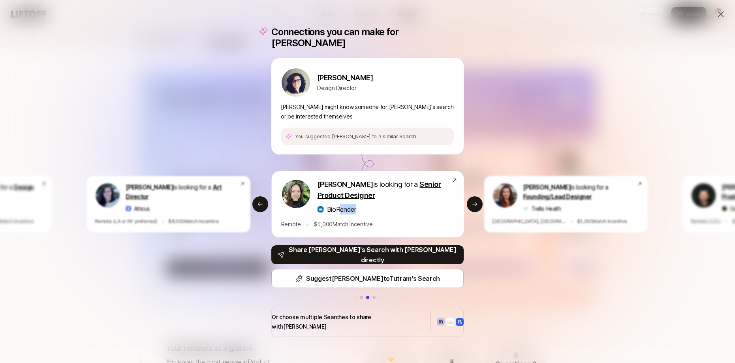
drag, startPoint x: 398, startPoint y: 210, endPoint x: 272, endPoint y: 210, distance: 126.0
click at [317, 209] on div "BioRender" at bounding box center [384, 209] width 134 height 10
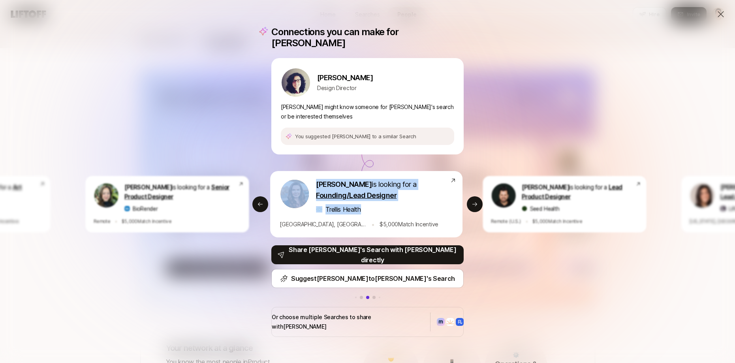
drag, startPoint x: 361, startPoint y: 209, endPoint x: 272, endPoint y: 207, distance: 88.9
click at [280, 207] on div "Estelle Giraud is looking for a Founding/Lead Designer Trellis Health" at bounding box center [365, 197] width 170 height 36
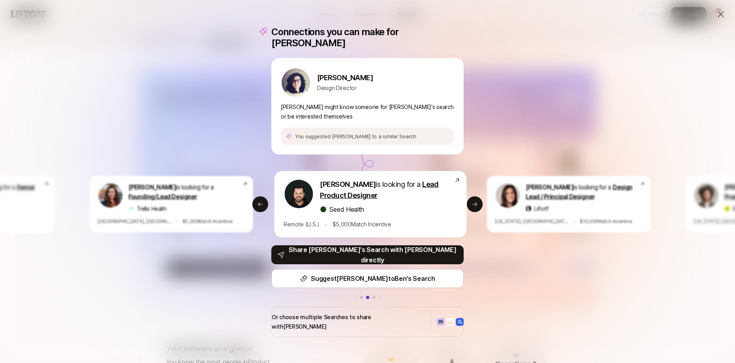
drag, startPoint x: 383, startPoint y: 210, endPoint x: 282, endPoint y: 201, distance: 101.8
click at [287, 201] on div "Ben Grove is looking for a Lead Product Designer Seed Health" at bounding box center [369, 197] width 170 height 36
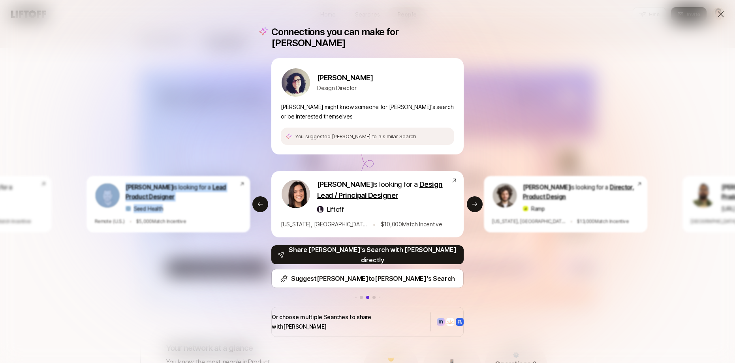
drag, startPoint x: 430, startPoint y: 218, endPoint x: 318, endPoint y: 204, distance: 112.3
click at [318, 204] on div "Eleanor Morgan is looking for a Design Lead / Principal Designer Liftoff New Yo…" at bounding box center [367, 204] width 192 height 66
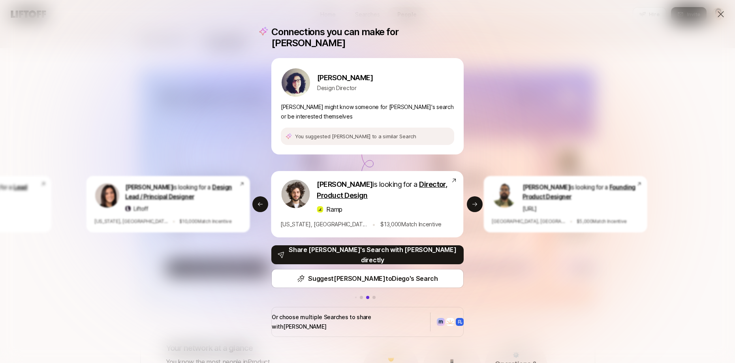
drag, startPoint x: 431, startPoint y: 204, endPoint x: 356, endPoint y: 206, distance: 75.4
click at [356, 206] on div "Ramp" at bounding box center [384, 209] width 134 height 10
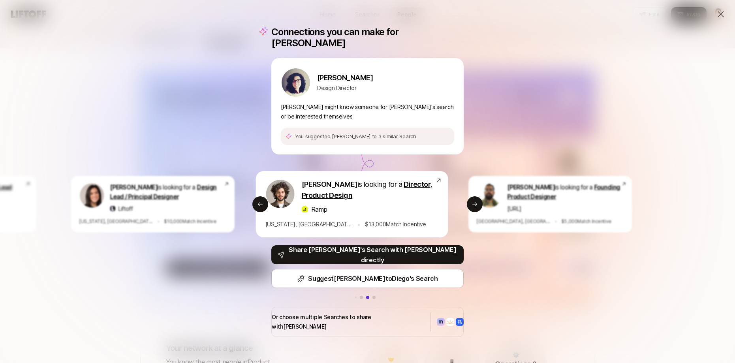
click at [533, 286] on div "Connections you can make for Isabel Isabel Sousa Design Director Isabel might k…" at bounding box center [367, 181] width 735 height 363
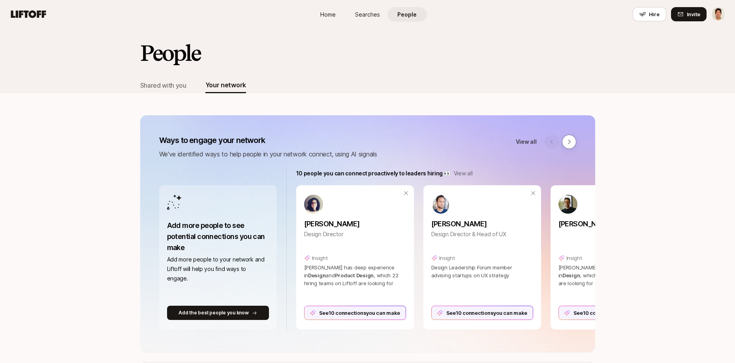
scroll to position [45, 0]
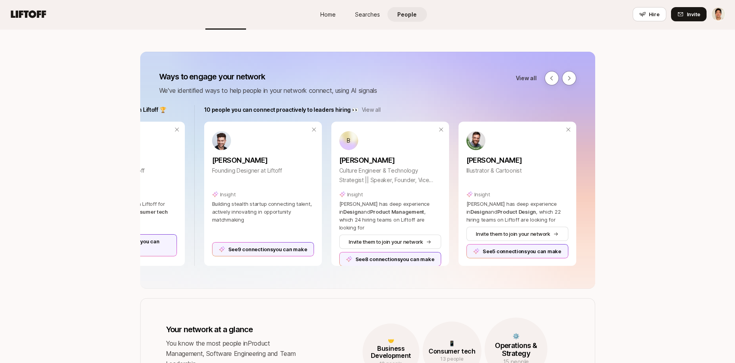
scroll to position [0, 459]
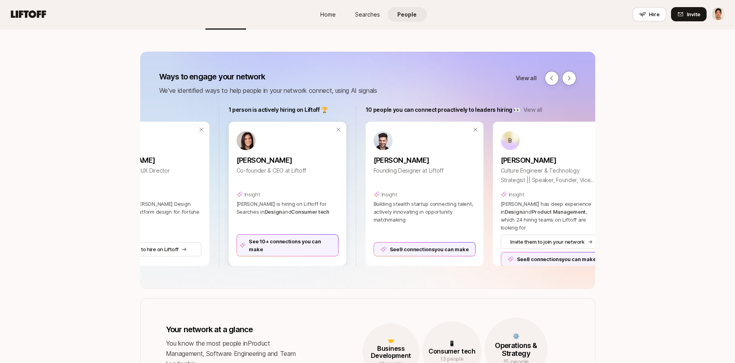
click at [314, 248] on div "See 10+ connections you can make" at bounding box center [288, 245] width 102 height 22
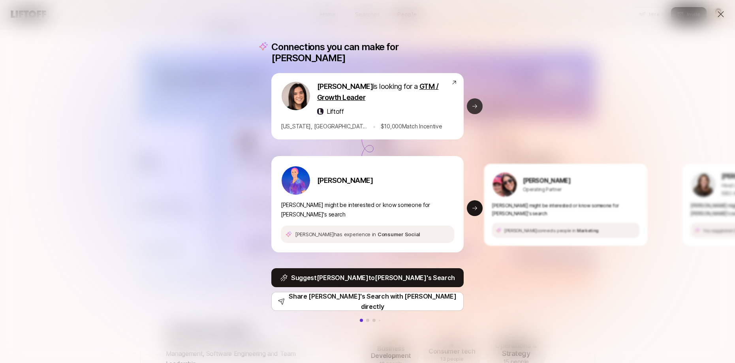
click at [477, 109] on button "Next slide" at bounding box center [475, 106] width 16 height 16
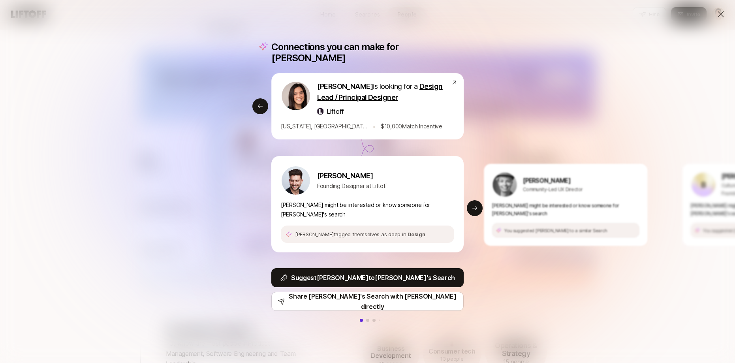
click at [504, 103] on div "Connections you can make for [PERSON_NAME] is looking for a GTM / Growth Leader…" at bounding box center [367, 181] width 735 height 363
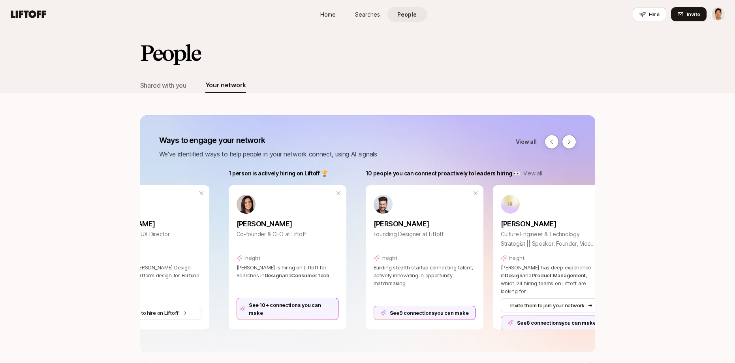
scroll to position [64, 0]
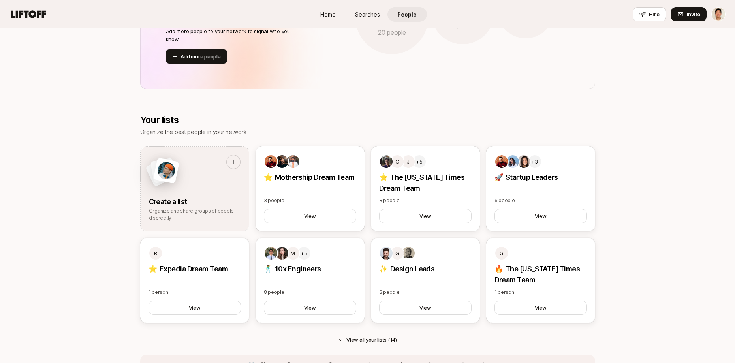
scroll to position [169, 0]
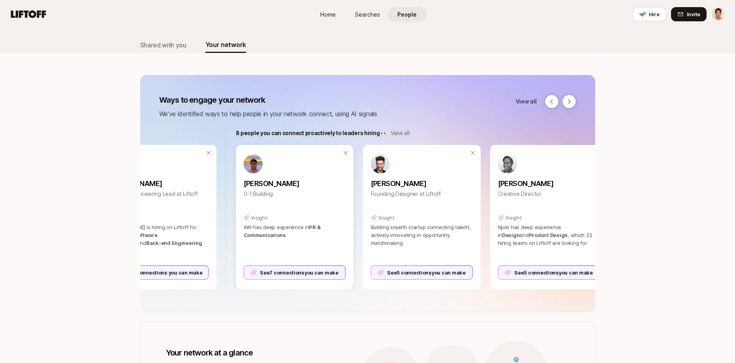
scroll to position [0, 340]
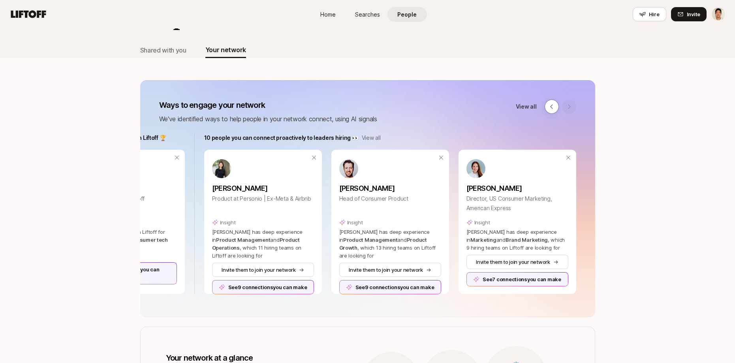
scroll to position [52, 0]
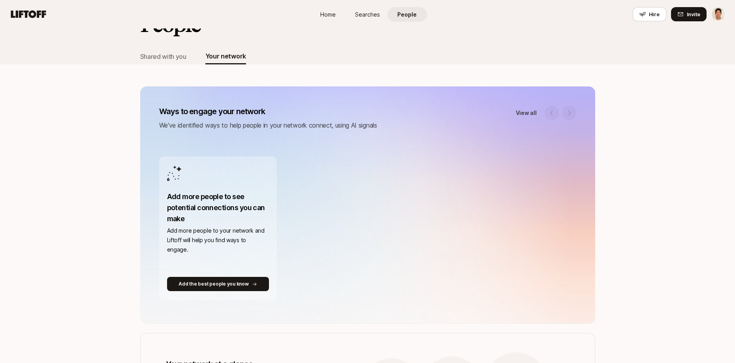
scroll to position [30, 0]
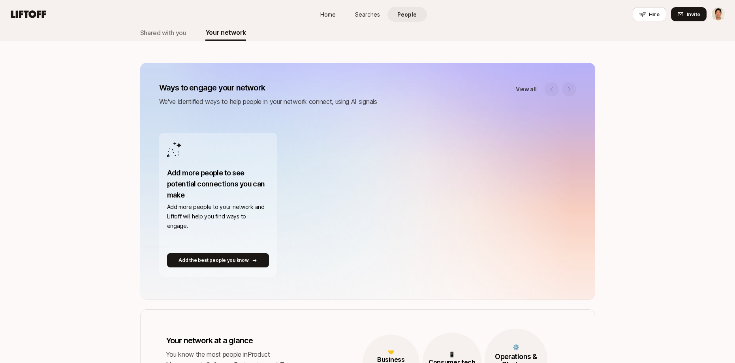
scroll to position [52, 0]
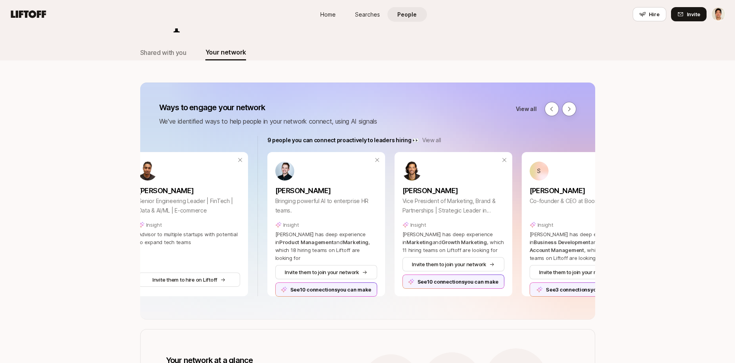
scroll to position [0, 483]
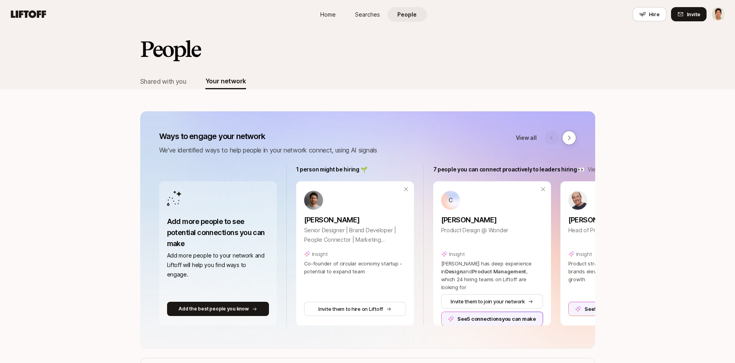
scroll to position [0, 229]
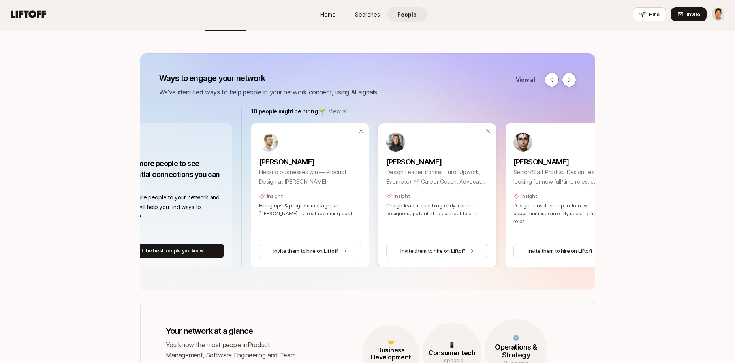
scroll to position [0, 38]
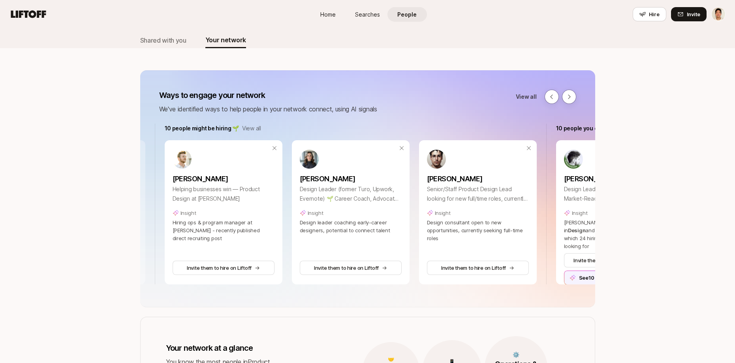
scroll to position [0, 132]
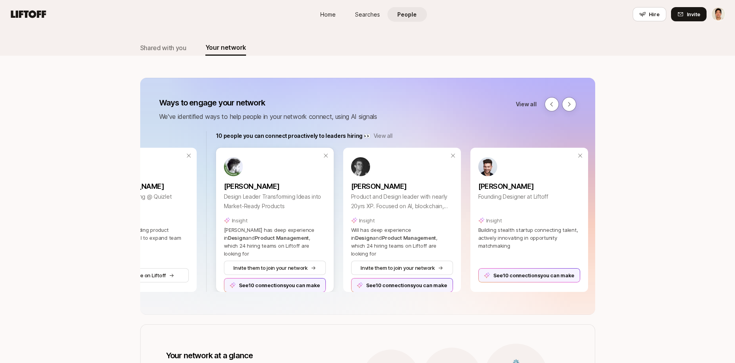
scroll to position [0, 471]
click at [556, 99] on button at bounding box center [551, 104] width 14 height 14
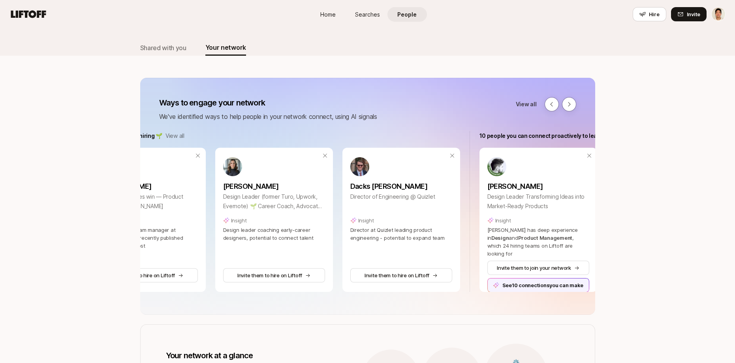
scroll to position [0, 137]
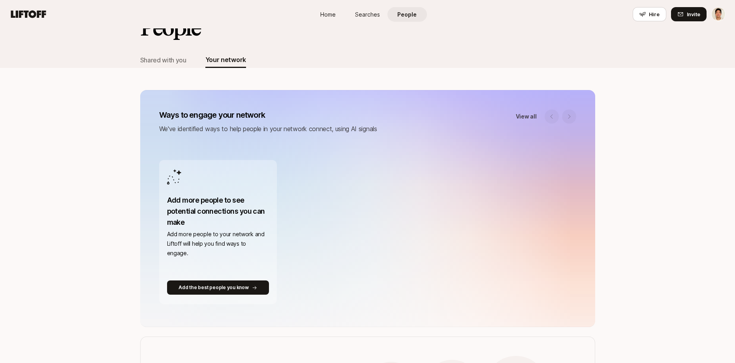
scroll to position [24, 0]
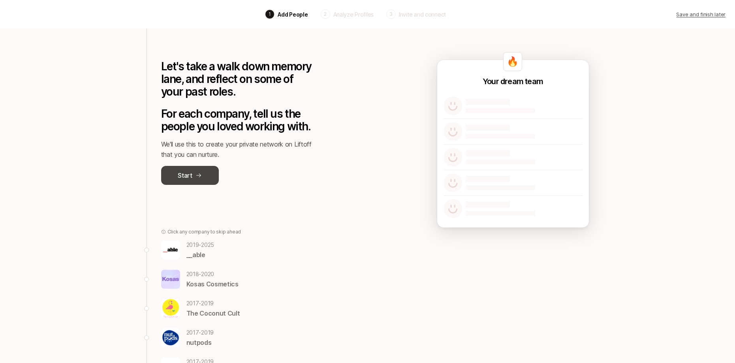
click at [195, 175] on button "Start" at bounding box center [190, 175] width 58 height 19
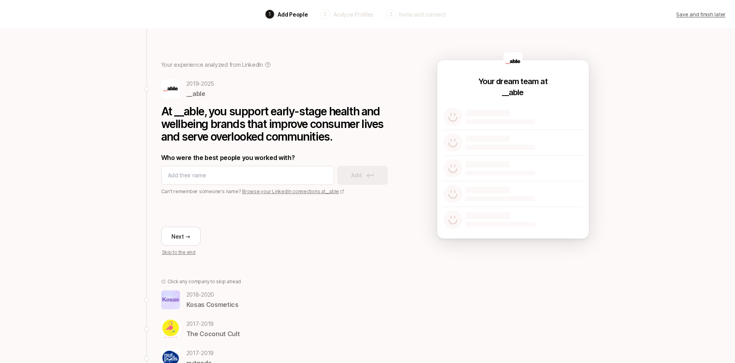
click at [203, 300] on p "Kosas Cosmetics" at bounding box center [212, 304] width 52 height 10
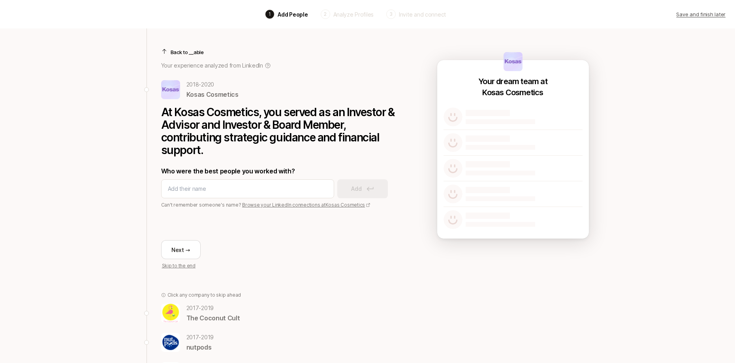
click at [210, 315] on p "The Coconut Cult" at bounding box center [213, 318] width 54 height 10
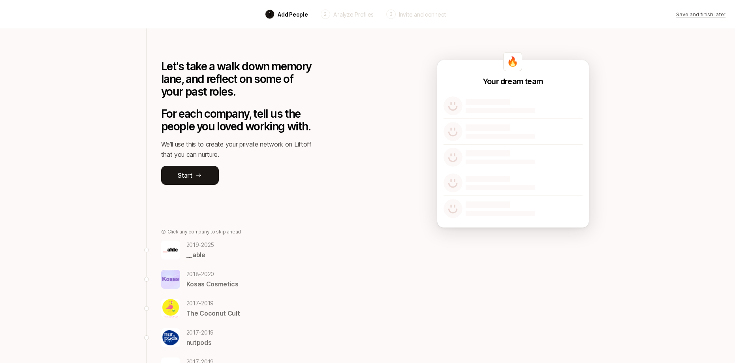
click at [198, 308] on p "The Coconut Cult" at bounding box center [213, 313] width 54 height 10
click at [203, 250] on p "__able" at bounding box center [200, 255] width 28 height 10
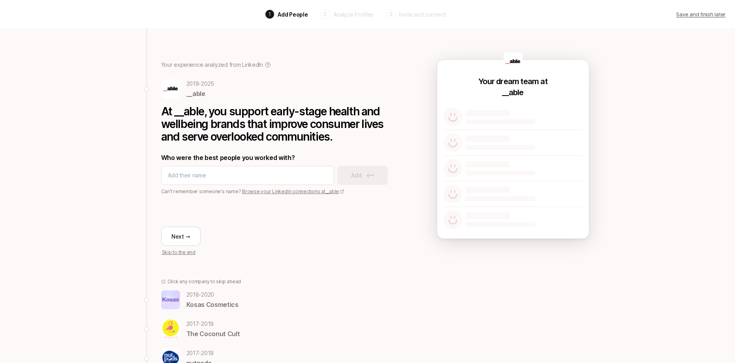
click at [208, 283] on p "Click any company to skip ahead" at bounding box center [204, 281] width 74 height 7
click at [204, 295] on p "2018 - 2020" at bounding box center [212, 294] width 52 height 9
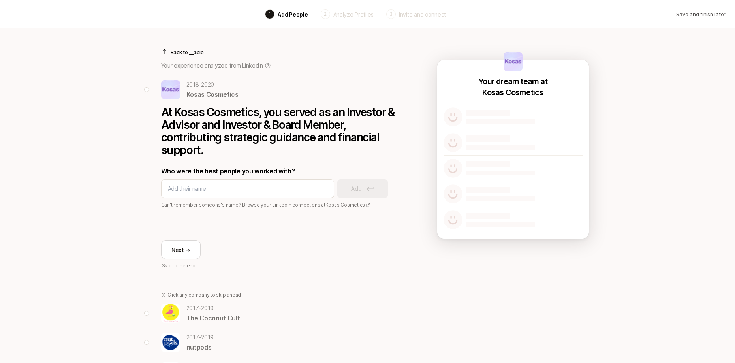
click at [204, 312] on p "[DATE] - [DATE]" at bounding box center [213, 307] width 54 height 9
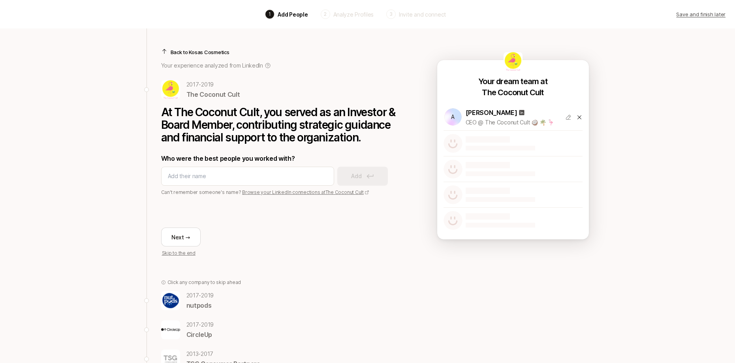
click at [195, 298] on p "[DATE] - [DATE]" at bounding box center [200, 295] width 28 height 9
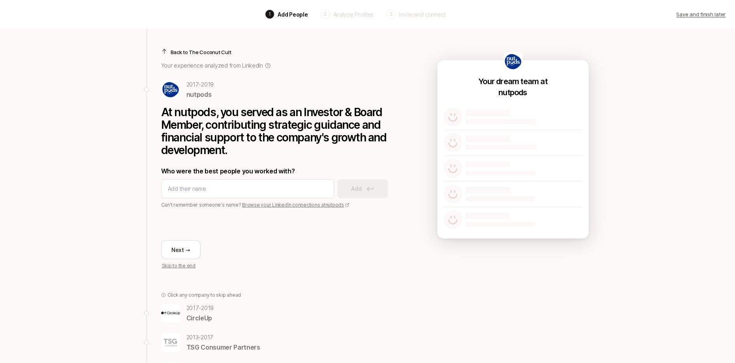
click at [198, 321] on p "CircleUp" at bounding box center [200, 318] width 28 height 10
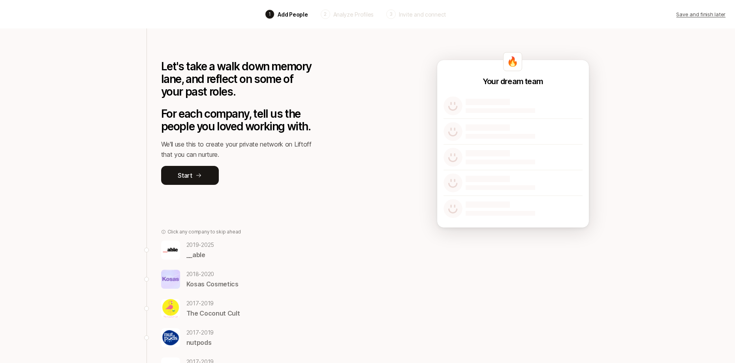
click at [200, 313] on p "The Coconut Cult" at bounding box center [213, 313] width 54 height 10
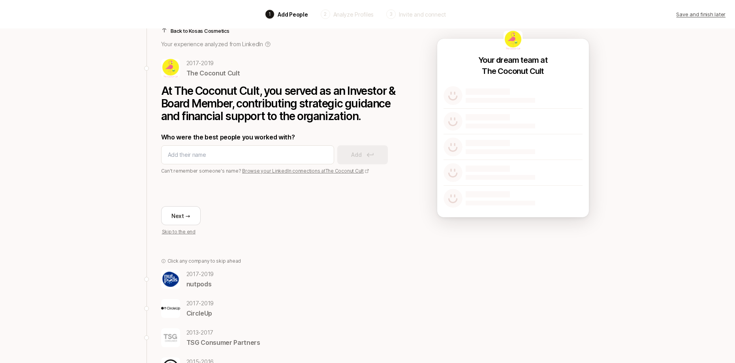
scroll to position [37, 0]
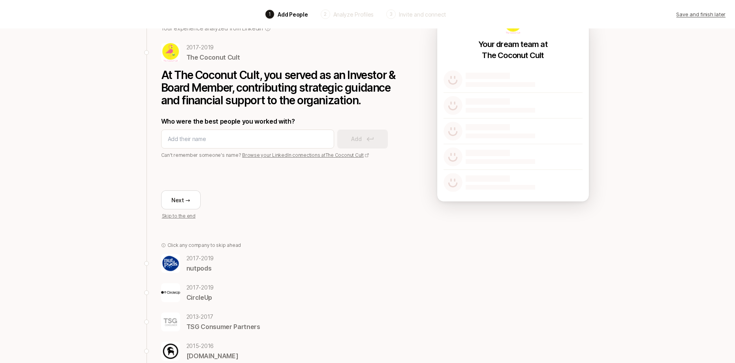
click at [198, 288] on p "[DATE] - [DATE]" at bounding box center [200, 287] width 28 height 9
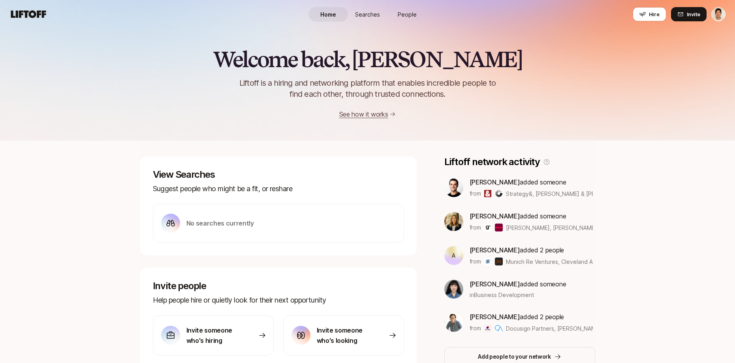
click at [719, 14] on html "Home Searches People Hire Home Searches People Hire Hire Invite Welcome back, […" at bounding box center [367, 181] width 735 height 363
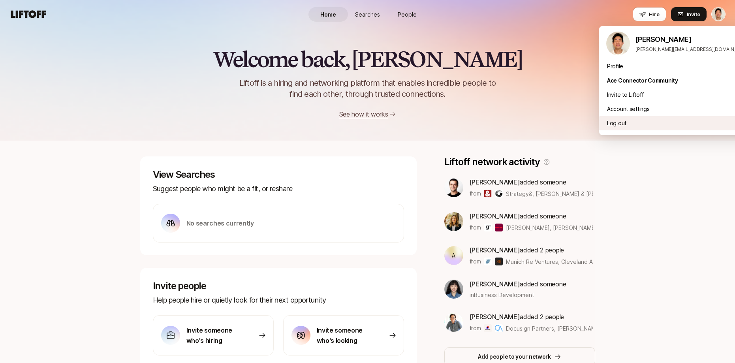
click at [619, 129] on div "Log out" at bounding box center [678, 123] width 158 height 14
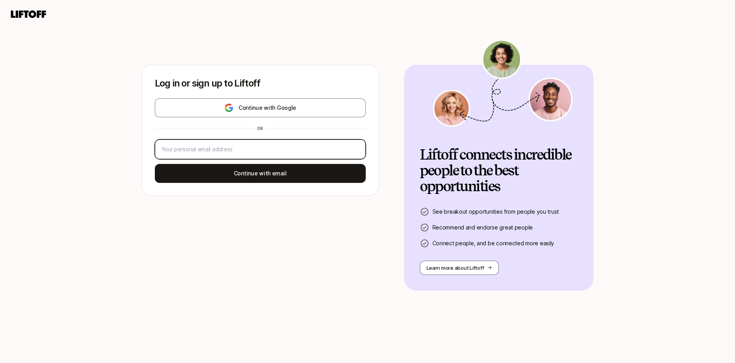
click at [200, 152] on input "email" at bounding box center [259, 149] width 197 height 9
type input "[PERSON_NAME][EMAIL_ADDRESS][DOMAIN_NAME]"
click at [127, 56] on div "Log in or sign up to Liftoff Continue with Google or jeremy+testkickstart5@lift…" at bounding box center [367, 193] width 735 height 339
click at [207, 146] on input "email" at bounding box center [259, 149] width 197 height 9
type input "[PERSON_NAME][EMAIL_ADDRESS][DOMAIN_NAME]"
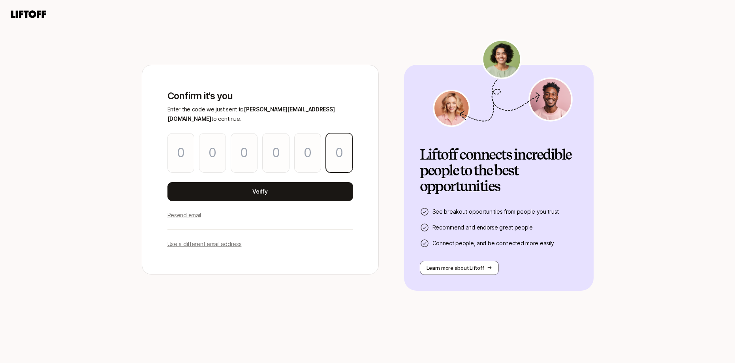
paste input "2"
type input "1"
type input "0"
type input "8"
type input "9"
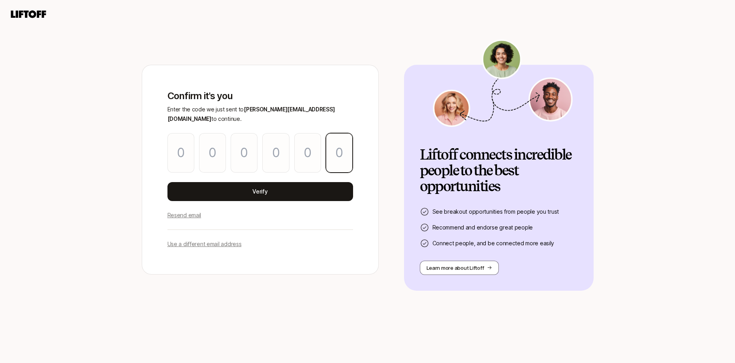
type input "3"
type input "2"
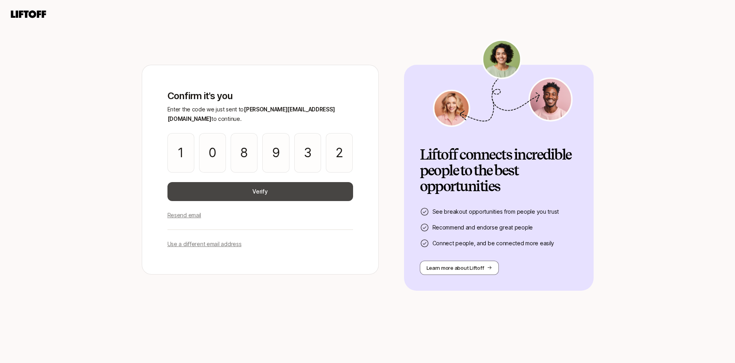
click at [247, 200] on button "Verify" at bounding box center [260, 191] width 186 height 19
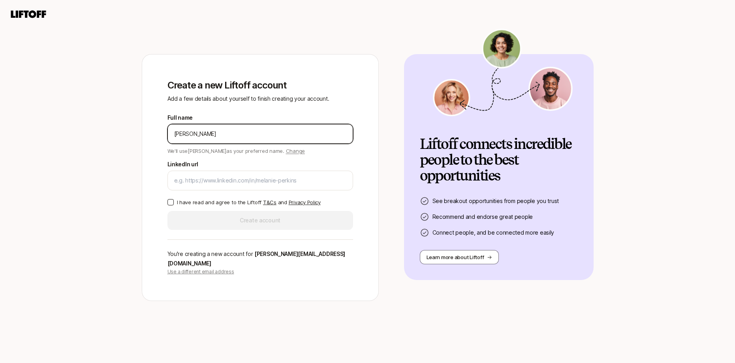
type input "[PERSON_NAME]"
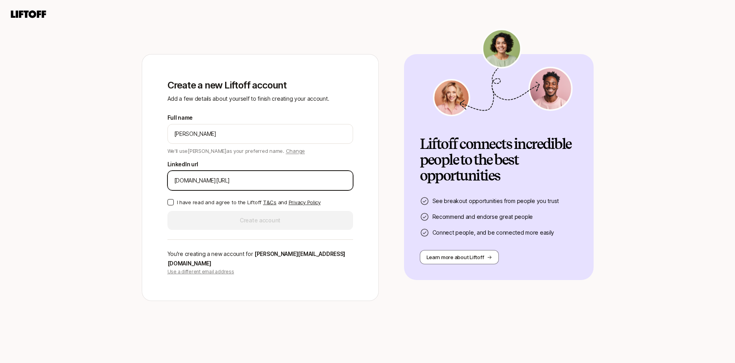
type input "[DOMAIN_NAME][URL]"
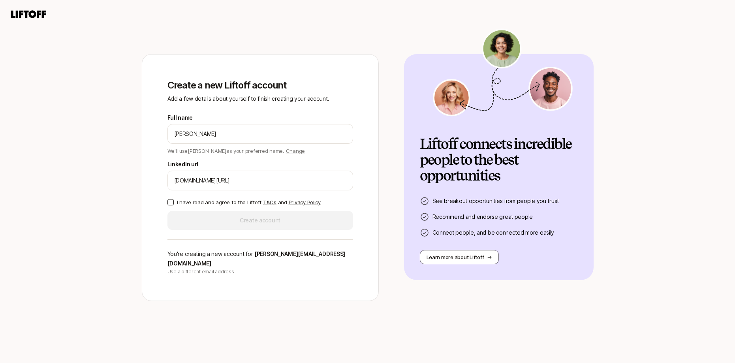
click at [210, 206] on p "I have read and agree to the Liftoff T&Cs and Privacy Policy" at bounding box center [249, 202] width 144 height 8
click at [174, 205] on button "I have read and agree to the Liftoff T&Cs and Privacy Policy" at bounding box center [170, 202] width 6 height 6
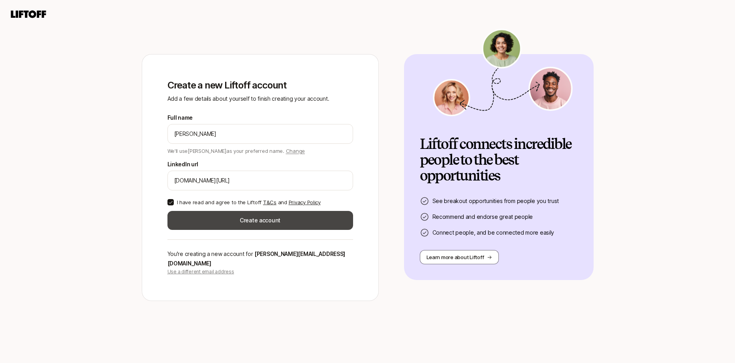
click at [208, 220] on button "Create account" at bounding box center [260, 220] width 186 height 19
